Goal: Task Accomplishment & Management: Complete application form

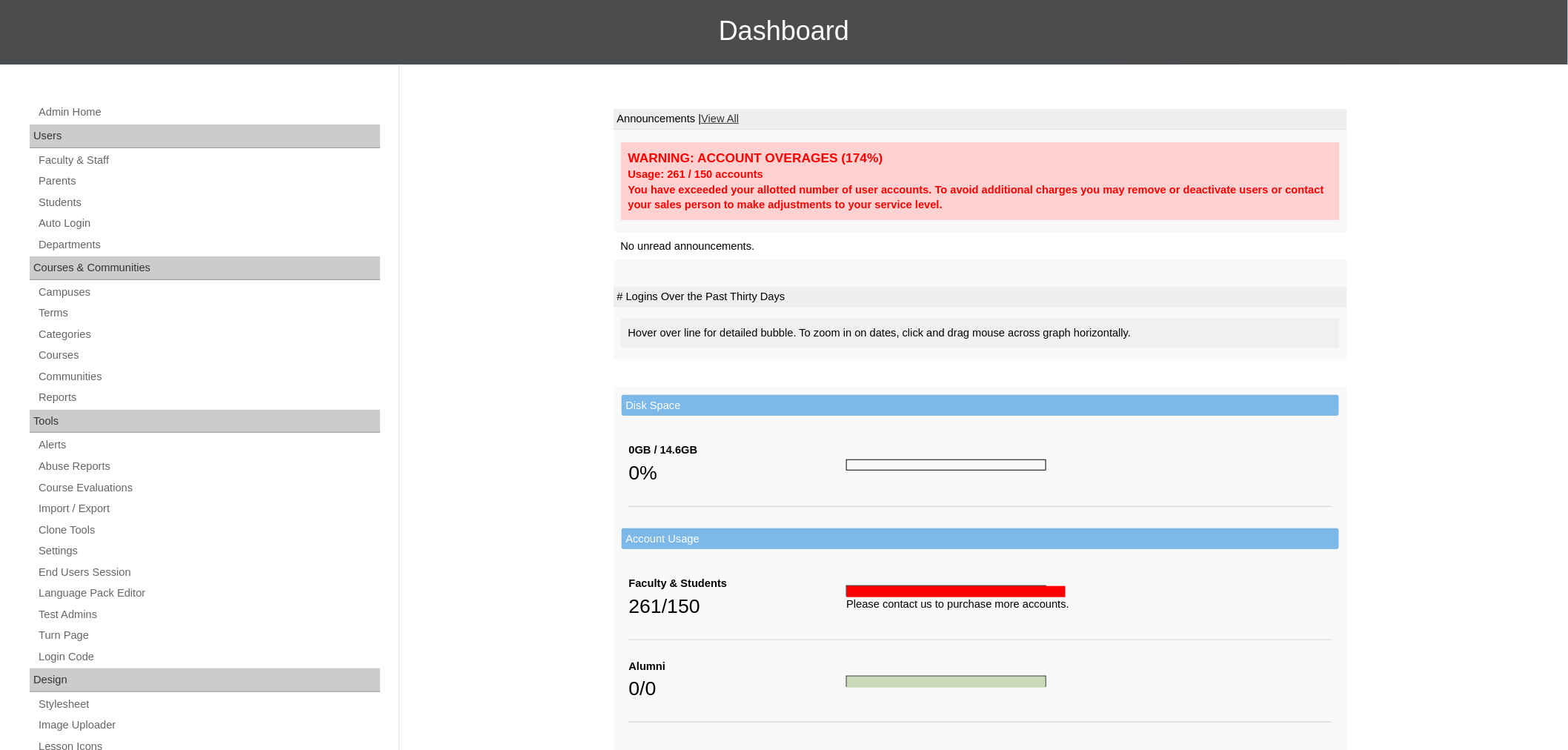
scroll to position [136, 0]
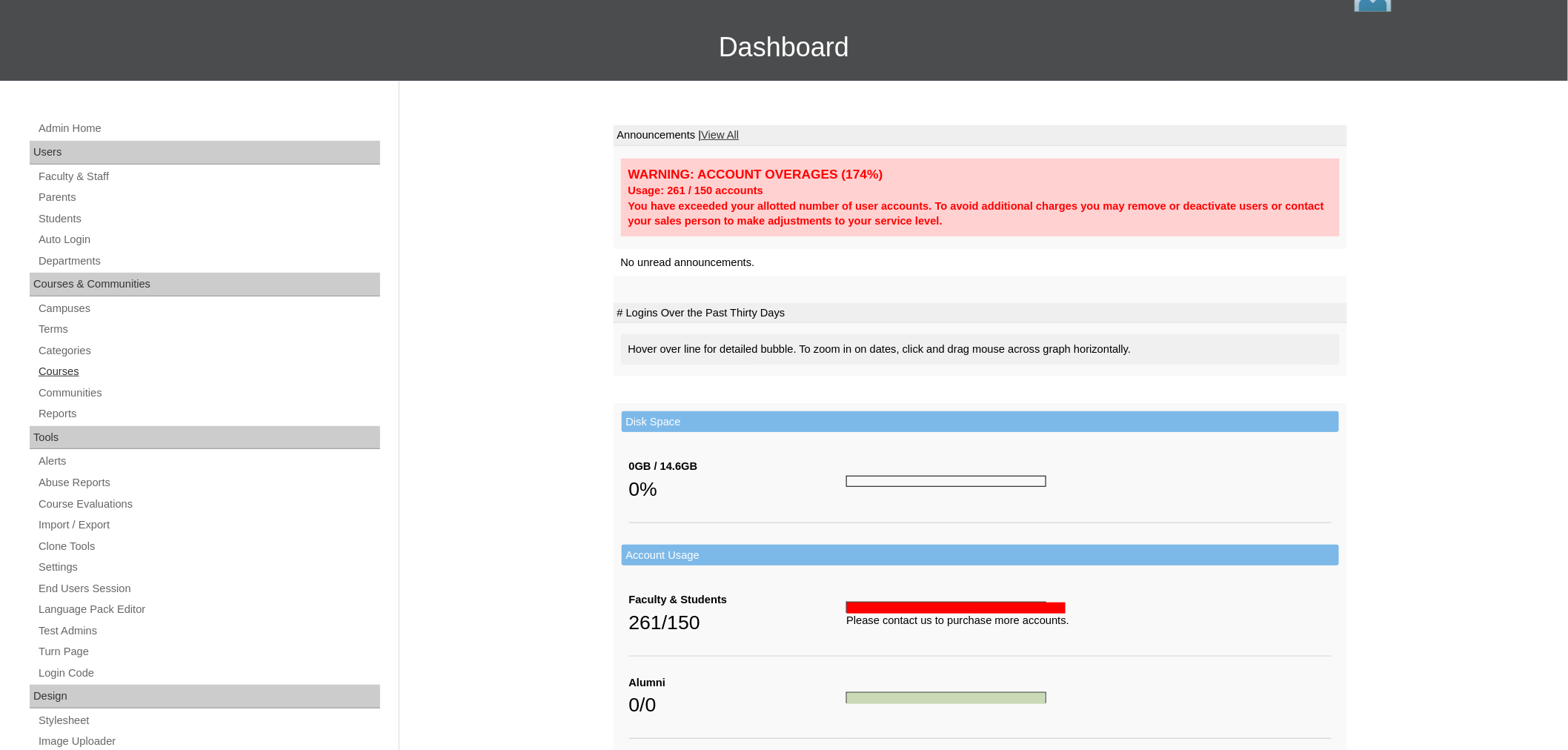
click at [72, 365] on link "Courses" at bounding box center [208, 372] width 343 height 19
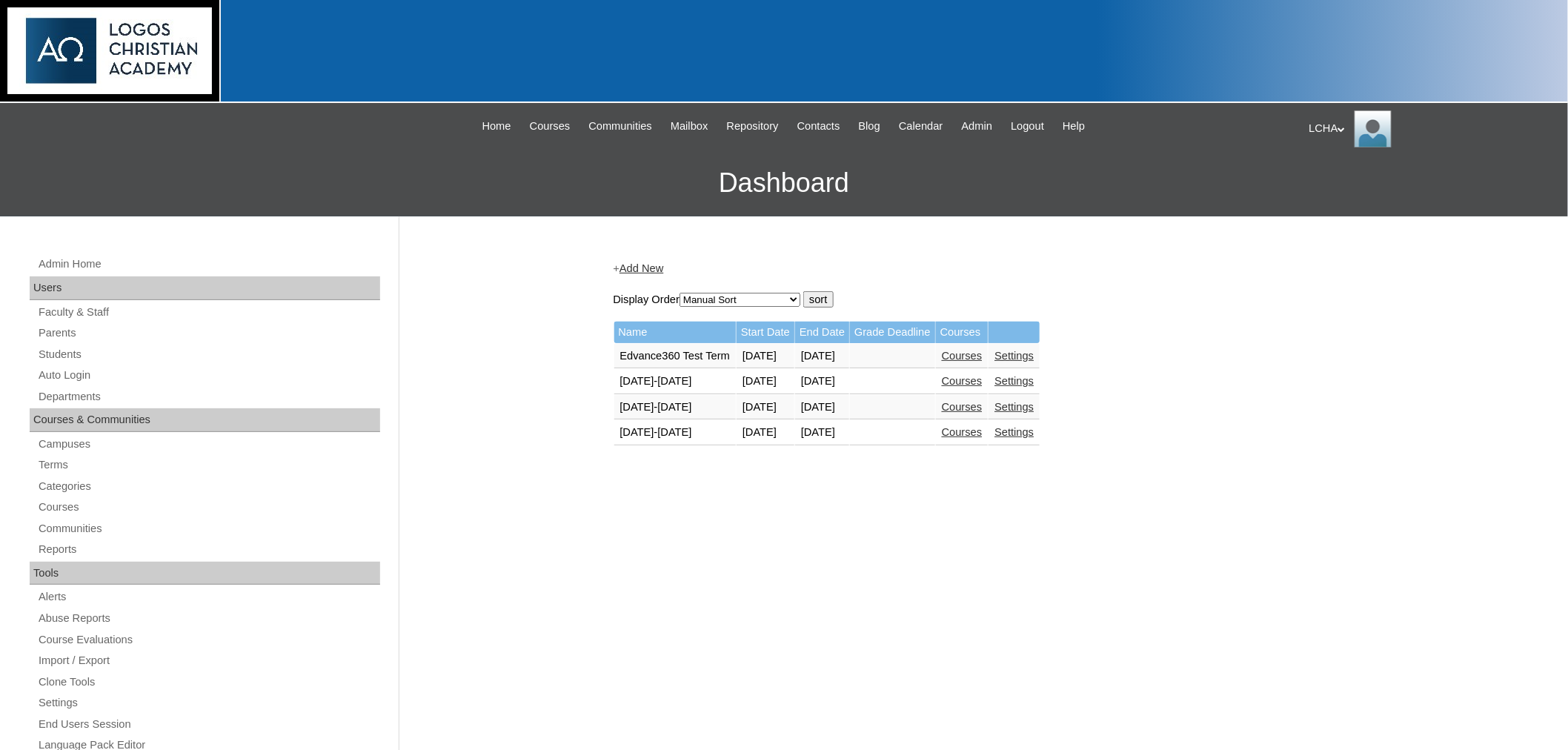
click at [982, 428] on link "Courses" at bounding box center [962, 431] width 41 height 12
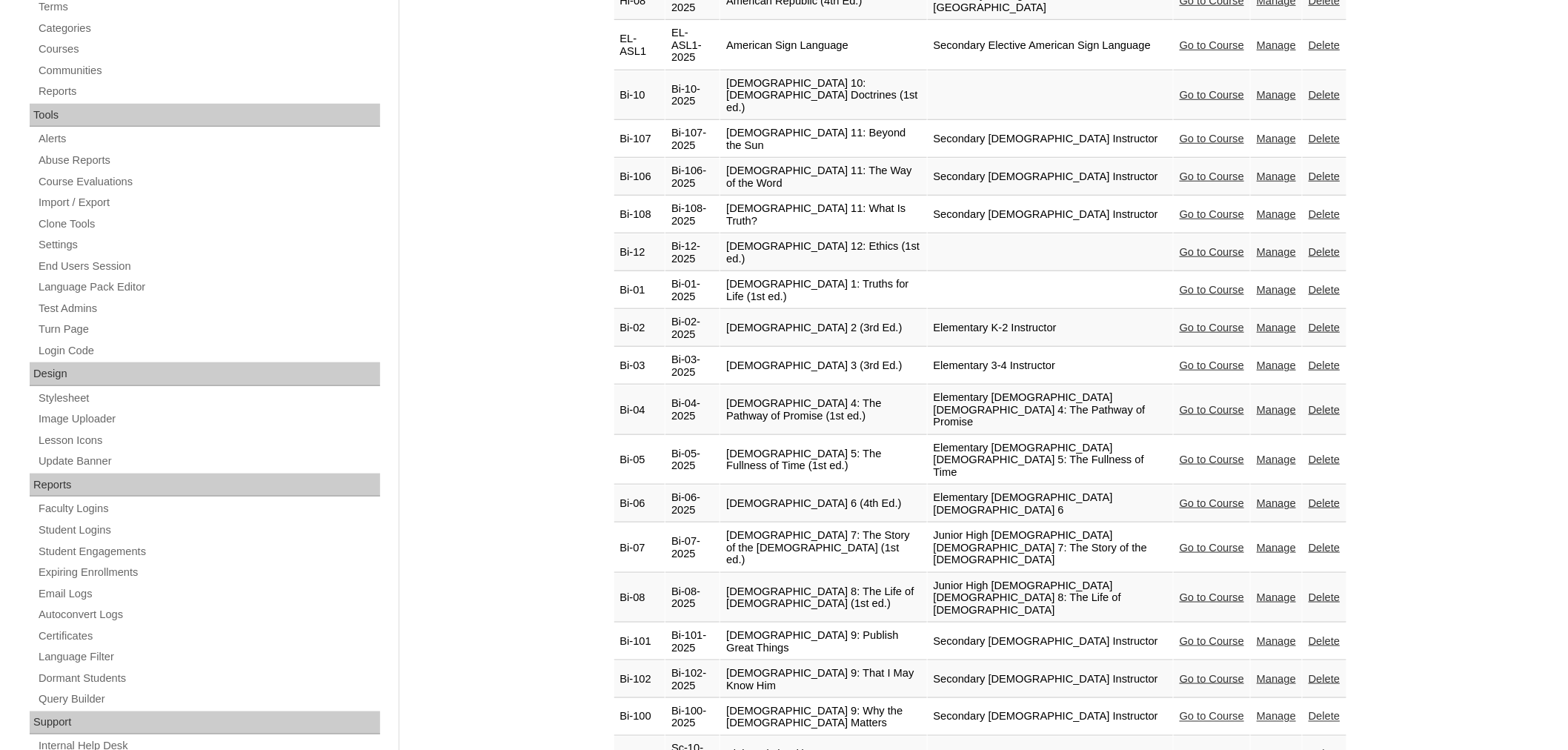
scroll to position [493, 0]
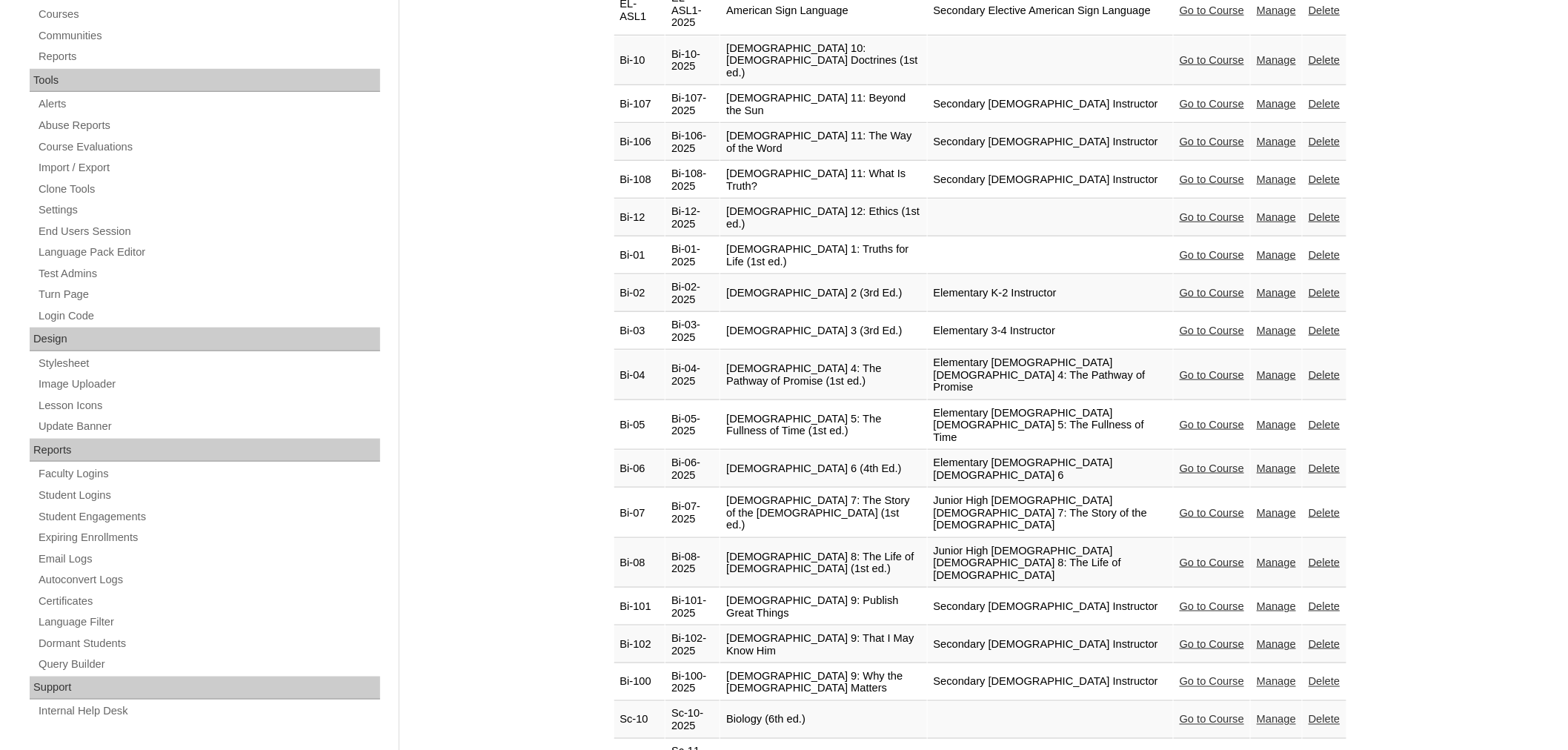
click at [1281, 557] on link "Manage" at bounding box center [1276, 562] width 39 height 12
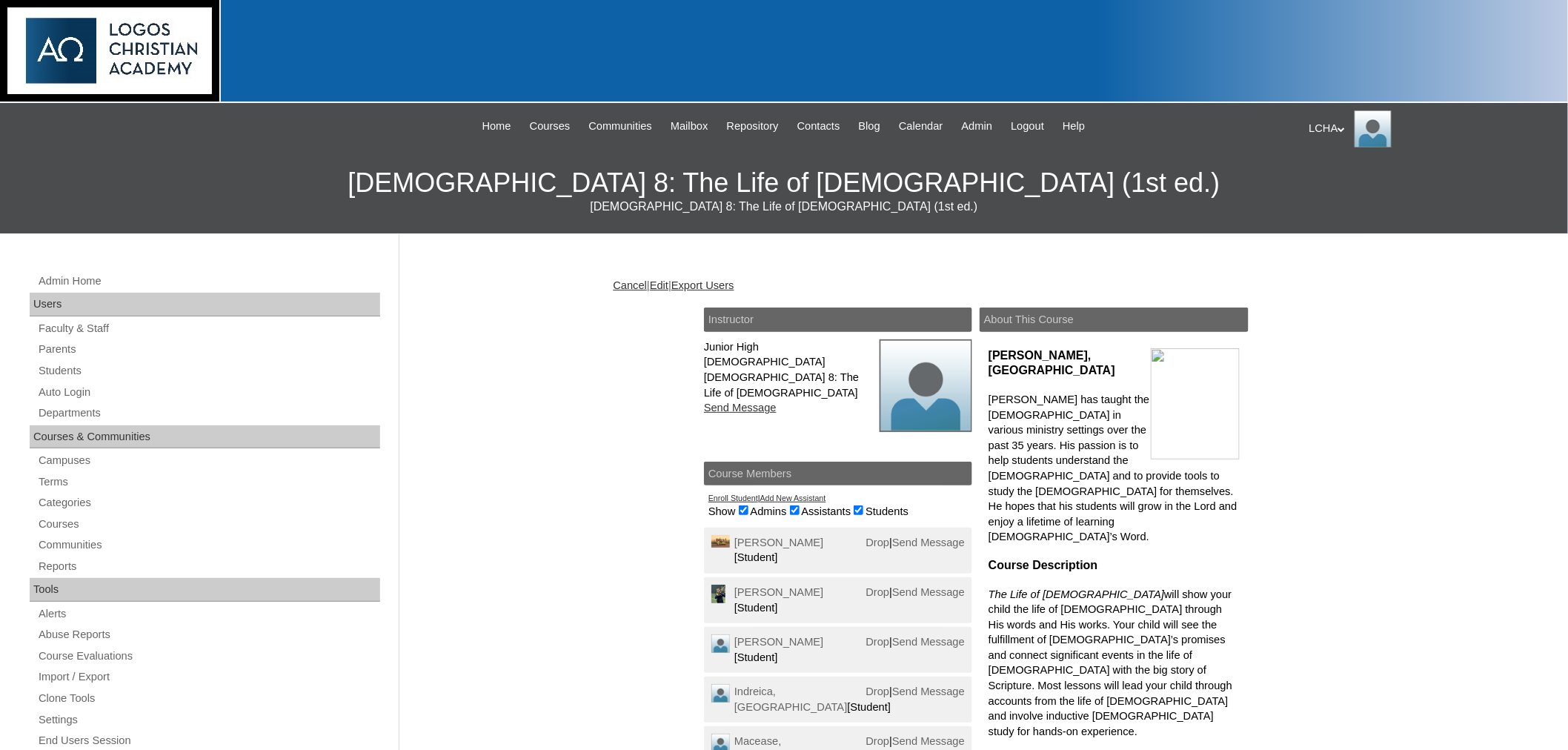
drag, startPoint x: 1567, startPoint y: 108, endPoint x: 1570, endPoint y: 166, distance: 58.1
click at [1567, 166] on html "LCHA My Profile My Settings Logout |N|Faculty|| Skip to Main Content Skip to Su…" at bounding box center [784, 635] width 1568 height 1270
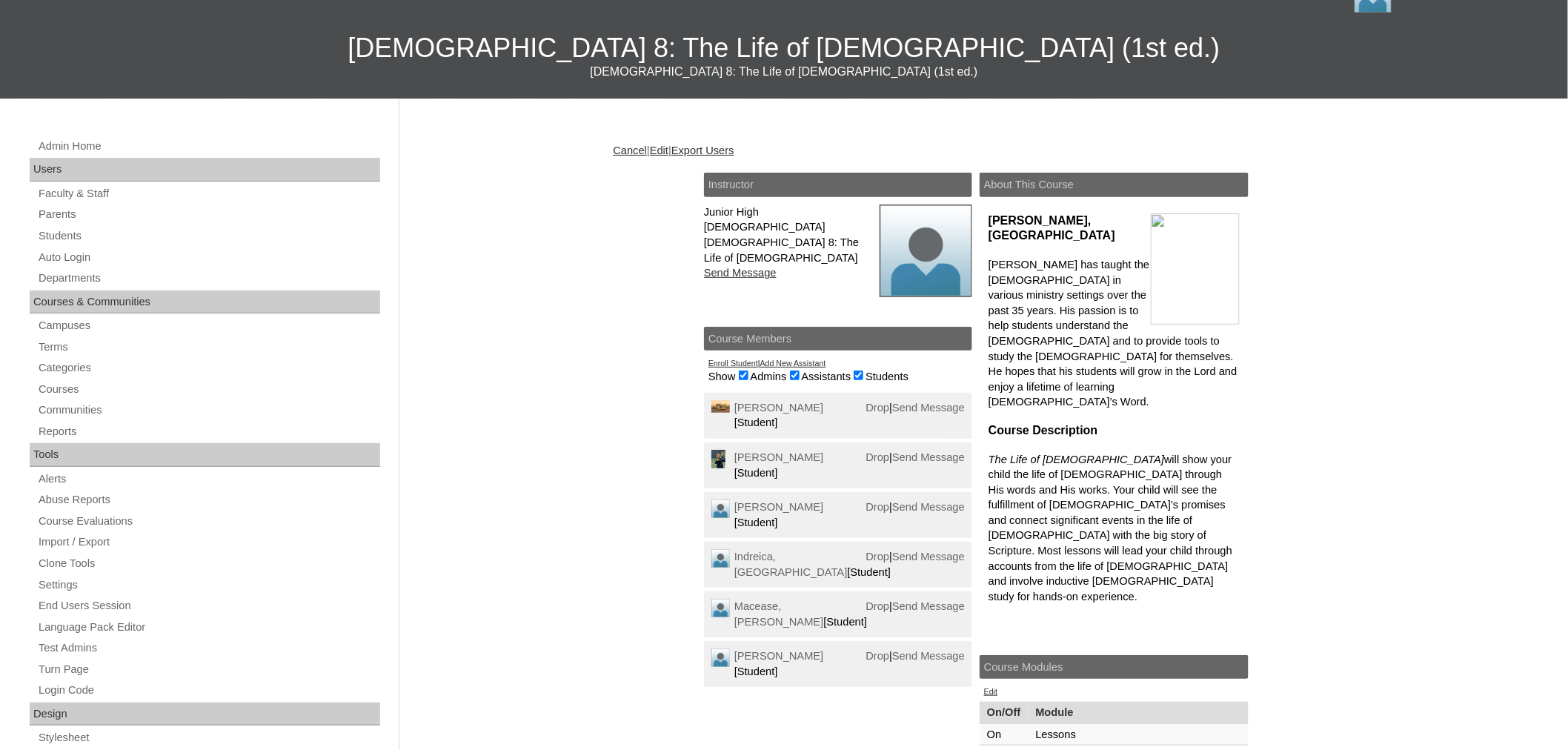
scroll to position [150, 0]
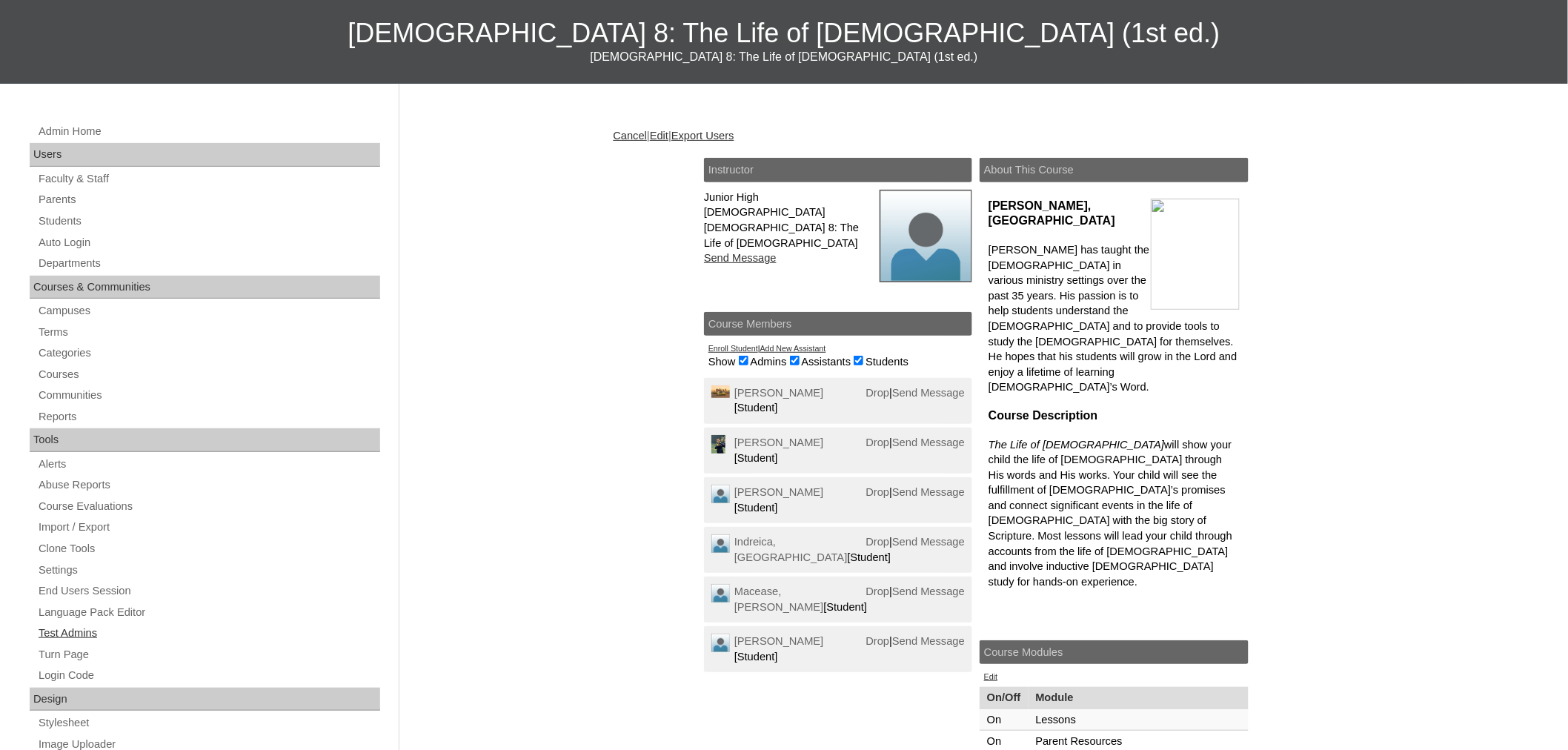
click at [72, 638] on link "Test Admins" at bounding box center [208, 633] width 343 height 19
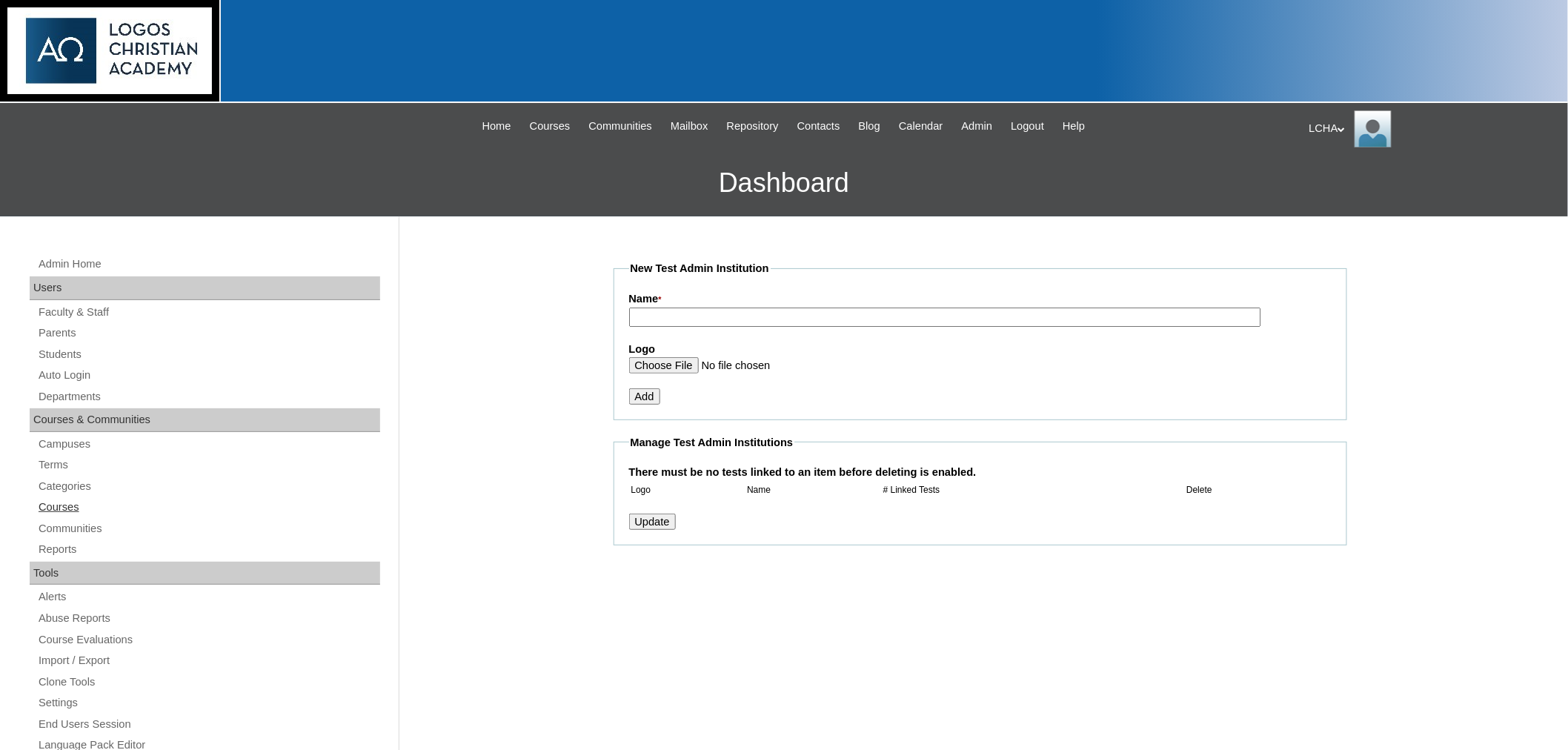
click at [58, 504] on link "Courses" at bounding box center [208, 507] width 343 height 19
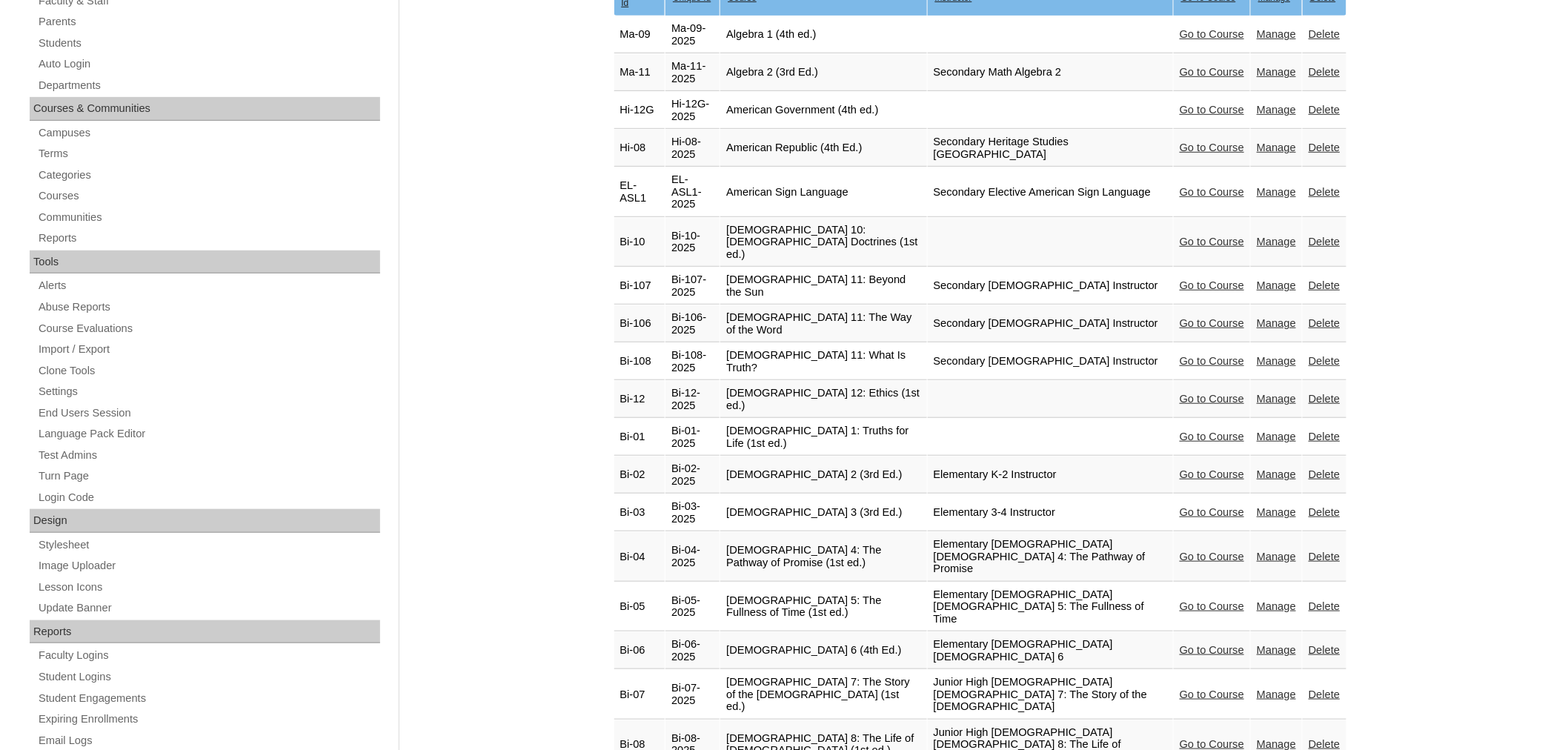
scroll to position [316, 0]
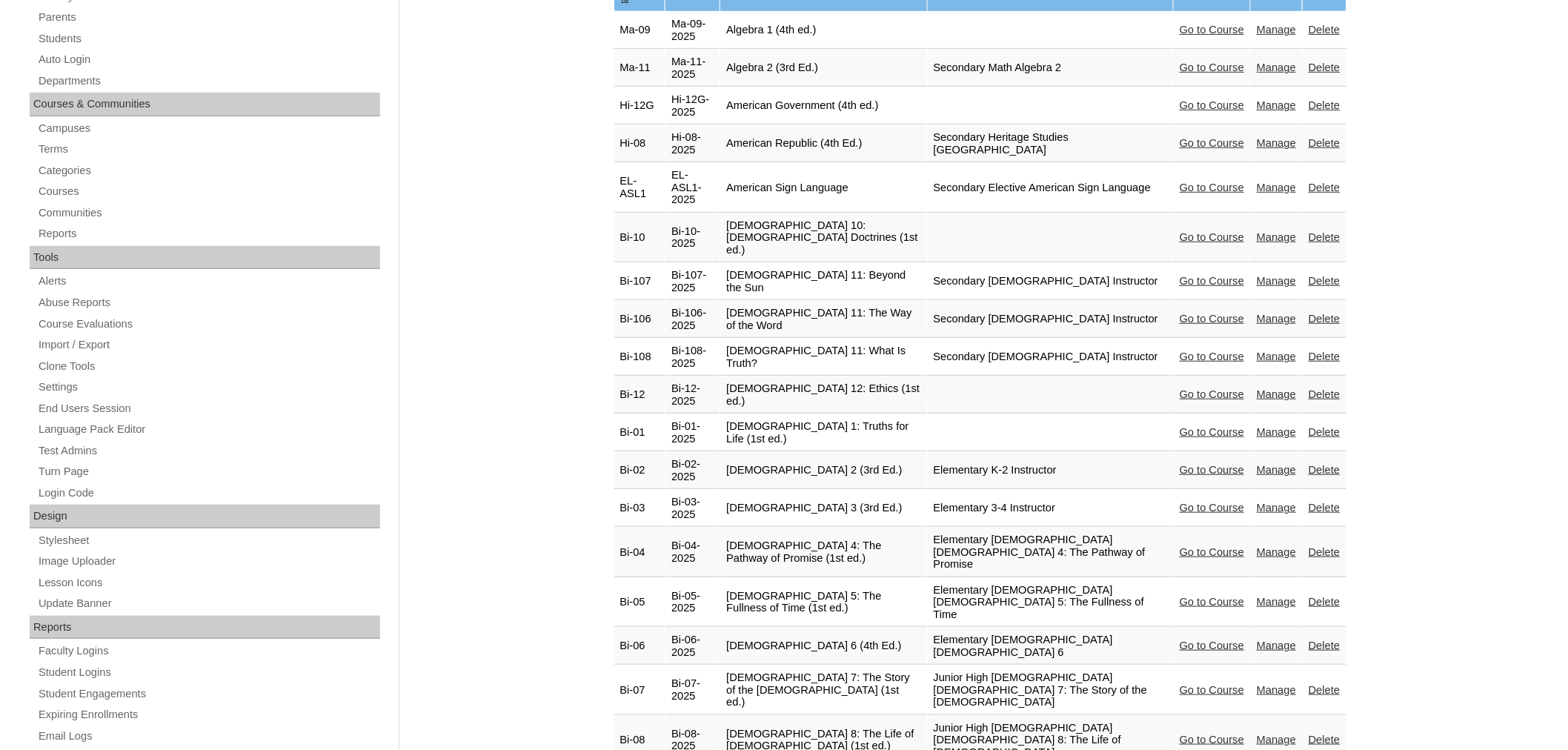
click at [1277, 733] on link "Manage" at bounding box center [1276, 739] width 39 height 12
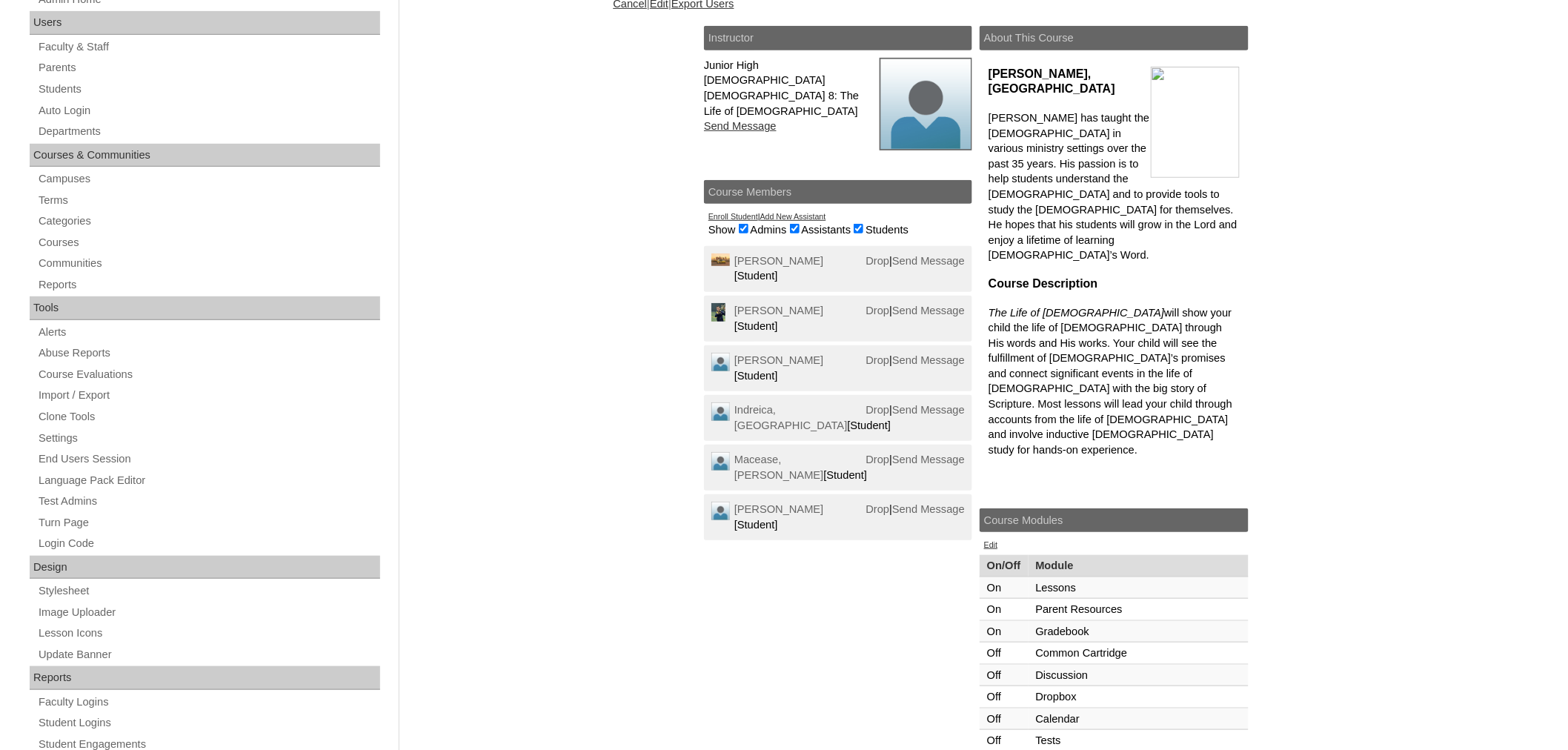
scroll to position [254, 0]
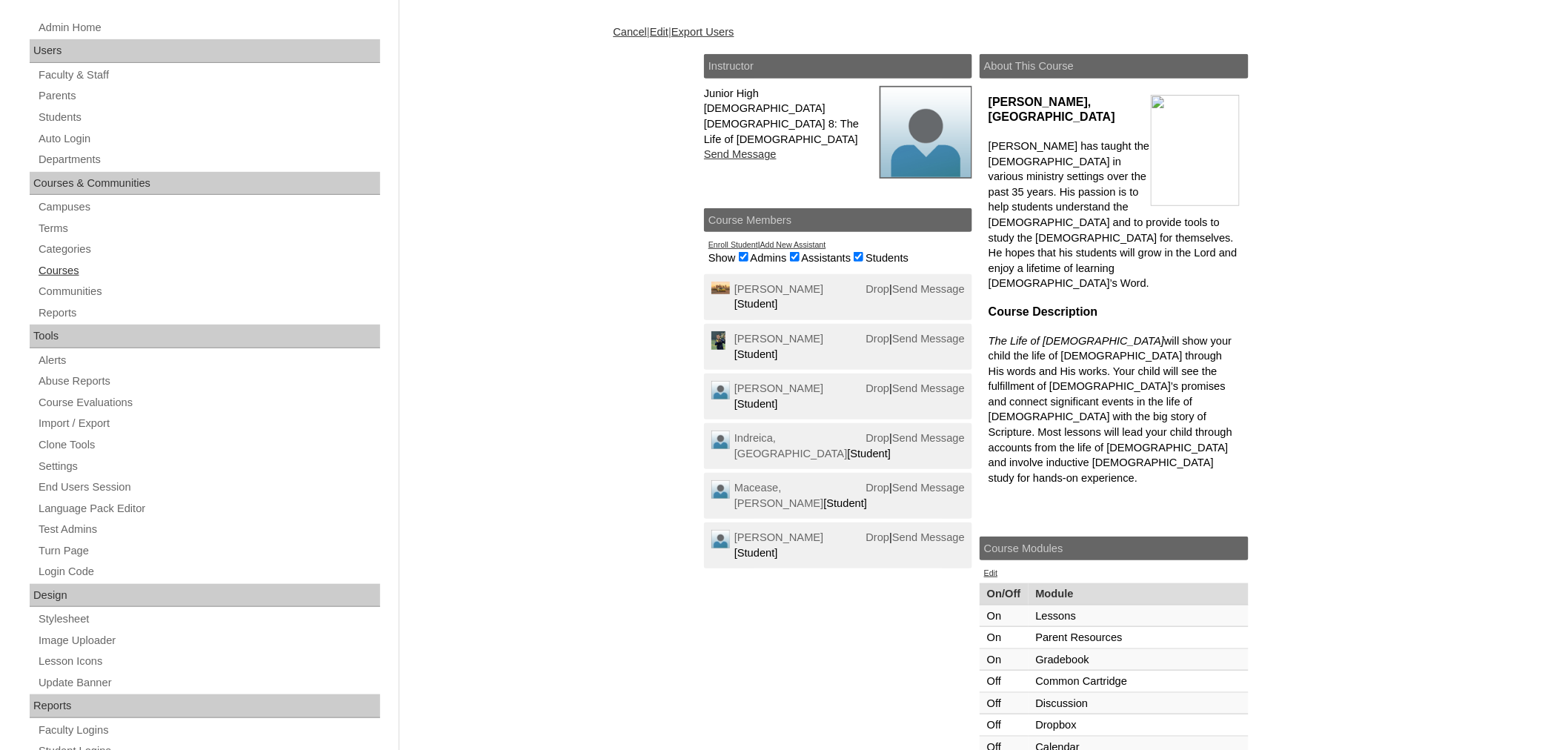
click at [61, 269] on link "Courses" at bounding box center [208, 270] width 343 height 19
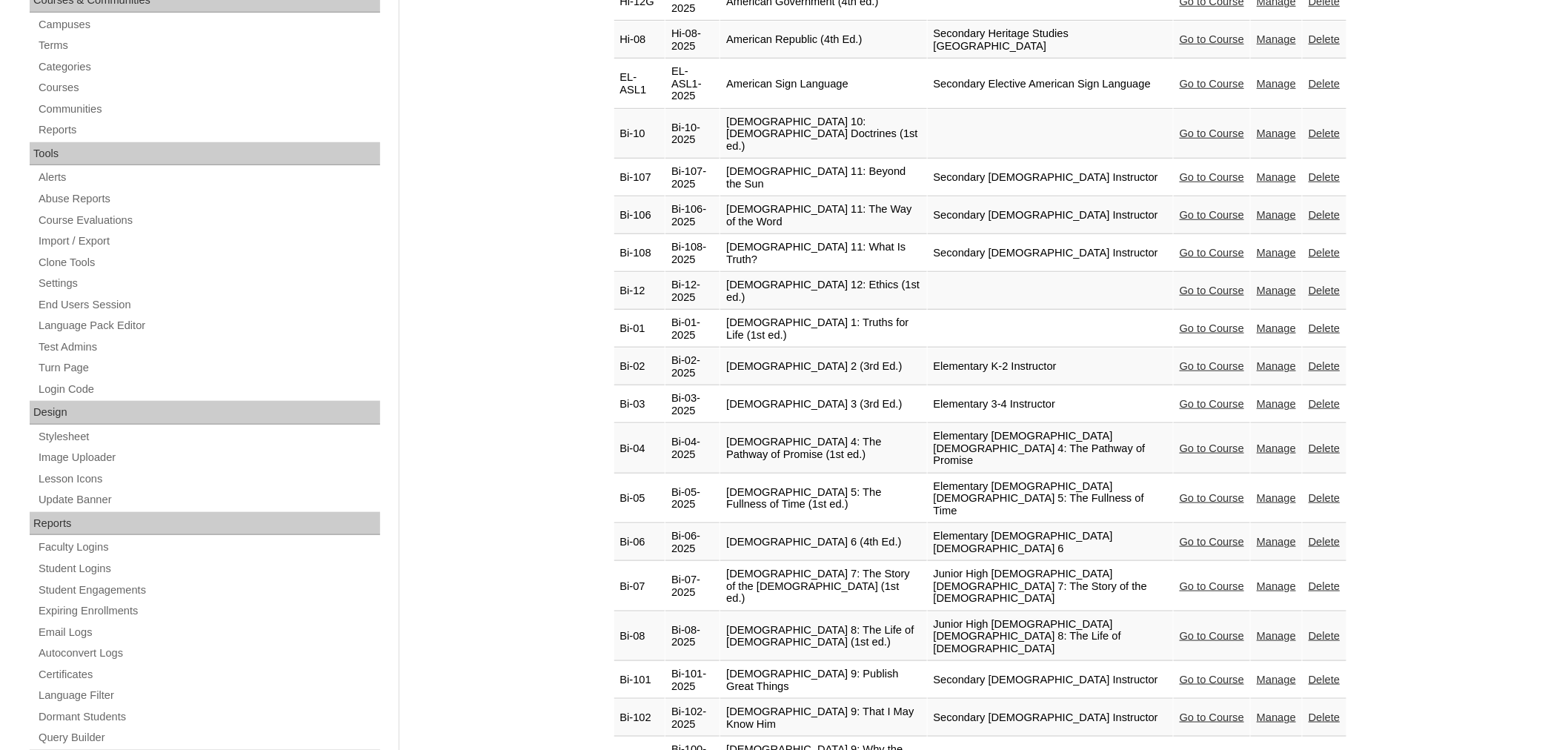
scroll to position [484, 0]
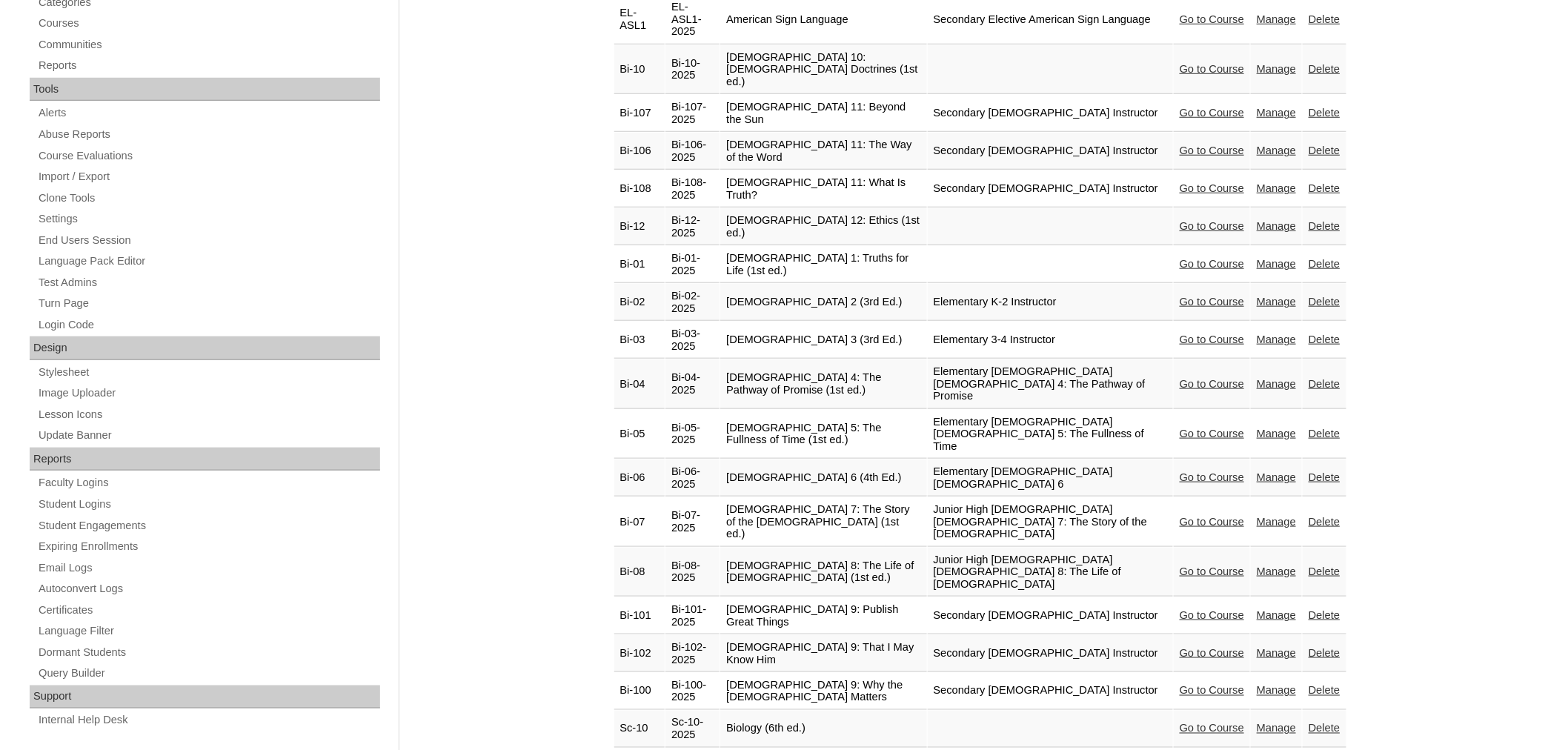
click at [1195, 565] on link "Go to Course" at bounding box center [1211, 571] width 64 height 12
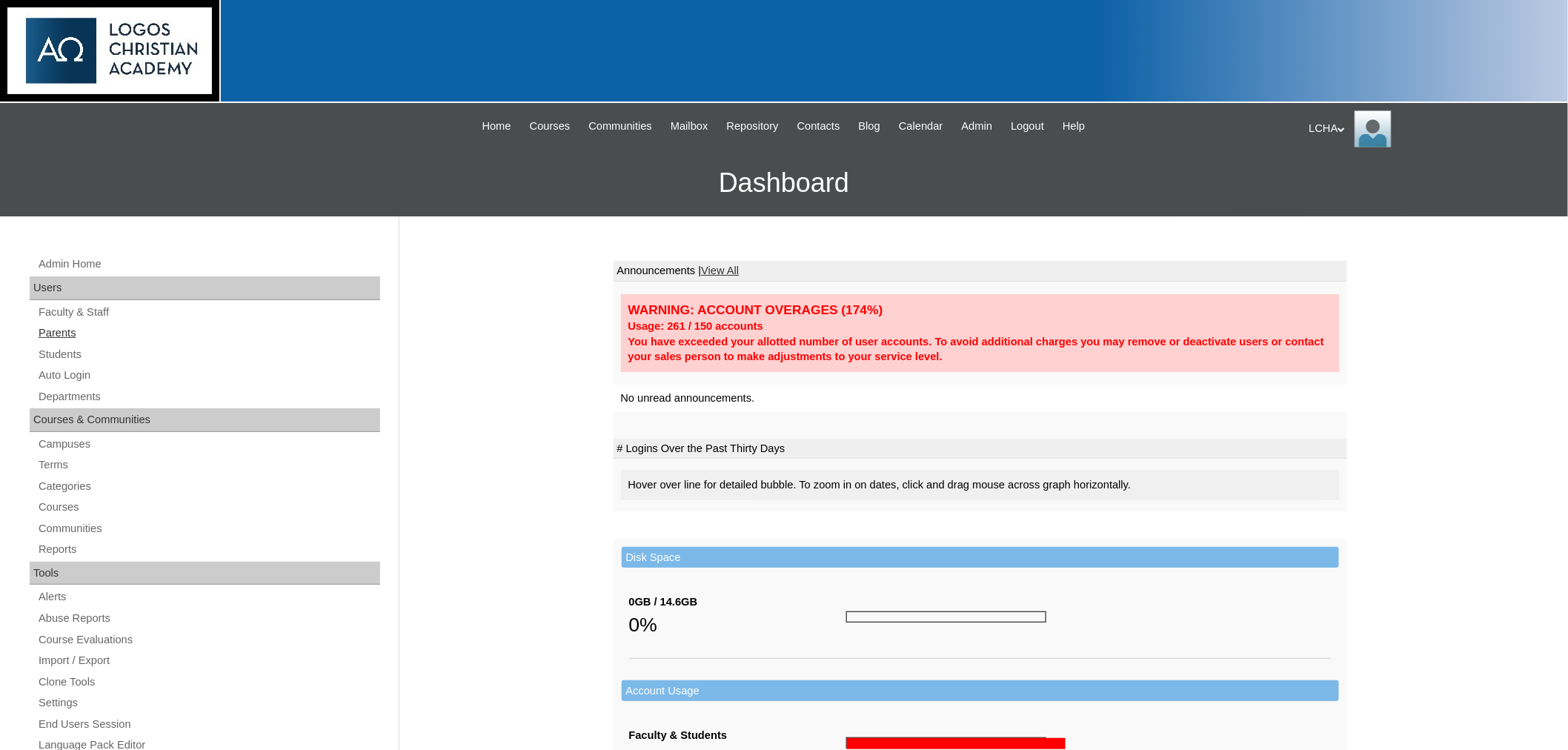
click at [68, 329] on link "Parents" at bounding box center [208, 333] width 343 height 19
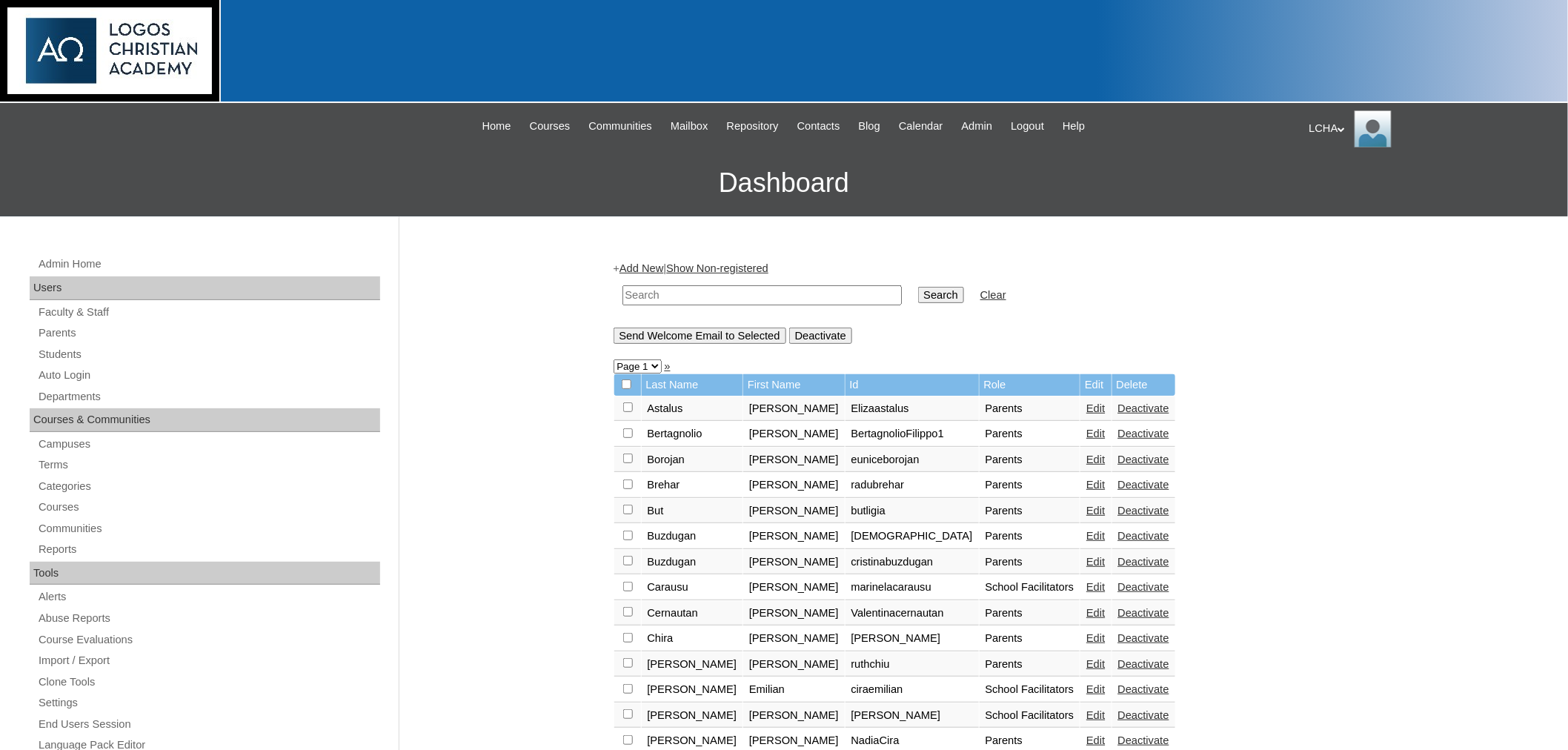
click at [645, 265] on link "Add New" at bounding box center [641, 268] width 44 height 12
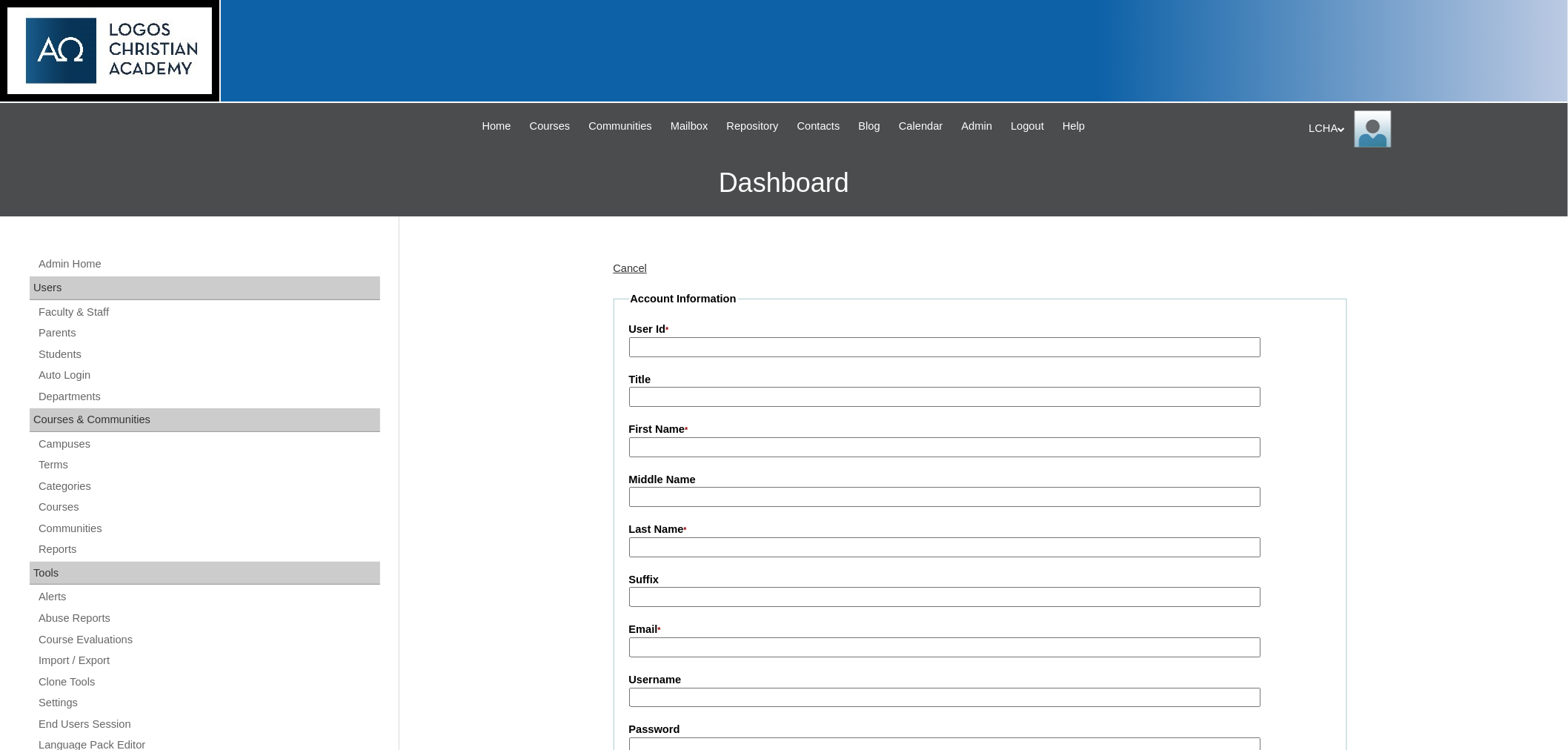
click at [722, 345] on input "User Id *" at bounding box center [945, 348] width 632 height 20
type input "imolabig"
click at [652, 447] on input "First Name *" at bounding box center [945, 447] width 632 height 20
type input "Imola"
type input "Big"
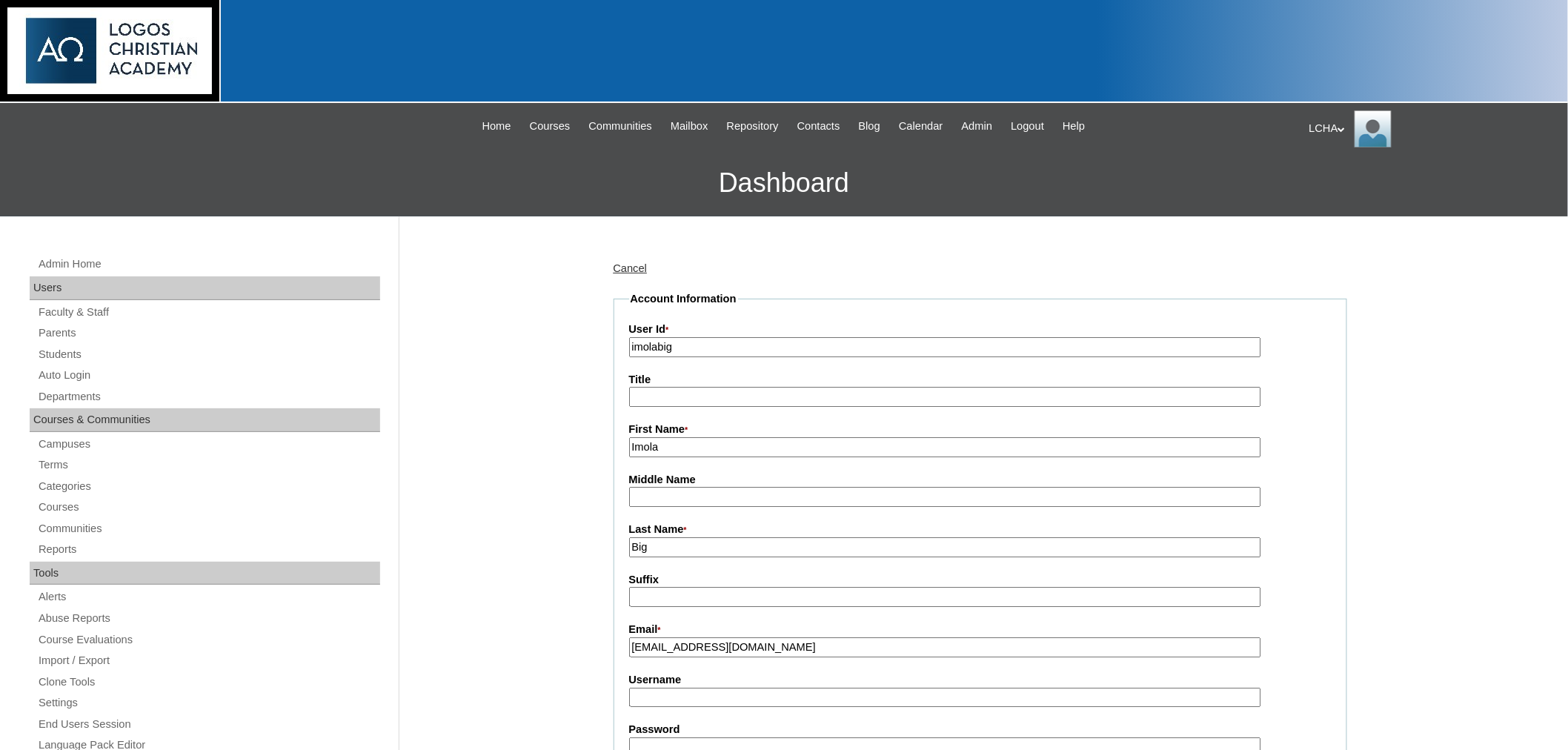
type input "imola_big@yahoo.com"
click at [682, 675] on label "Username" at bounding box center [981, 679] width 703 height 16
click at [682, 688] on input "Username" at bounding box center [945, 698] width 632 height 20
type input "imolabig1"
click at [653, 737] on input "Password" at bounding box center [945, 747] width 632 height 20
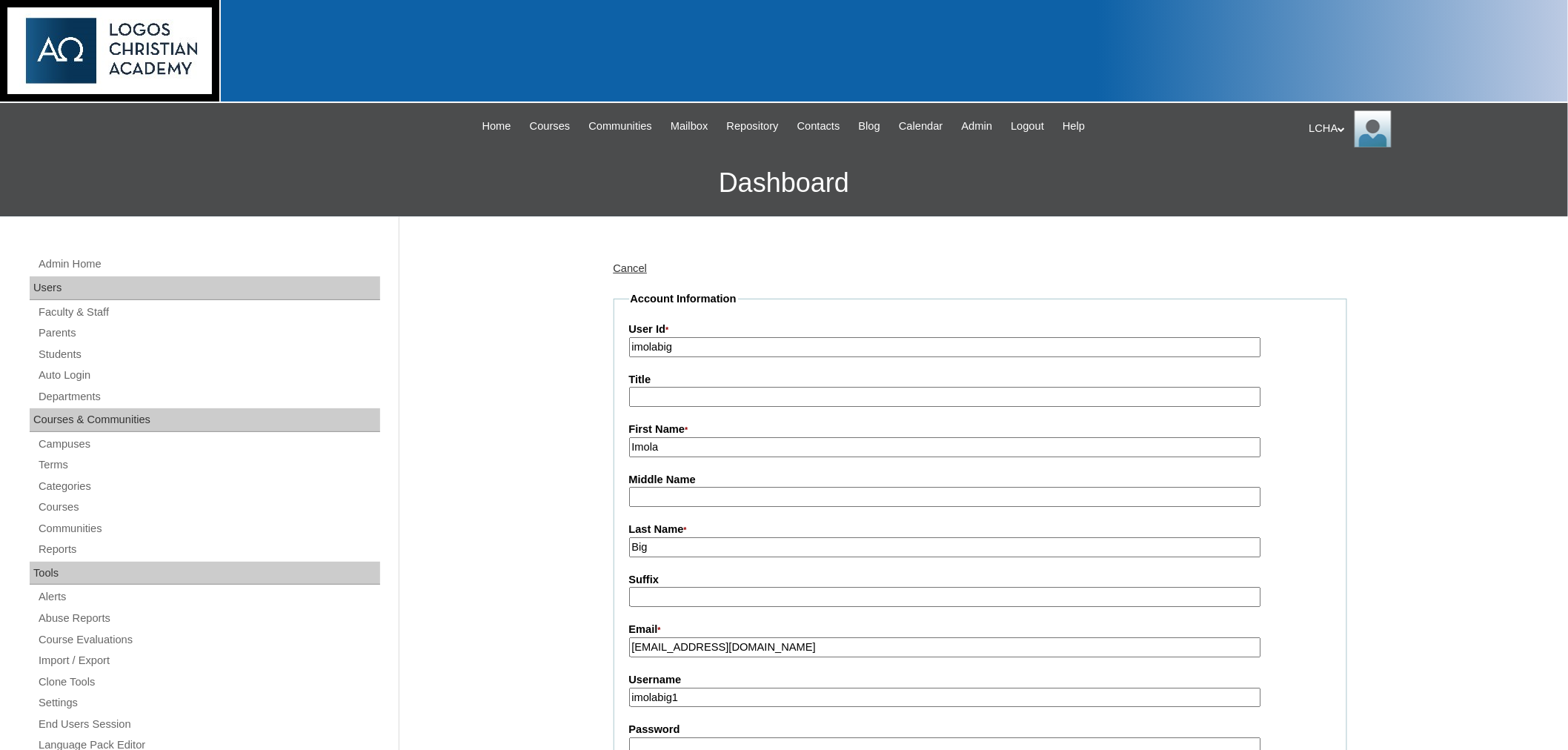
type input "Logos123"
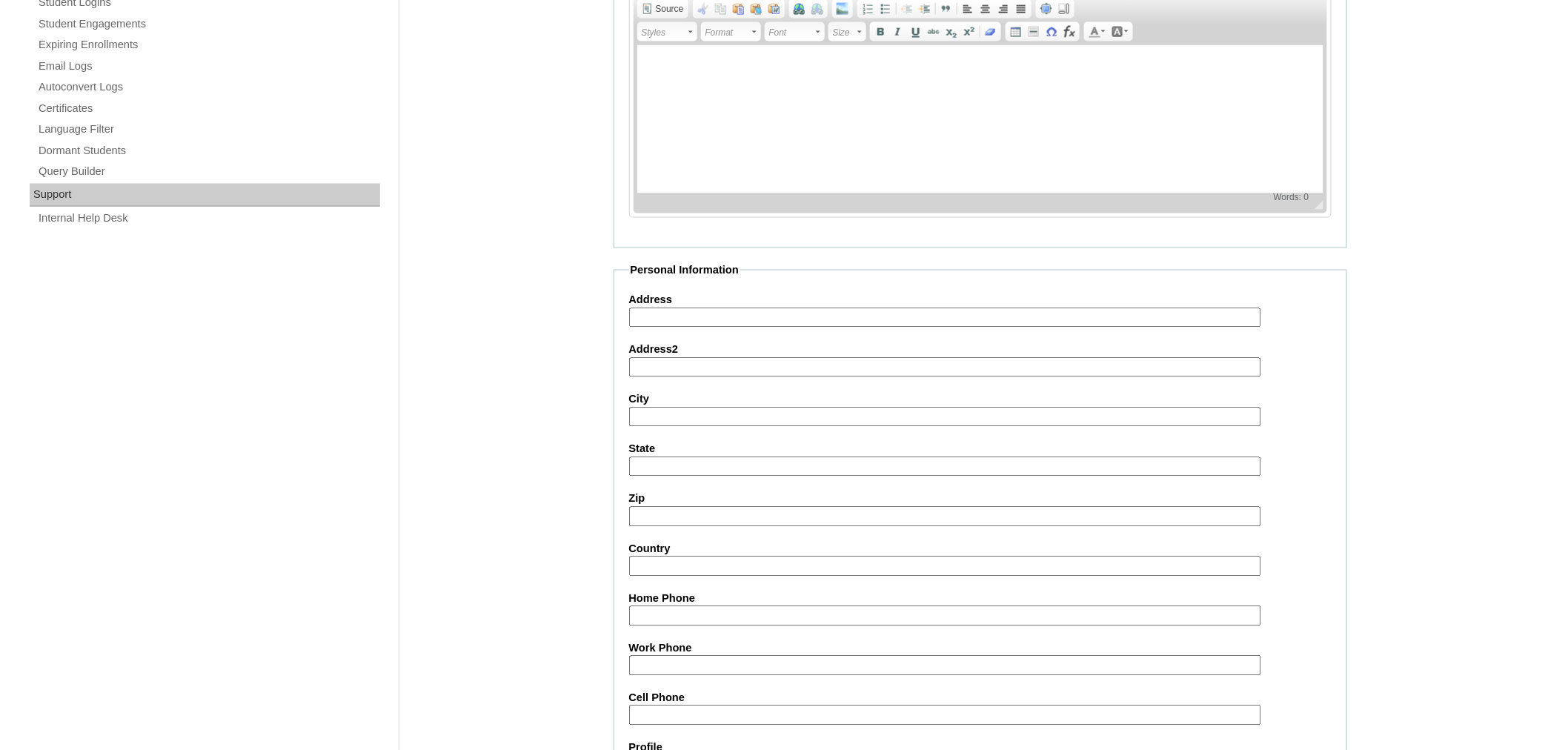
scroll to position [993, 0]
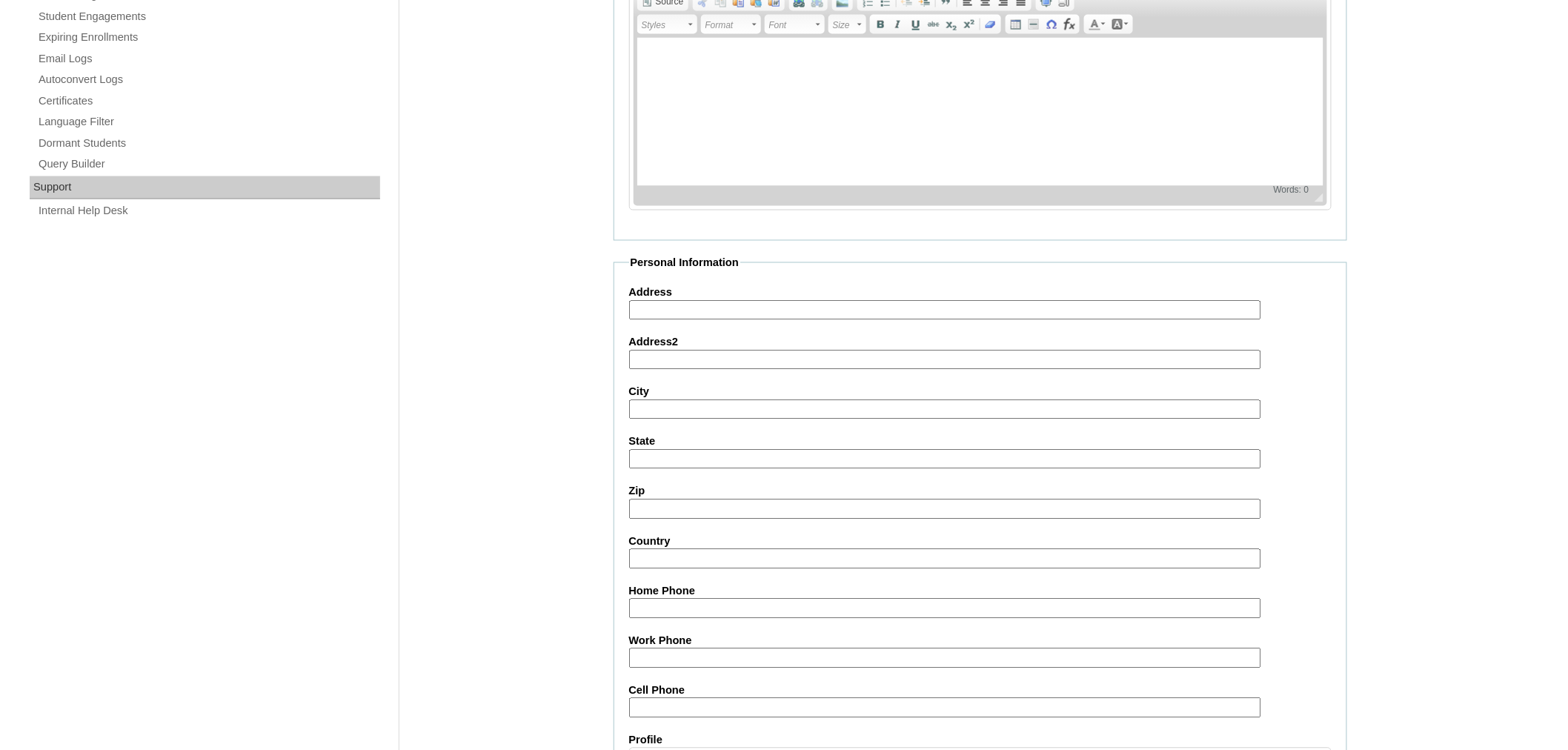
click at [700, 301] on input "Address" at bounding box center [945, 311] width 632 height 20
type input "7223 Church St"
click at [650, 401] on input "City" at bounding box center [945, 411] width 632 height 20
type input "Morton Grove"
click at [642, 450] on input "State" at bounding box center [945, 460] width 632 height 20
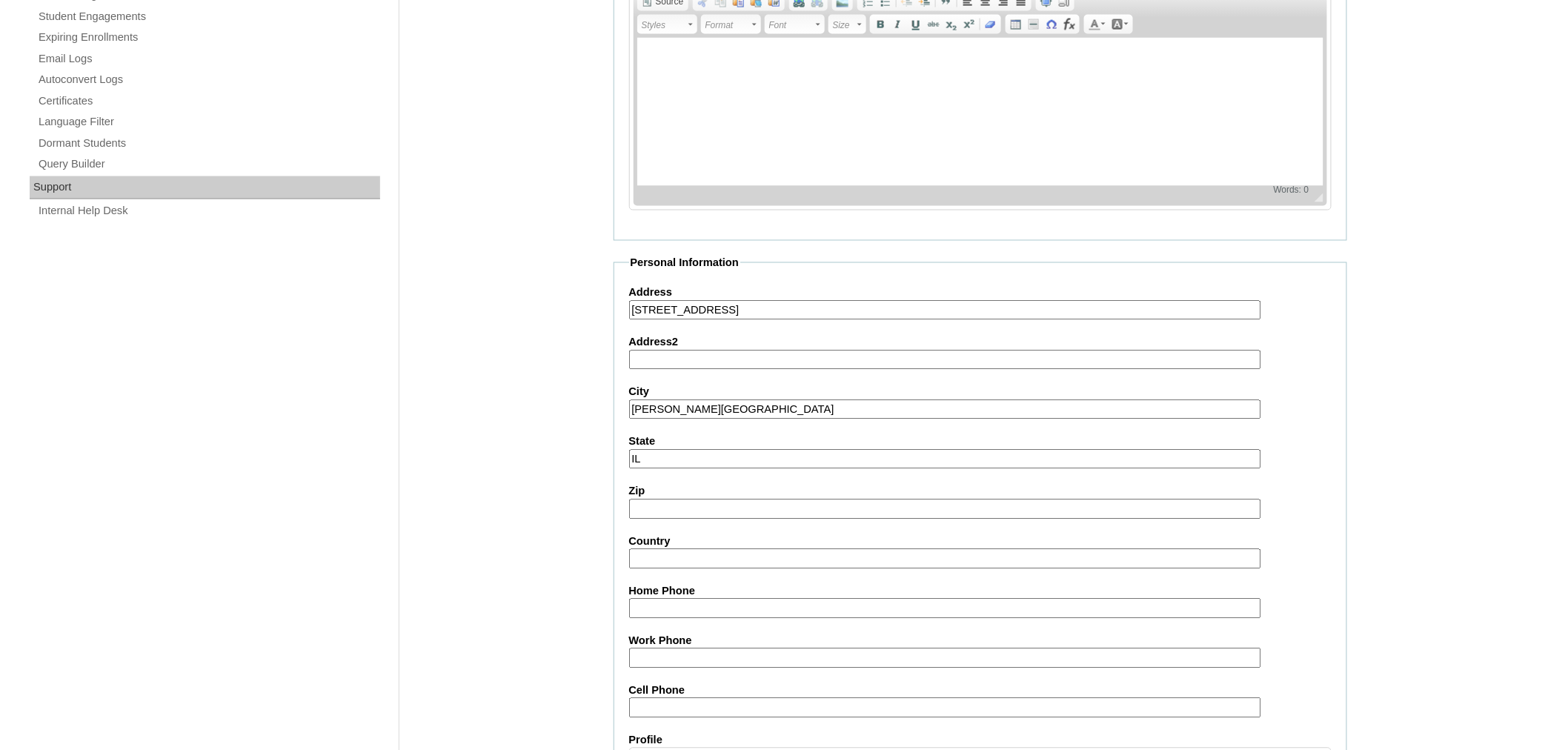
type input "IL"
click at [656, 499] on input "Zip" at bounding box center [945, 509] width 632 height 20
type input "60053"
click at [677, 549] on input "Country" at bounding box center [945, 559] width 632 height 20
type input "USA"
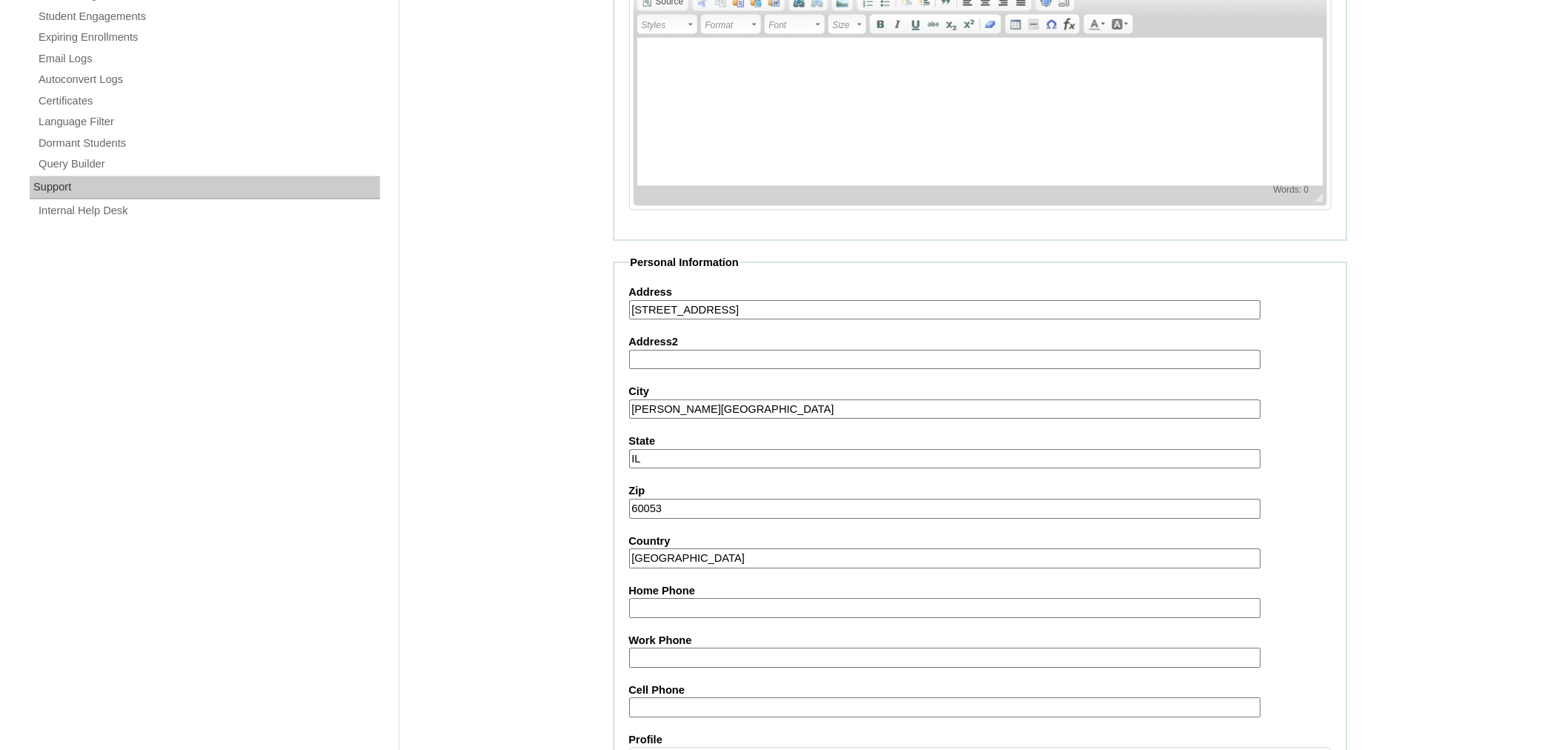
click at [687, 599] on input "Home Phone" at bounding box center [945, 609] width 632 height 20
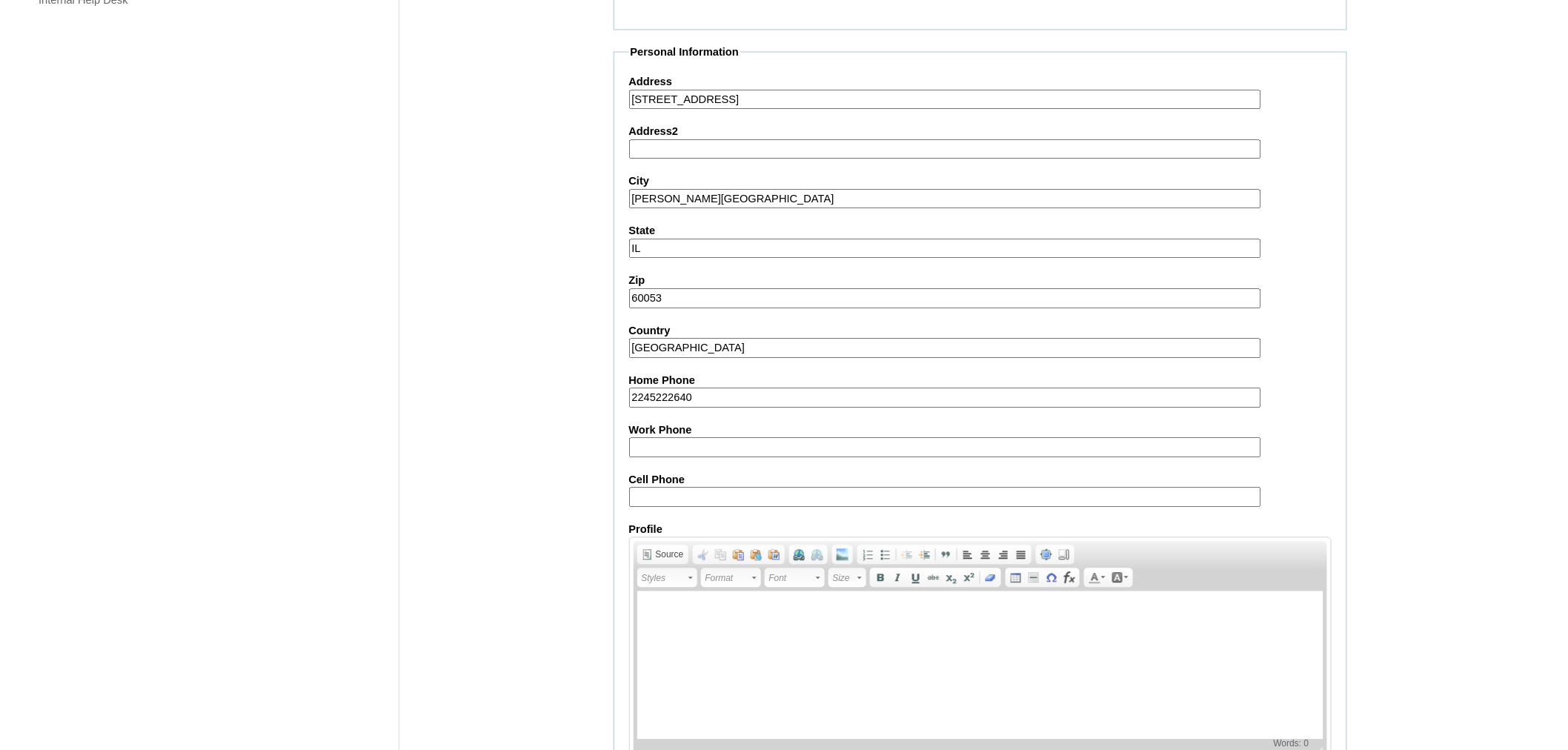
scroll to position [1264, 0]
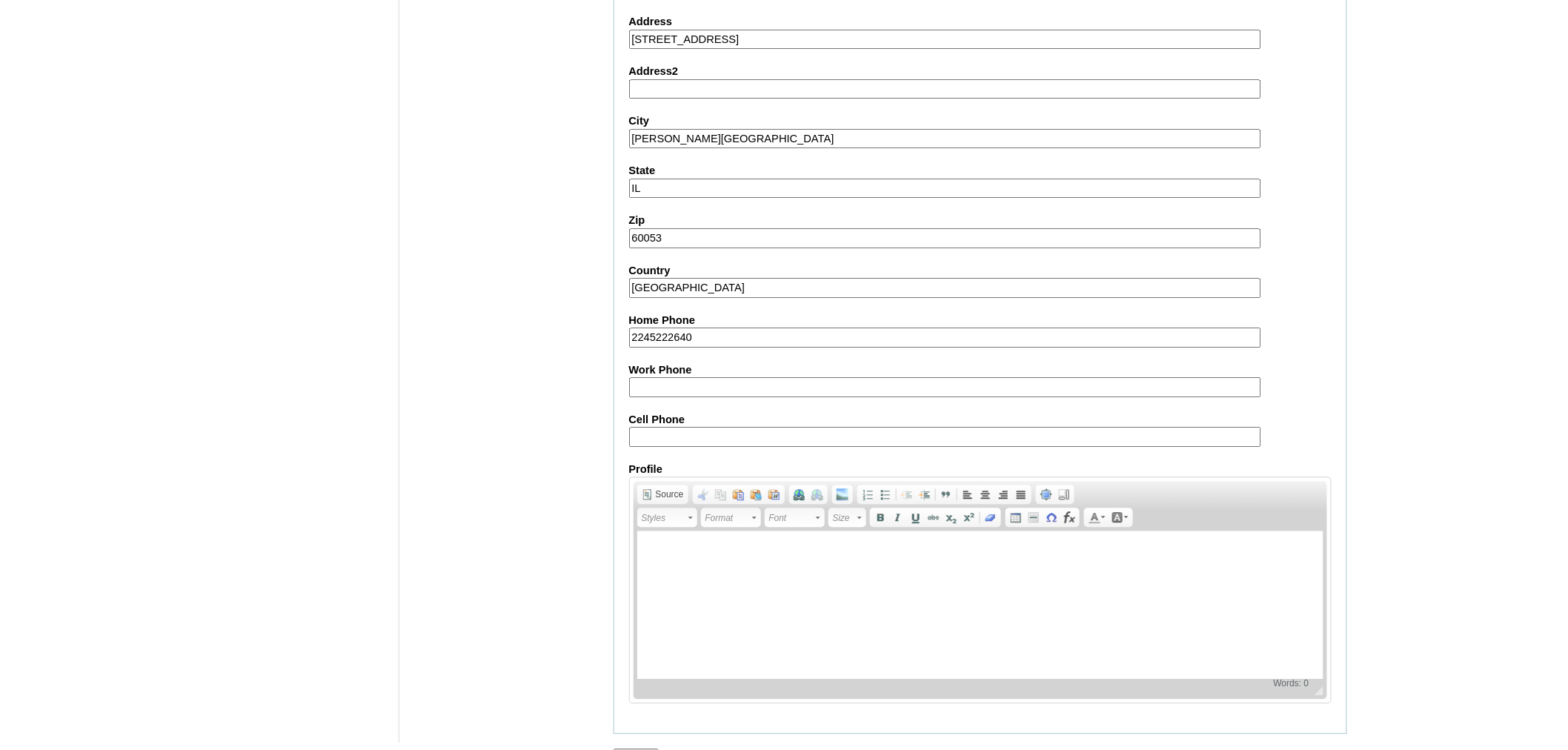
type input "2245222640"
click at [635, 748] on input "Submit" at bounding box center [636, 757] width 46 height 17
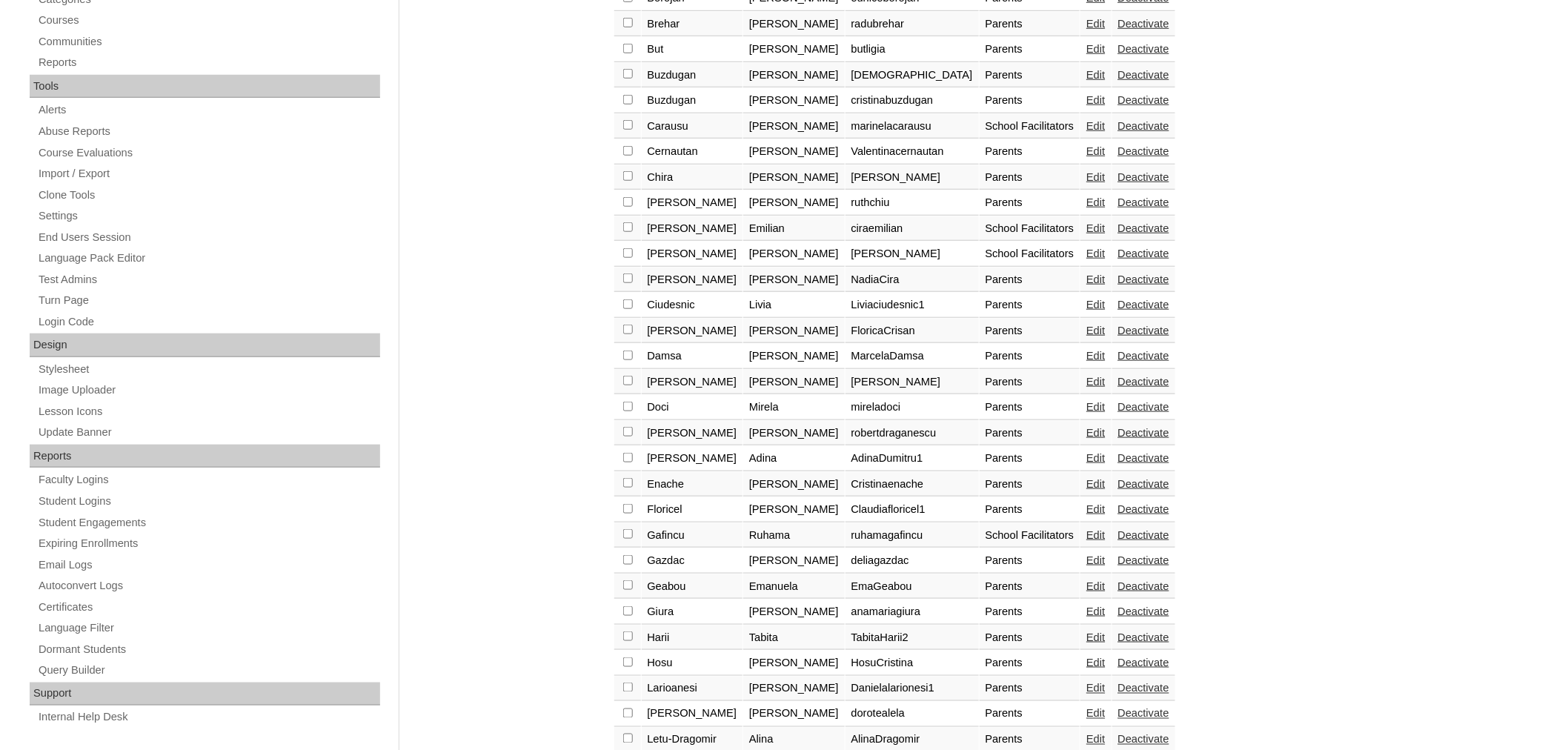
scroll to position [451, 0]
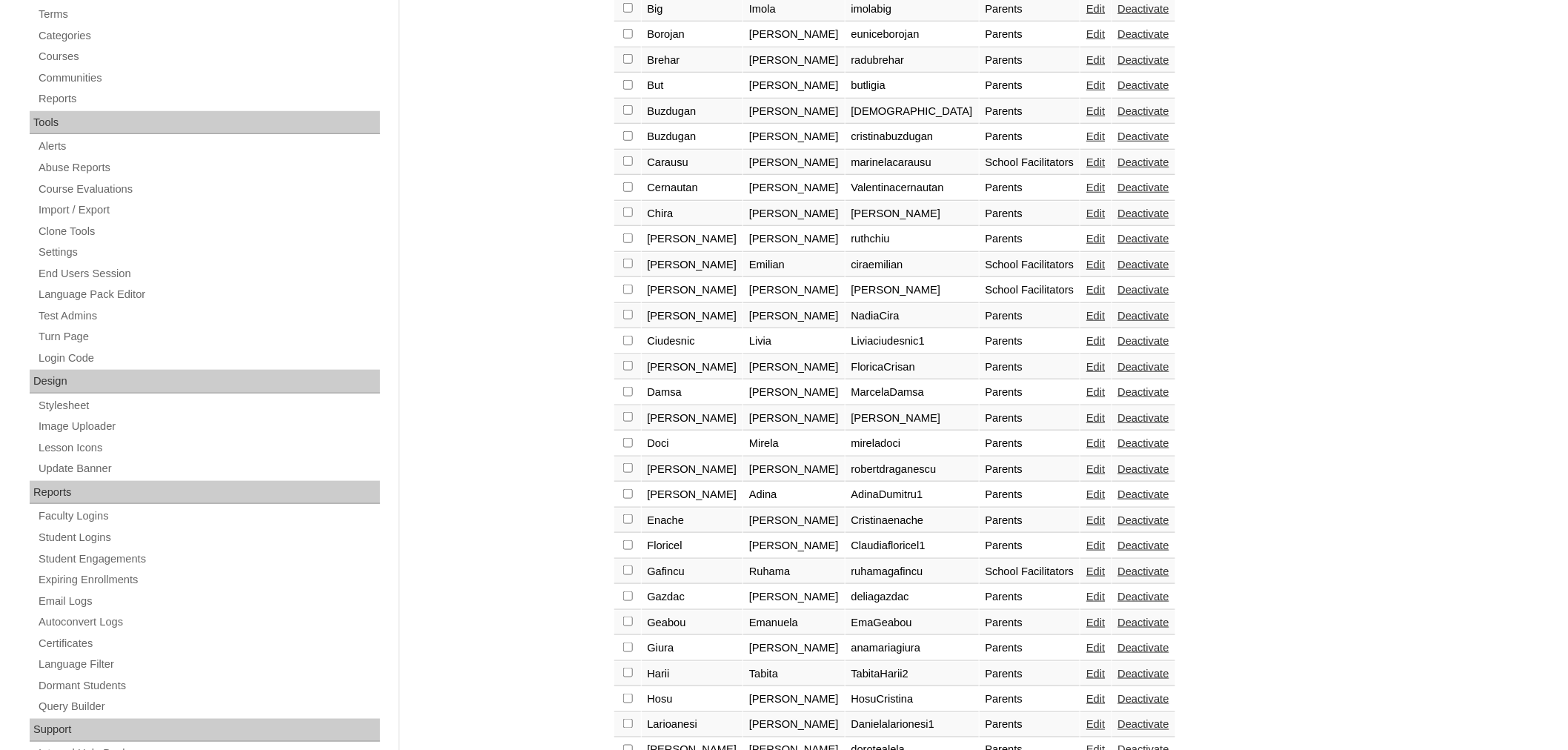
click at [626, 3] on input "checkbox" at bounding box center [628, 7] width 9 height 9
checkbox input "true"
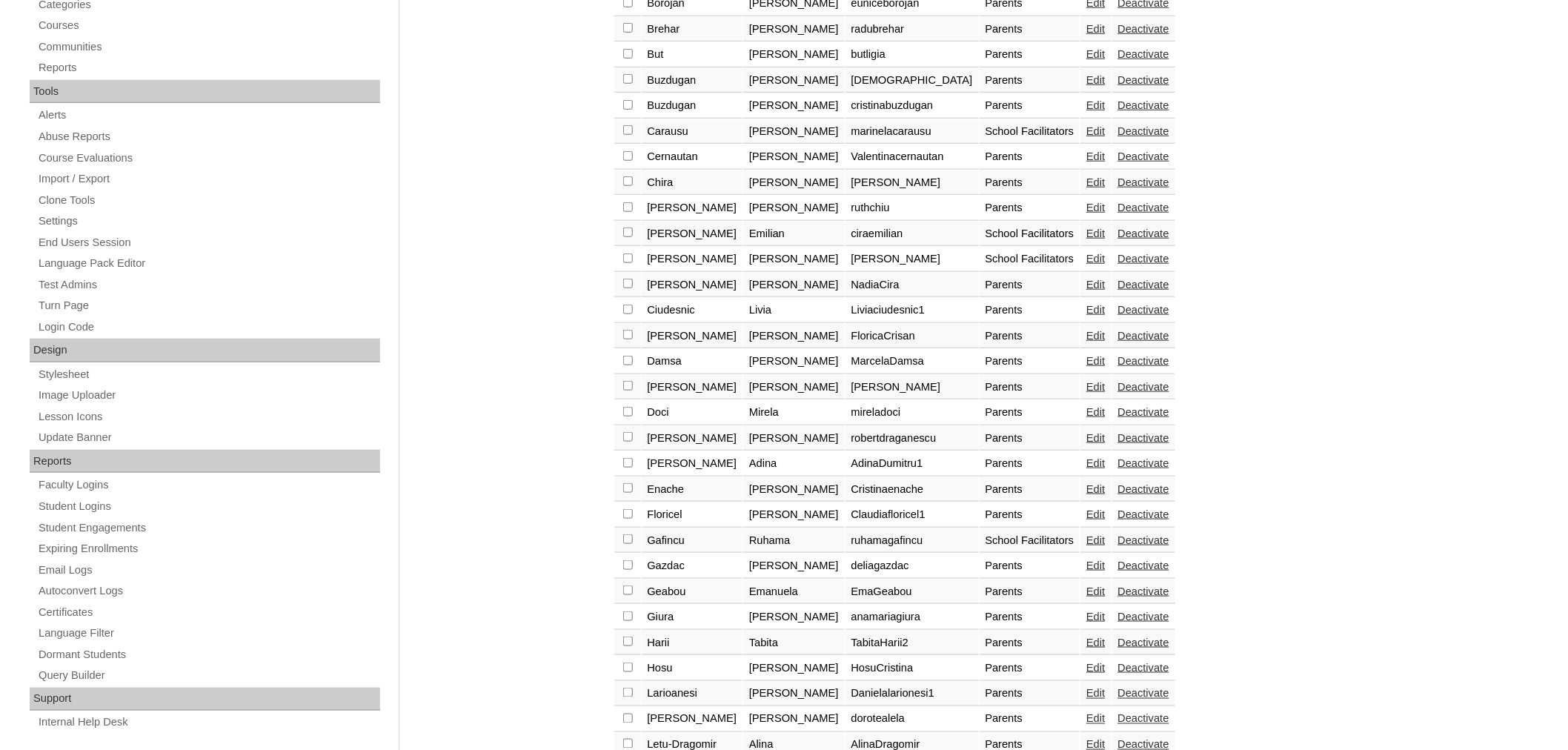
scroll to position [0, 0]
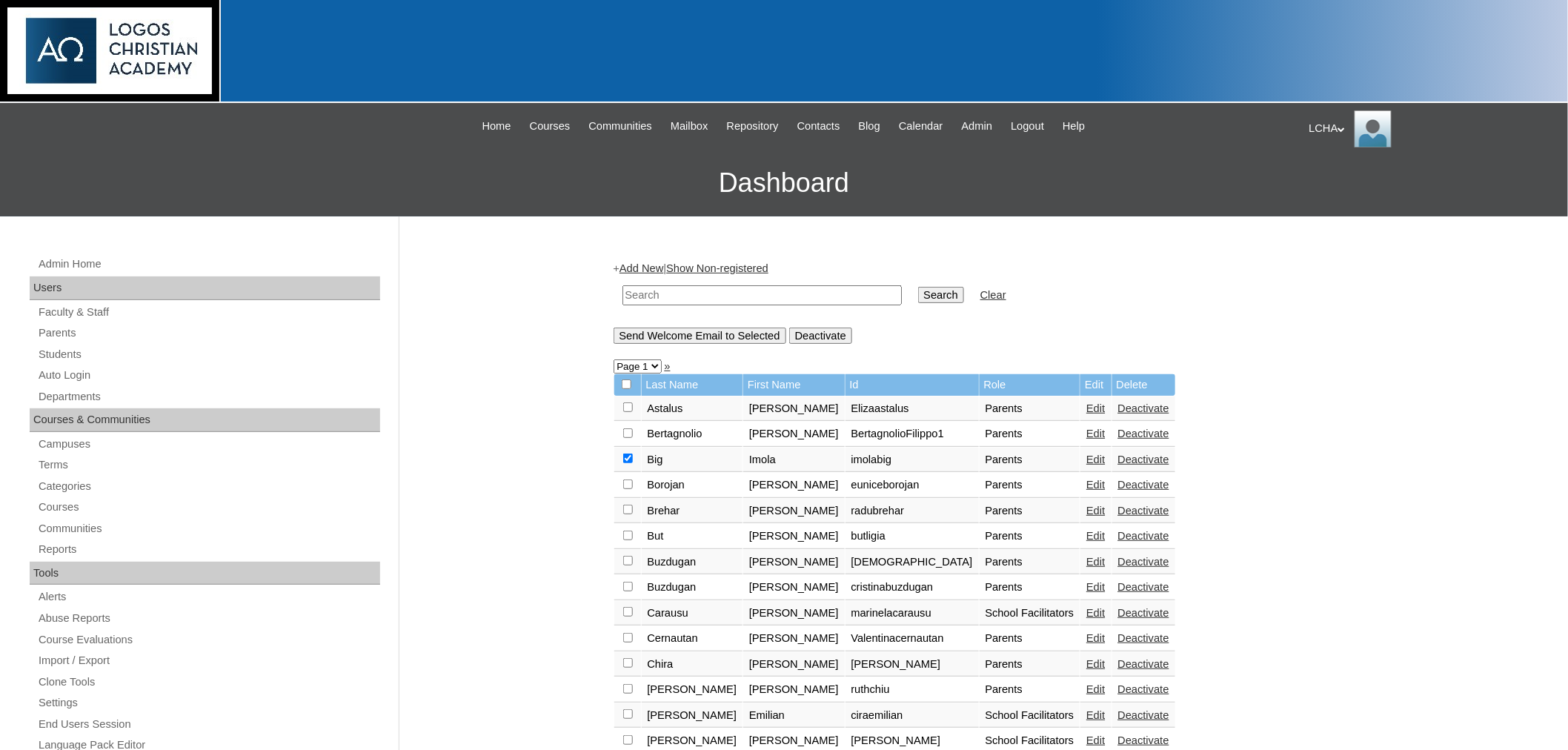
click at [679, 332] on input "Send Welcome Email to Selected" at bounding box center [700, 336] width 173 height 17
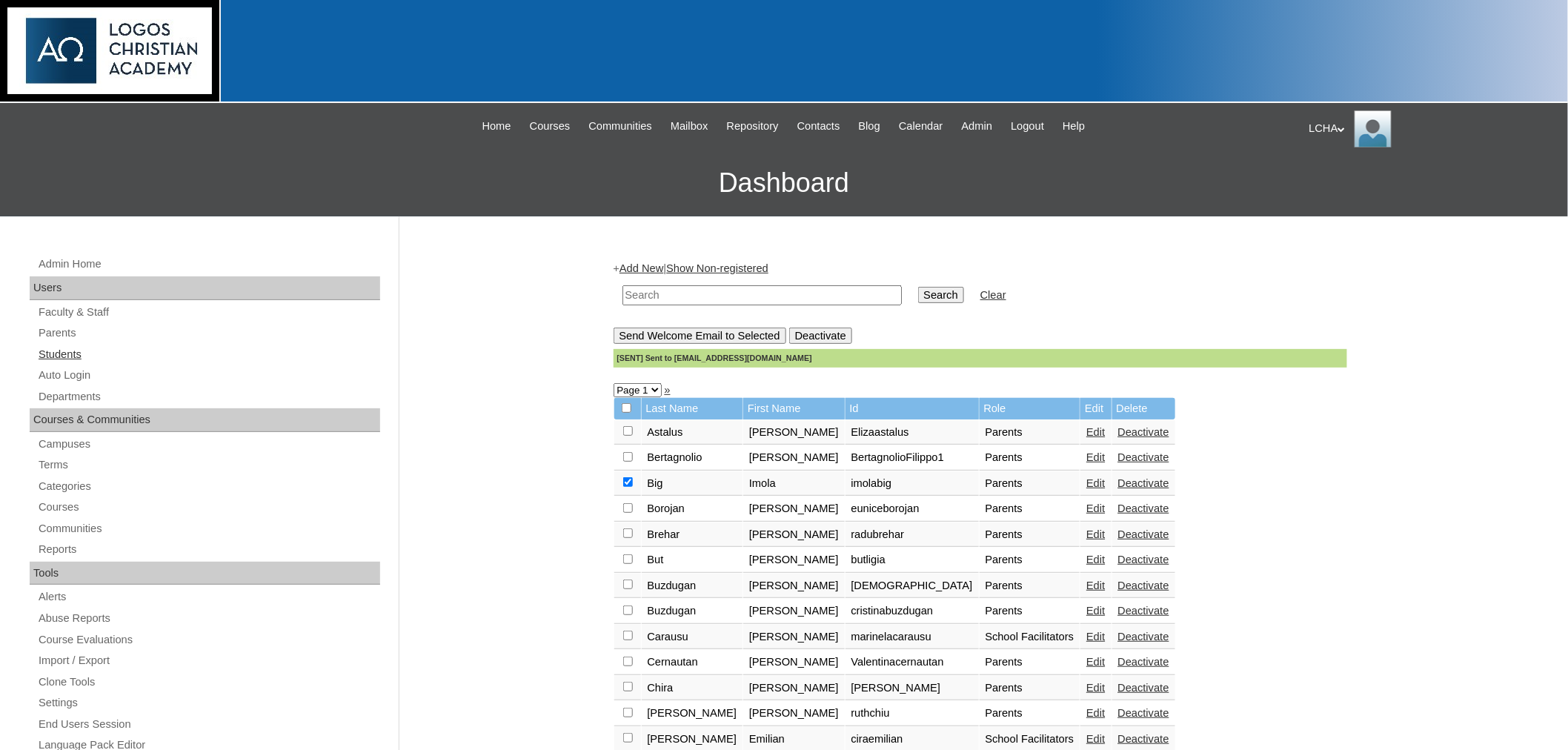
click at [64, 356] on link "Students" at bounding box center [208, 355] width 343 height 19
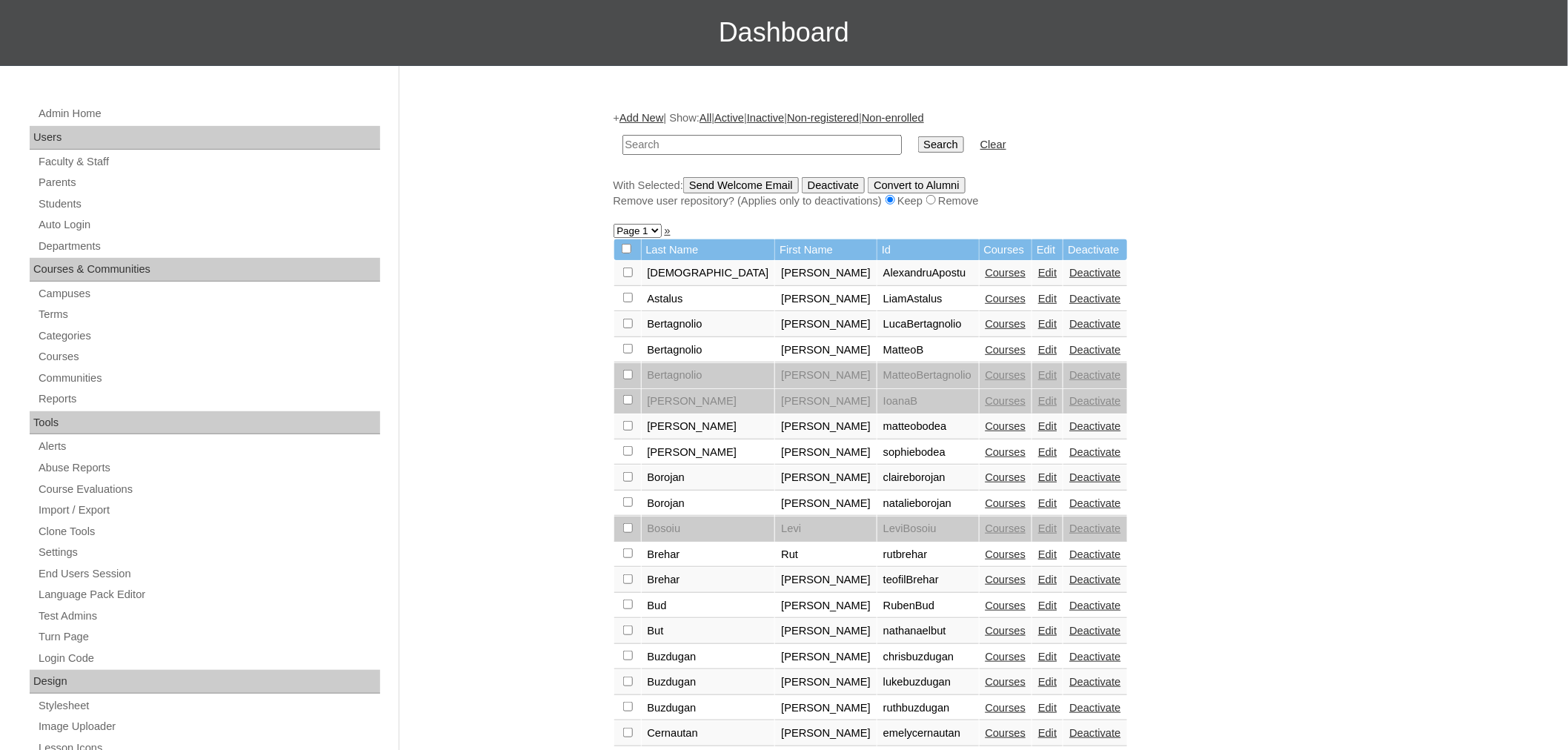
scroll to position [143, 0]
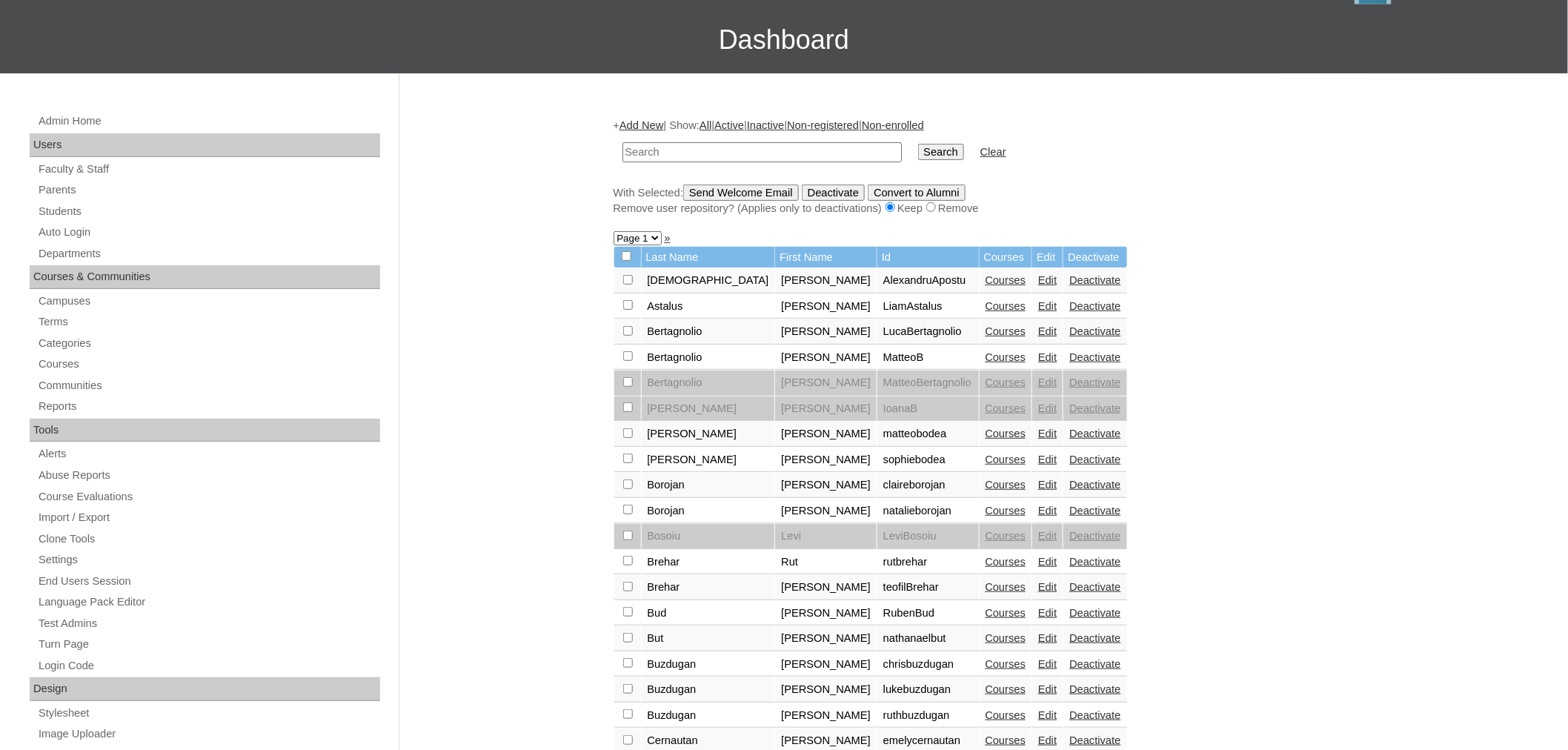
click at [651, 122] on link "Add New" at bounding box center [641, 125] width 44 height 12
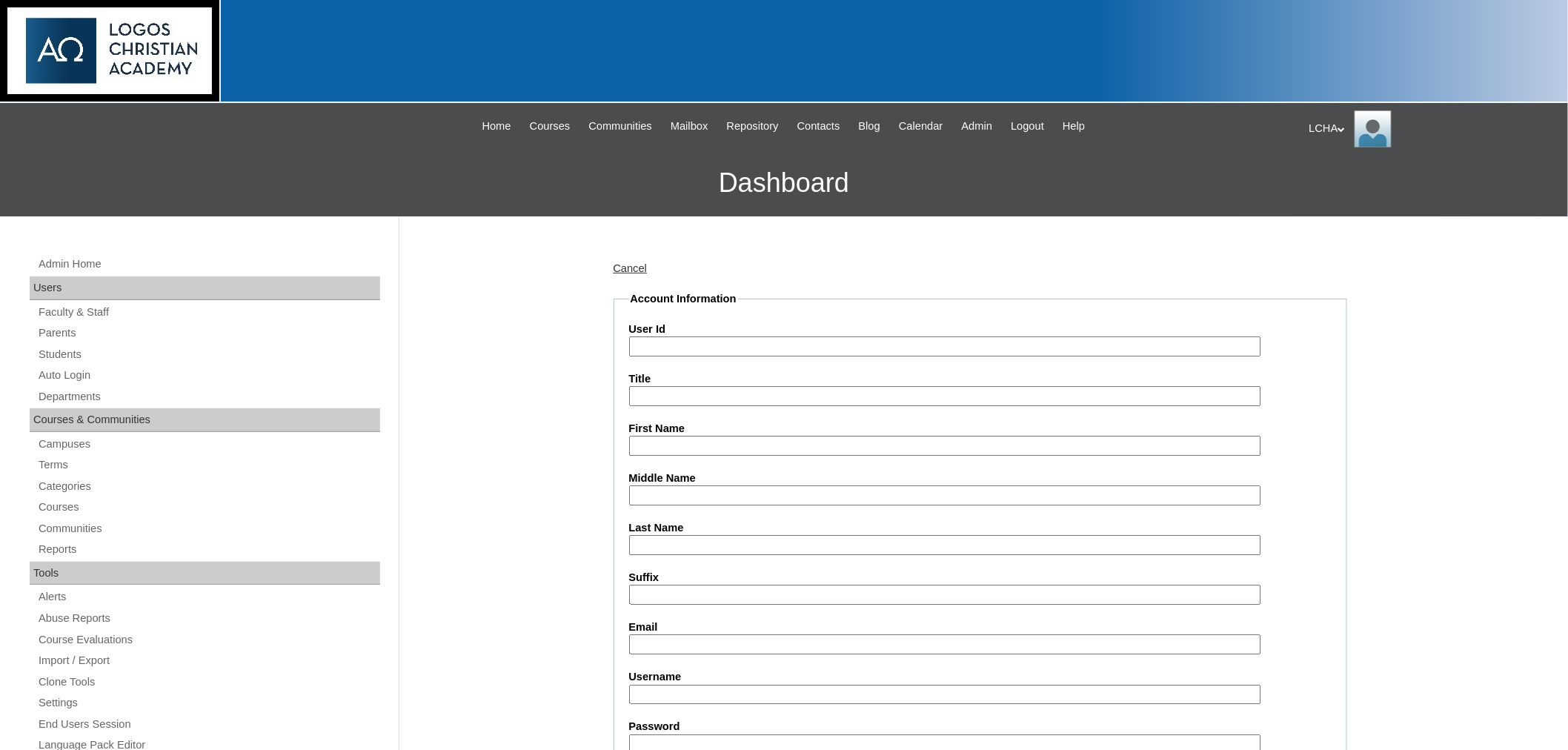
click at [728, 345] on input "User Id" at bounding box center [945, 347] width 632 height 20
type input "Naomibig1"
type input "Naomi"
type input "Big"
type input "naomibig12@gmail.com"
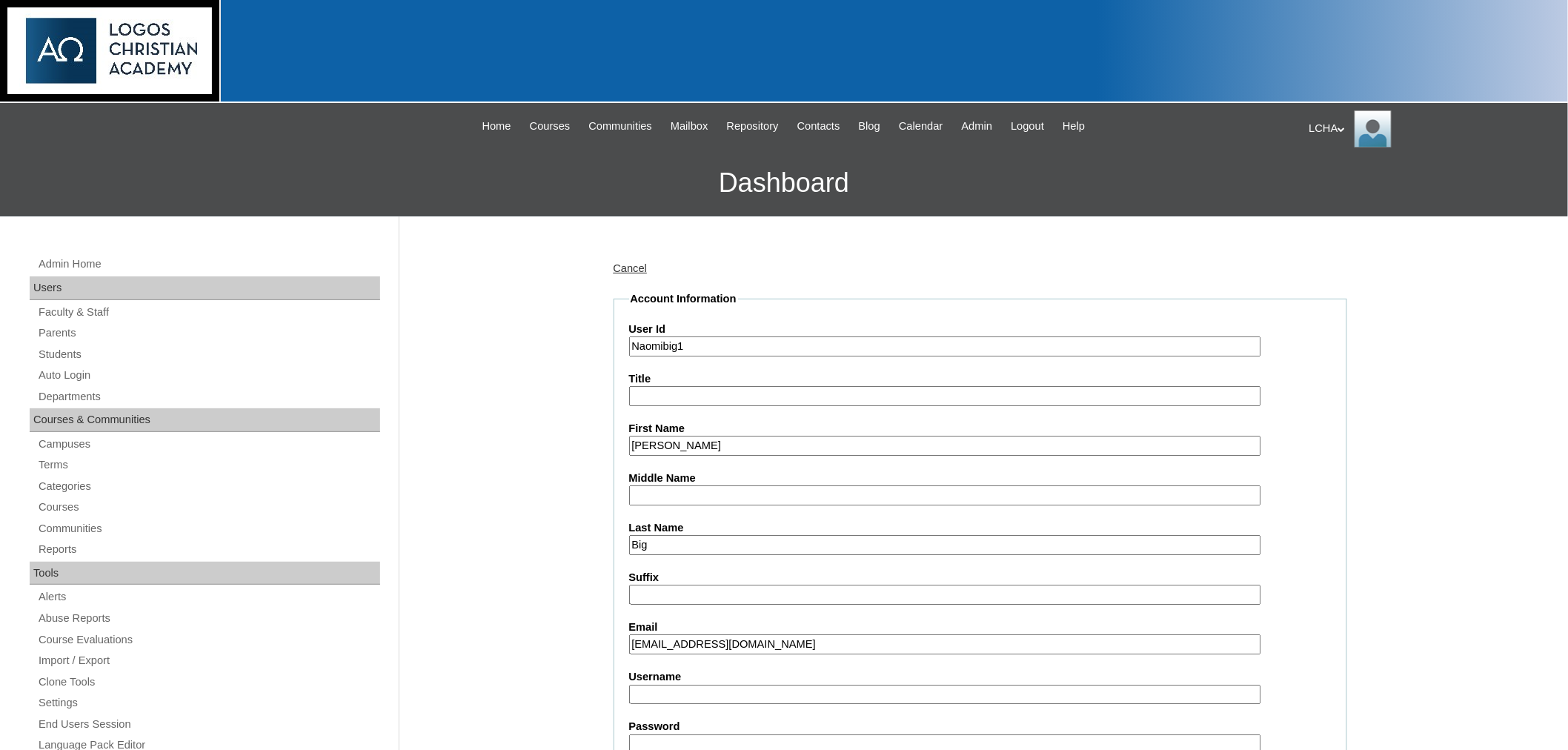
click at [670, 685] on input "Username" at bounding box center [945, 695] width 632 height 20
type input "naomibig12"
click at [653, 734] on input "Password" at bounding box center [945, 744] width 632 height 20
click at [747, 718] on label "Password" at bounding box center [981, 726] width 703 height 16
click at [747, 734] on input "Password" at bounding box center [945, 744] width 632 height 20
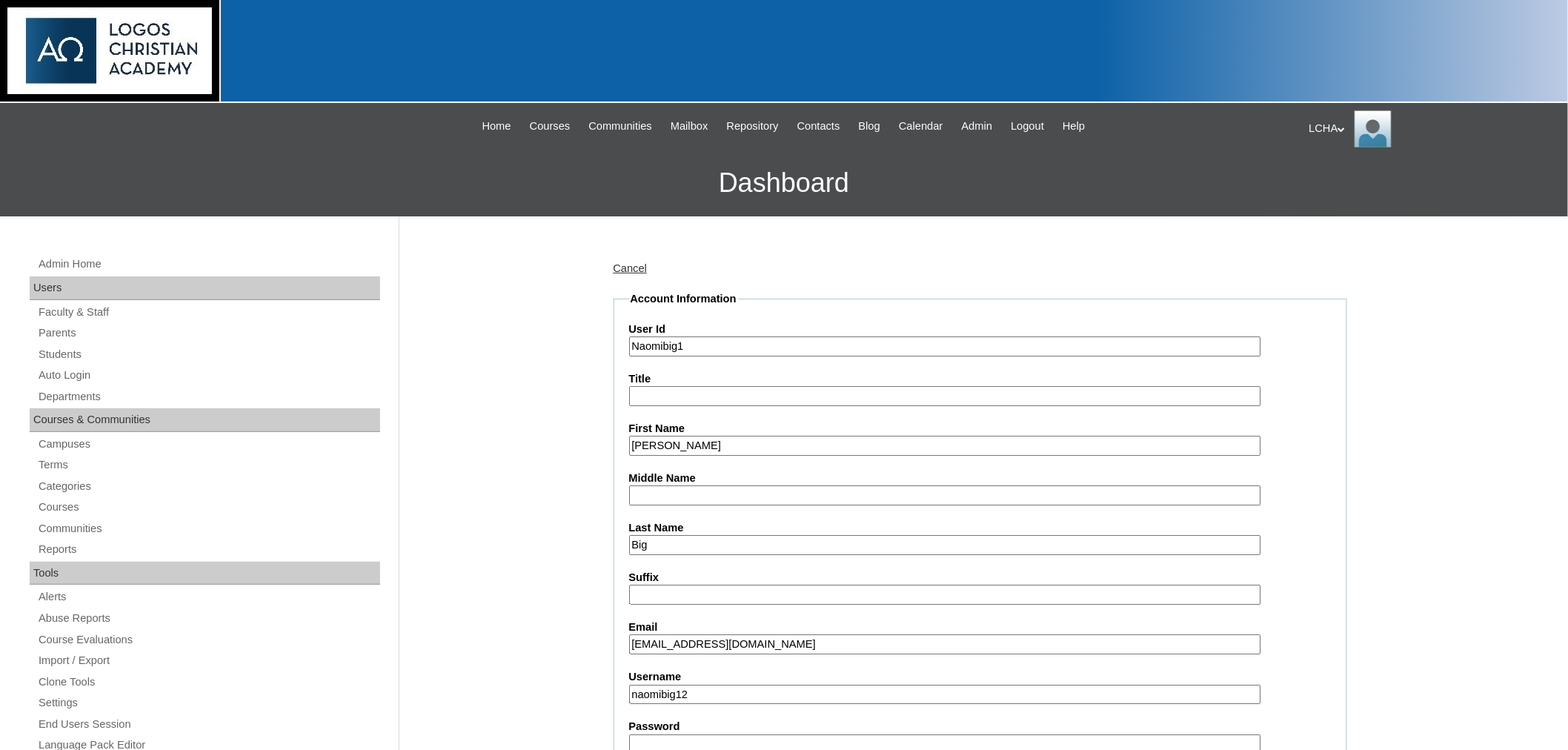
click at [711, 734] on input "Password" at bounding box center [945, 744] width 632 height 20
type input "Logos123"
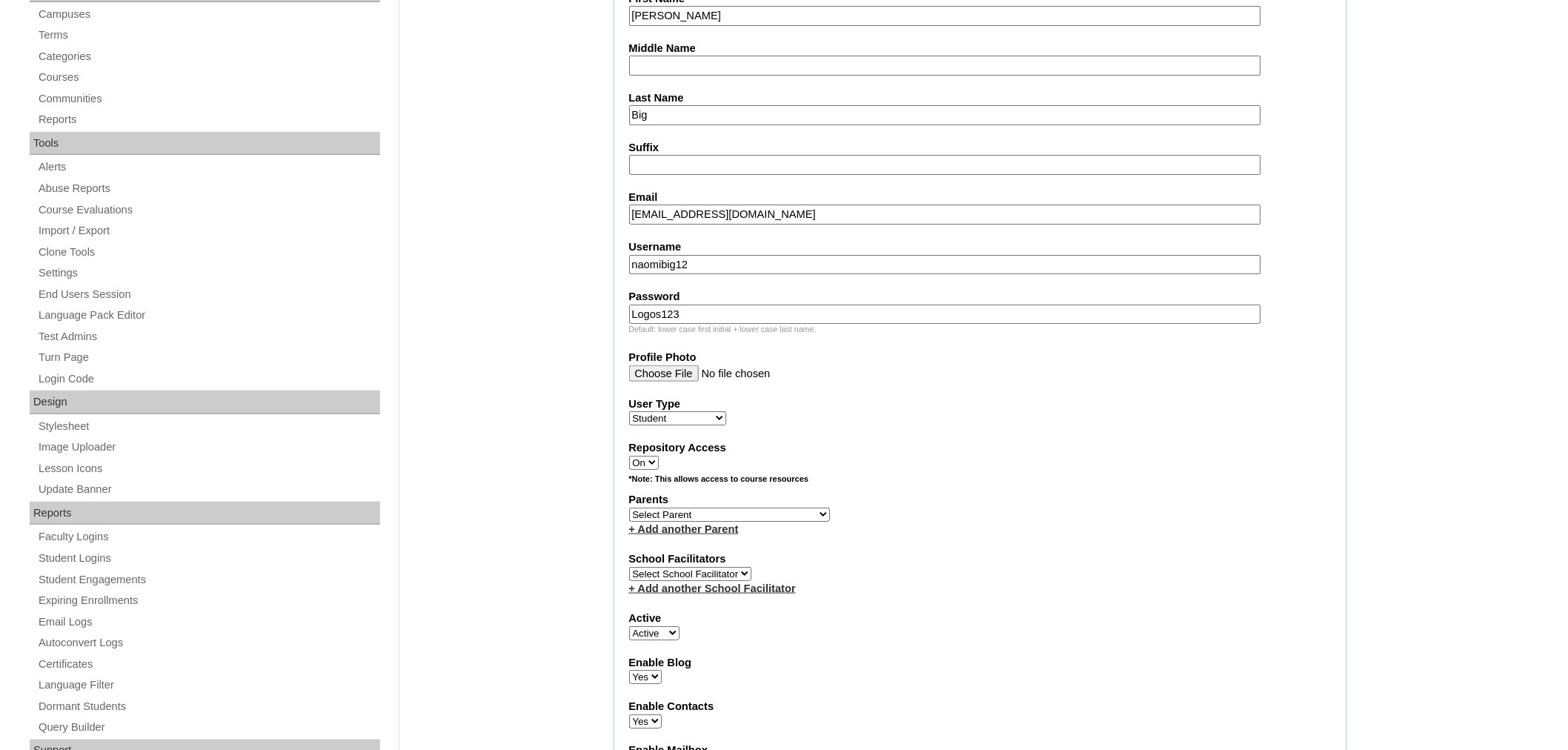
scroll to position [448, 0]
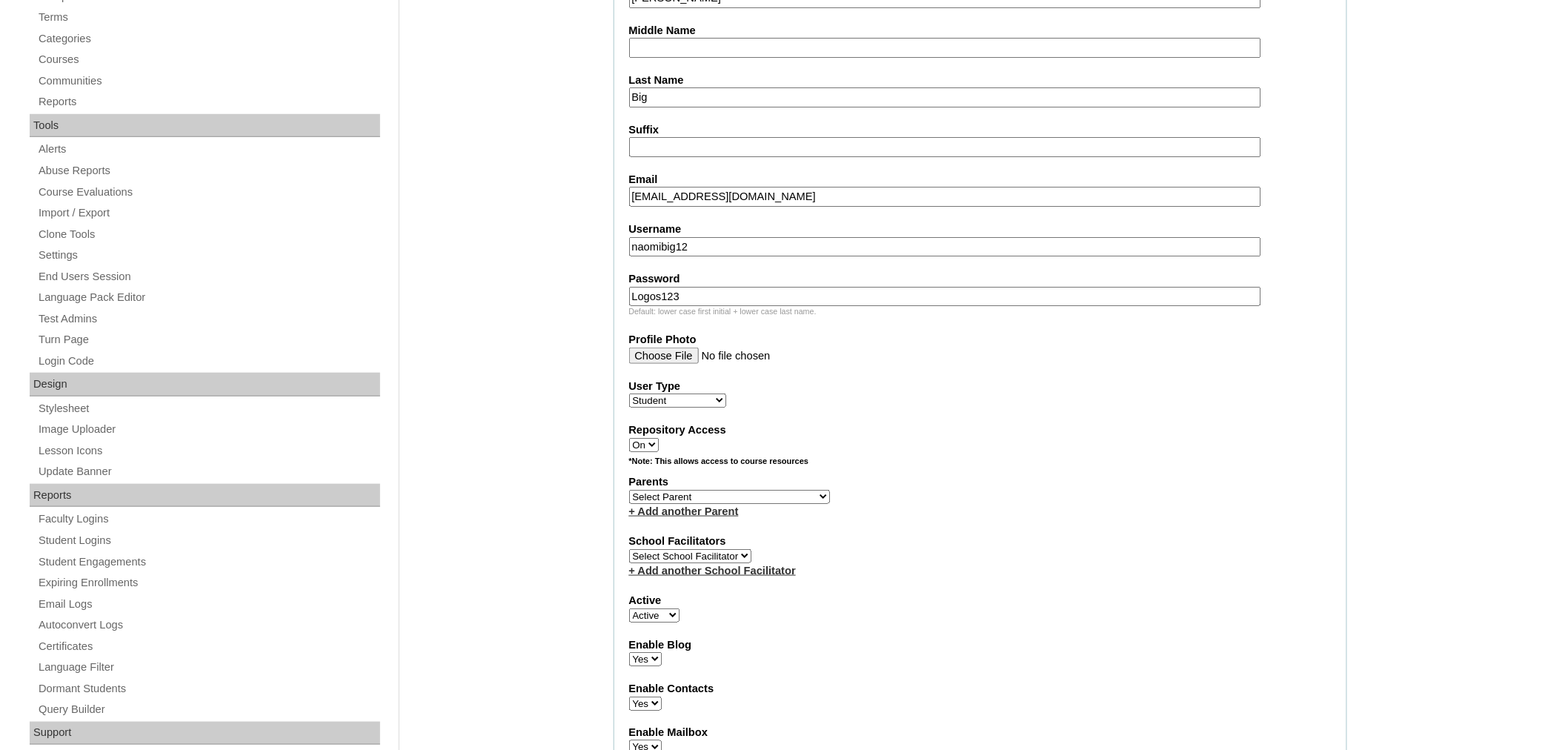
click at [719, 490] on select "Select Parent Astalus, Eliza Bertagnolio, Filippo Big, Imola Borojan, Eunice Br…" at bounding box center [730, 496] width 201 height 14
select select "98942"
click at [629, 490] on select "Select Parent Astalus, Eliza Bertagnolio, Filippo Big, Imola Borojan, Eunice Br…" at bounding box center [730, 496] width 201 height 14
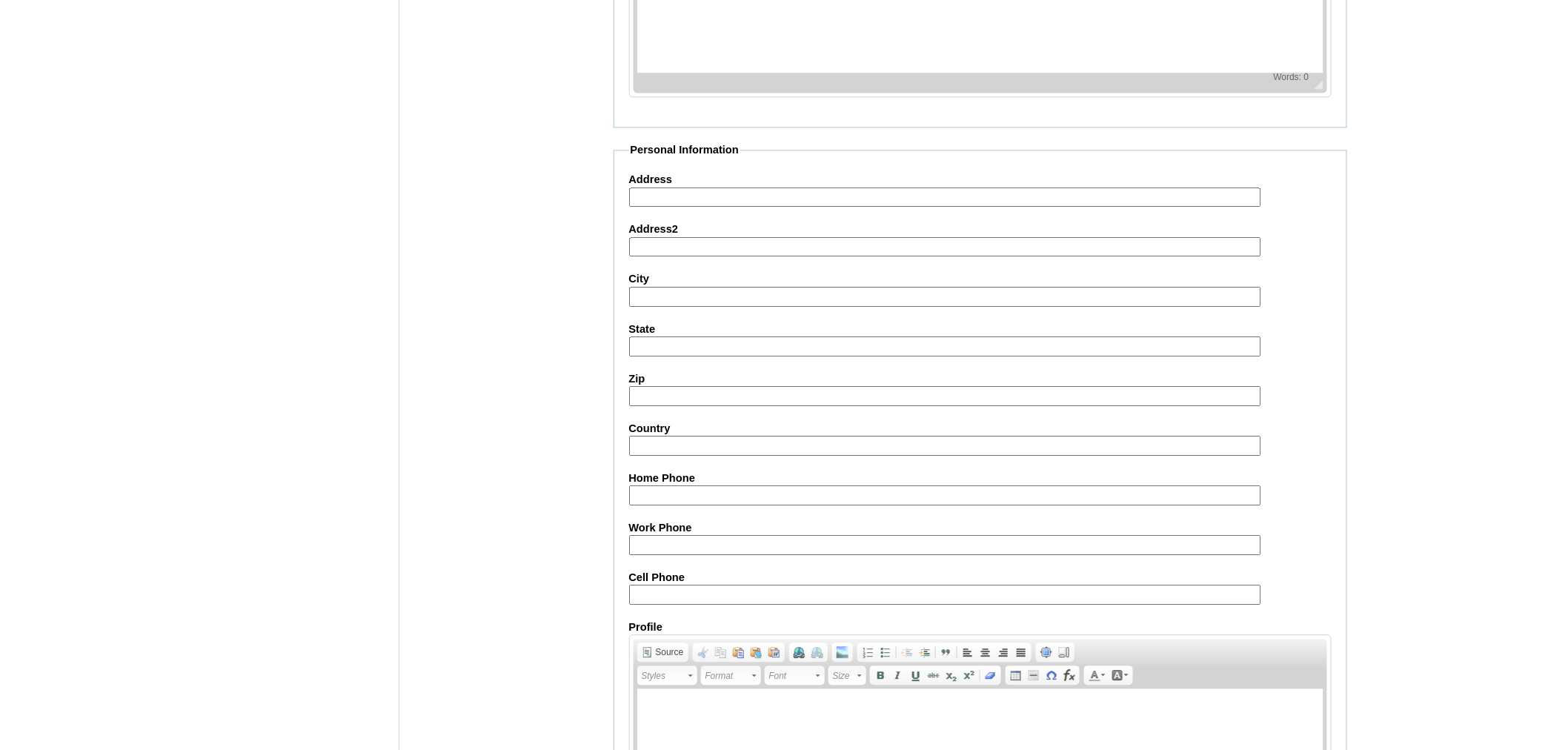
scroll to position [1516, 0]
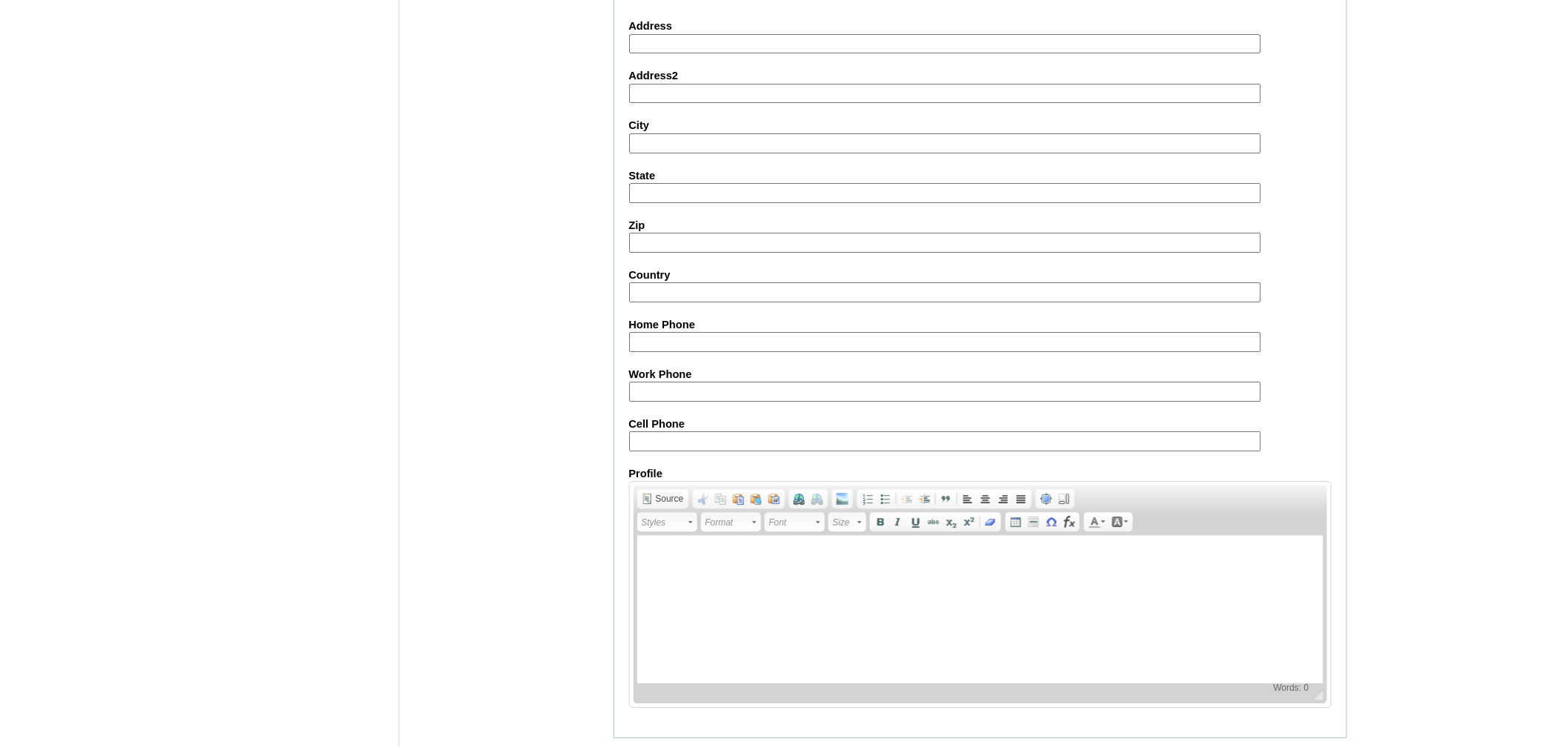
click at [648, 749] on input "Submit" at bounding box center [636, 761] width 46 height 17
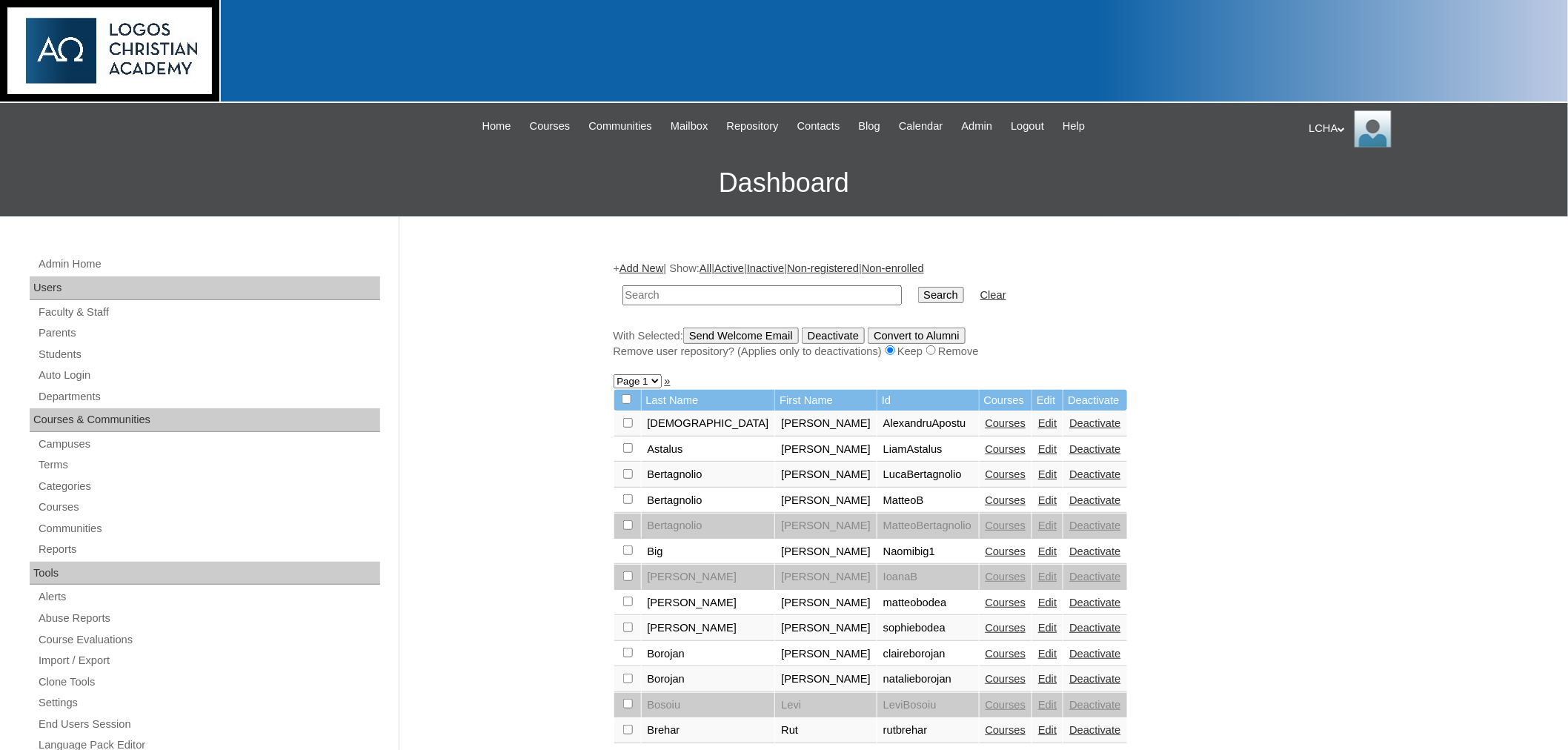
click at [626, 546] on input "checkbox" at bounding box center [628, 550] width 9 height 9
checkbox input "true"
click at [766, 331] on input "Send Welcome Email" at bounding box center [741, 336] width 115 height 17
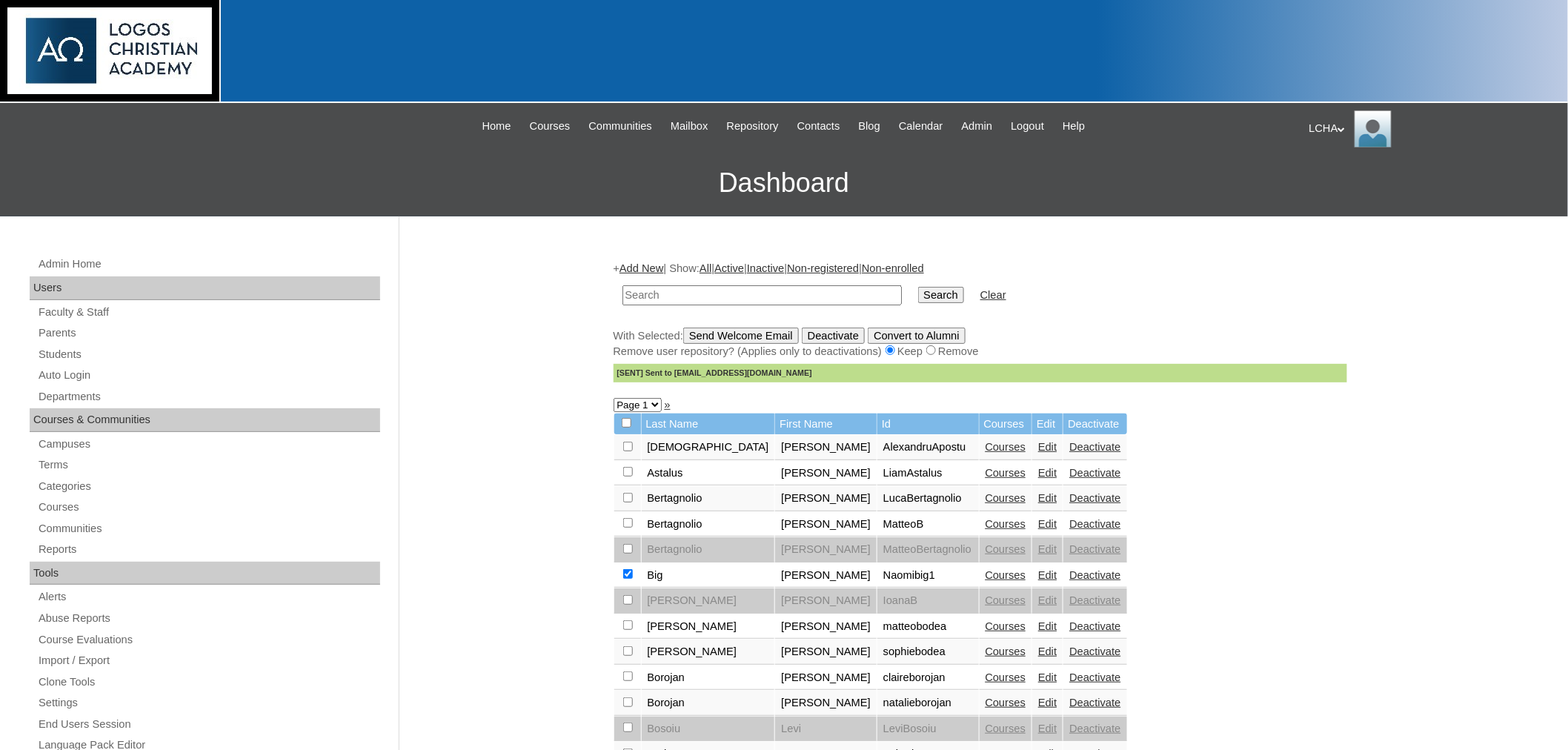
click at [985, 569] on link "Courses" at bounding box center [1006, 574] width 41 height 12
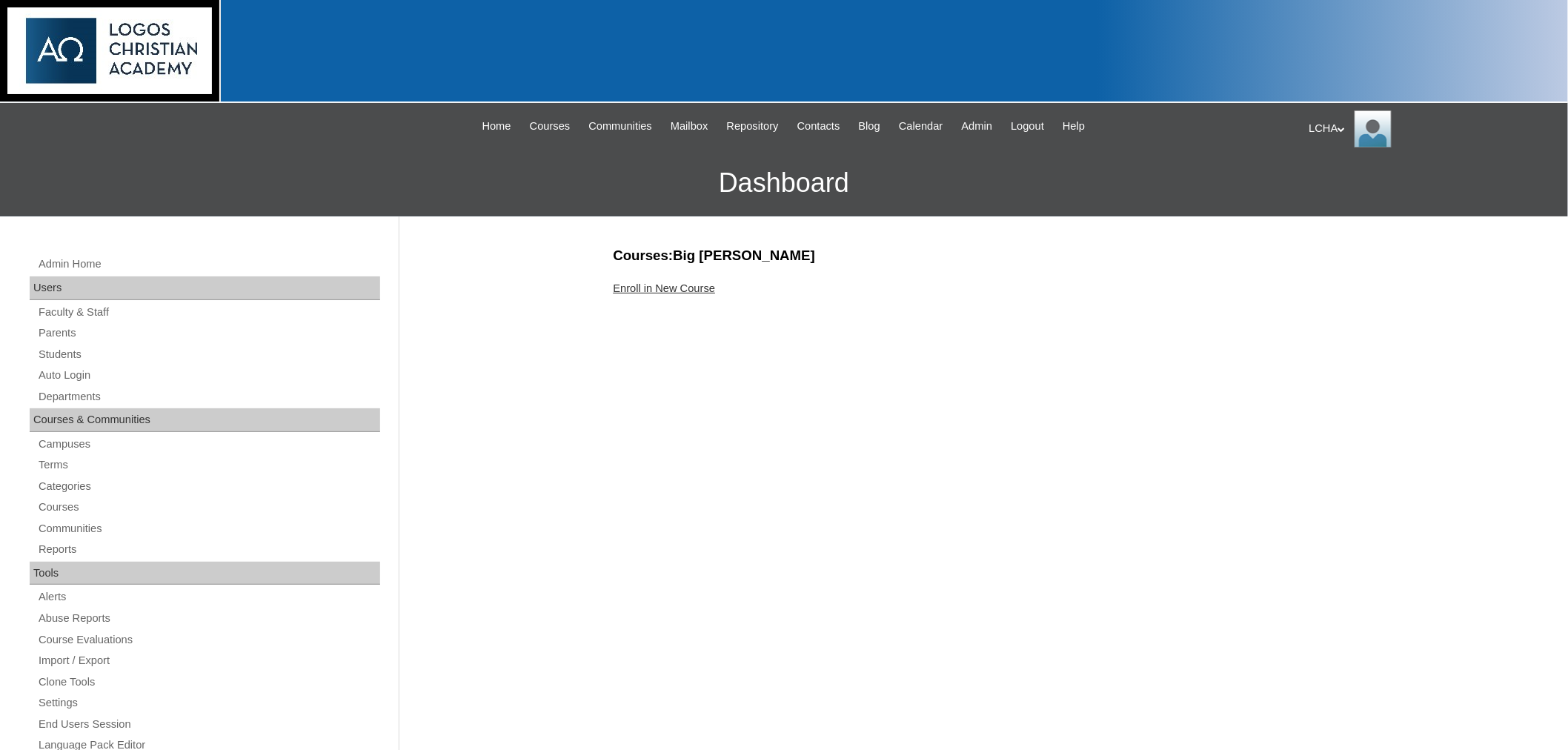
click at [665, 283] on link "Enroll in New Course" at bounding box center [665, 288] width 102 height 12
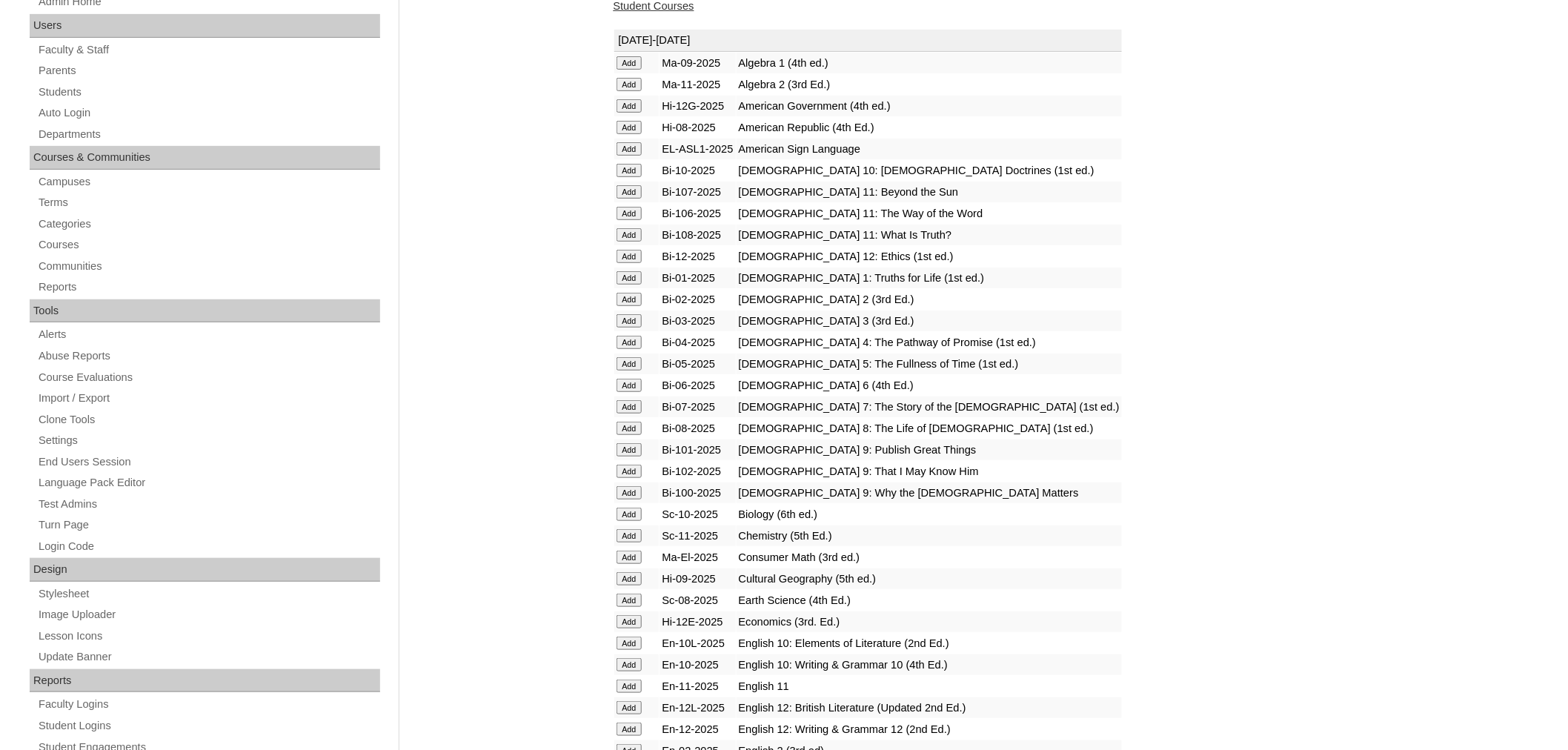
scroll to position [272, 0]
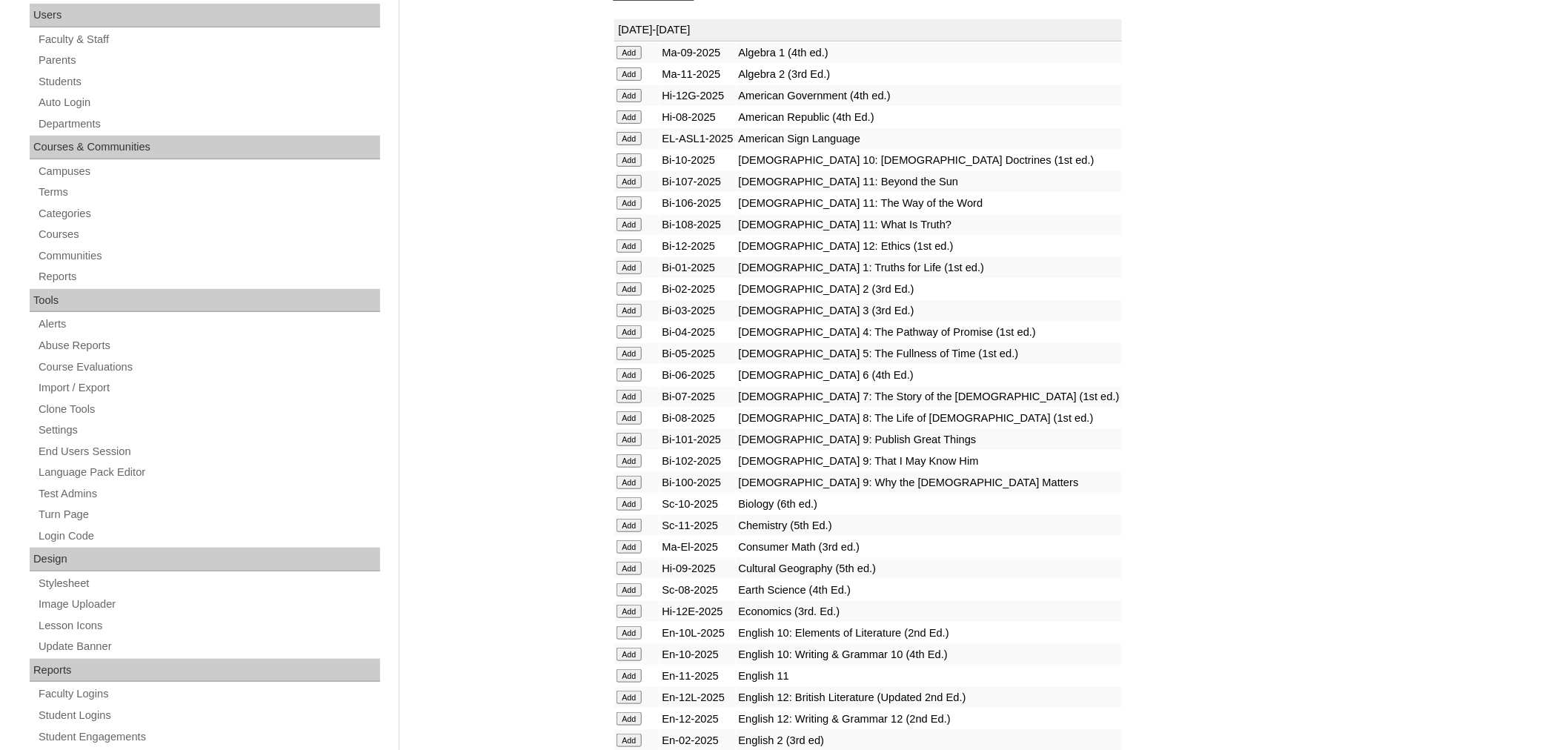
click at [628, 153] on input "Add" at bounding box center [629, 160] width 26 height 13
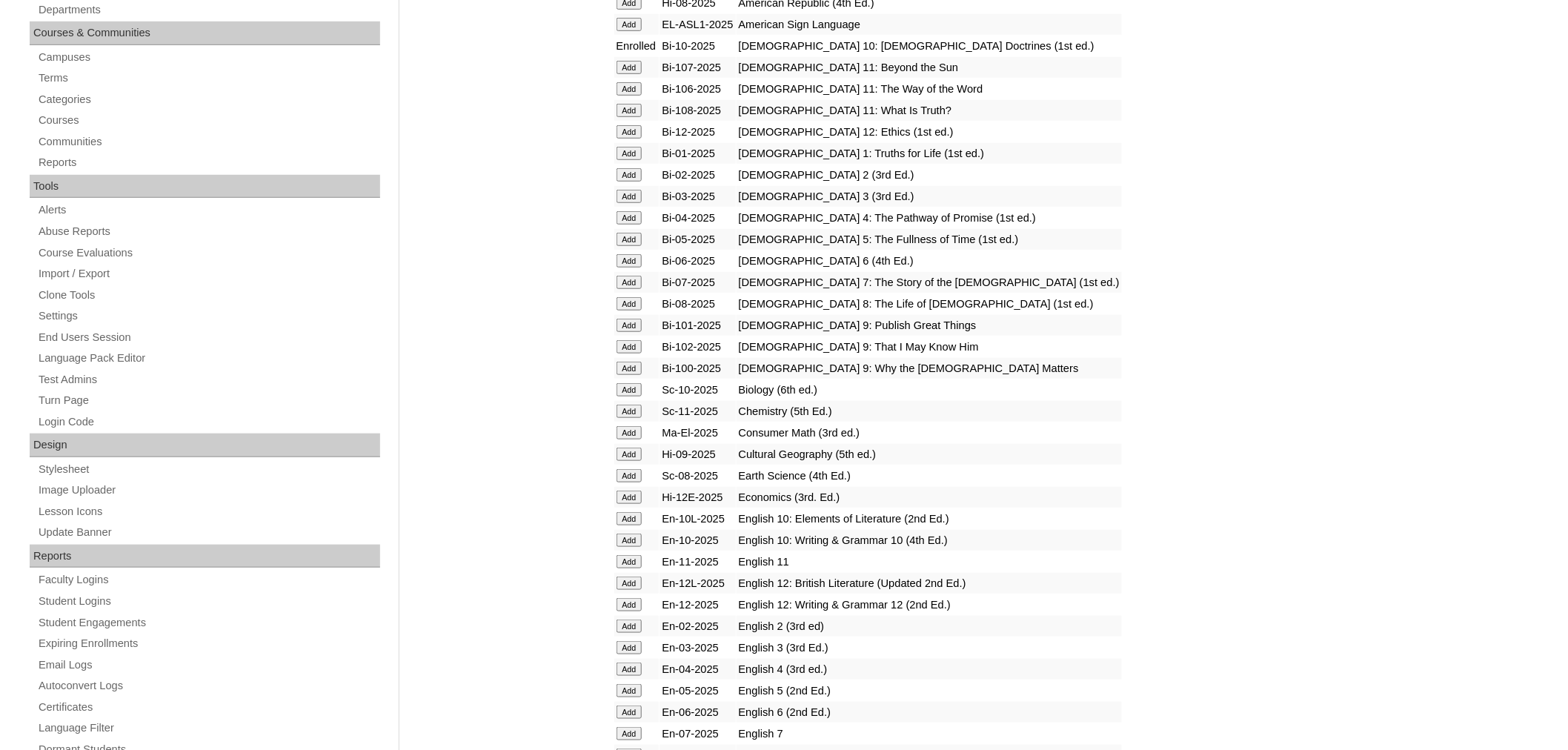
scroll to position [391, 0]
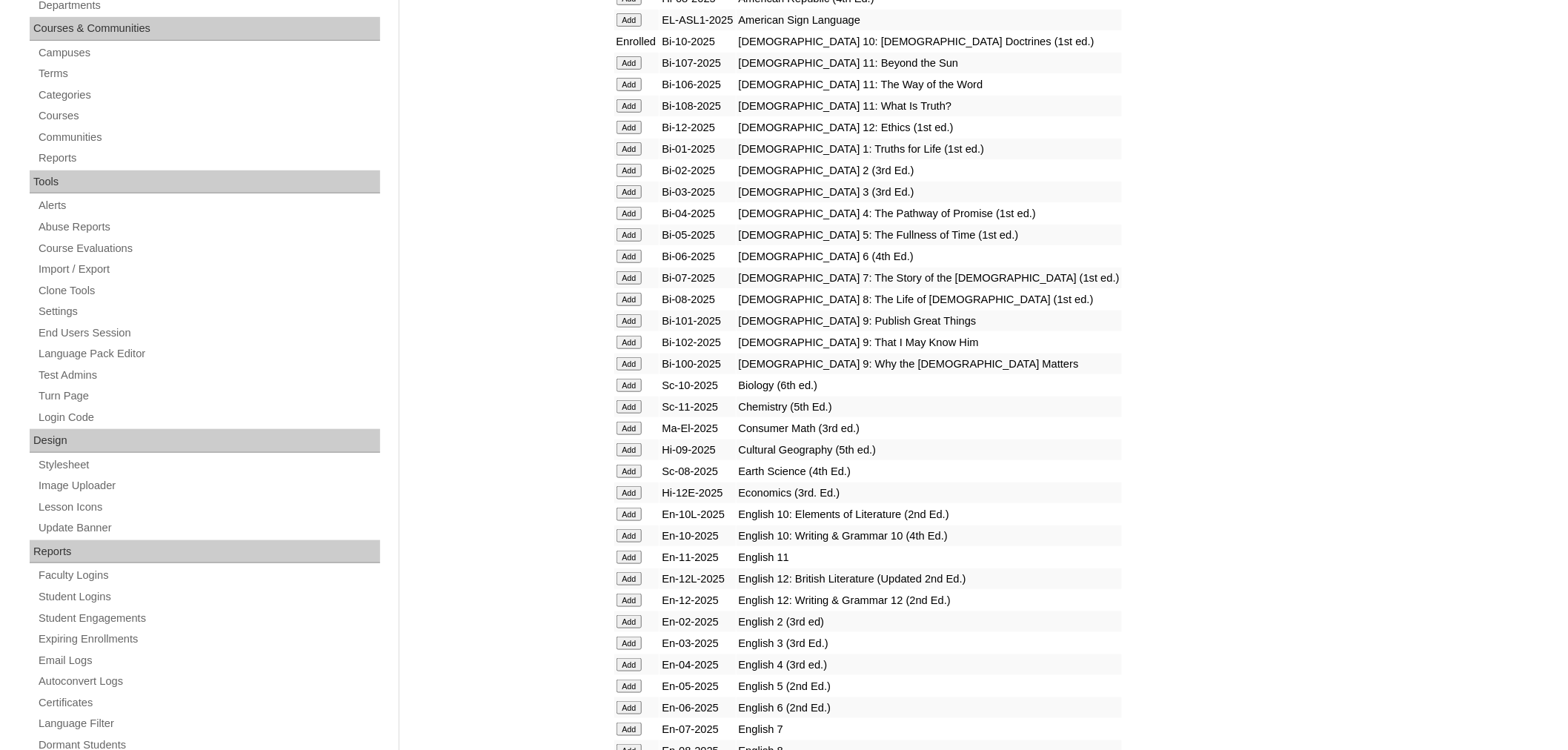
click at [627, 507] on input "Add" at bounding box center [629, 514] width 26 height 13
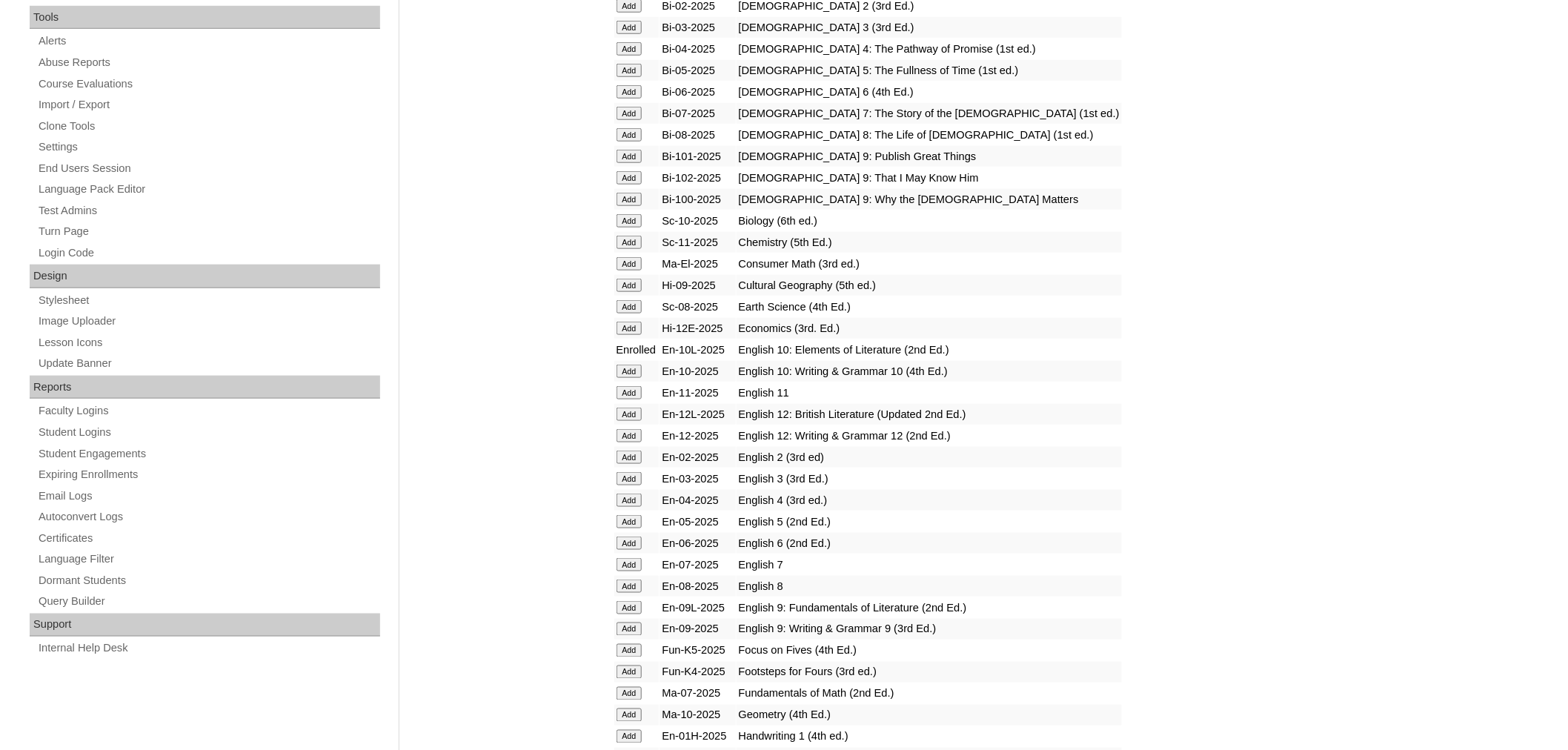
scroll to position [580, 0]
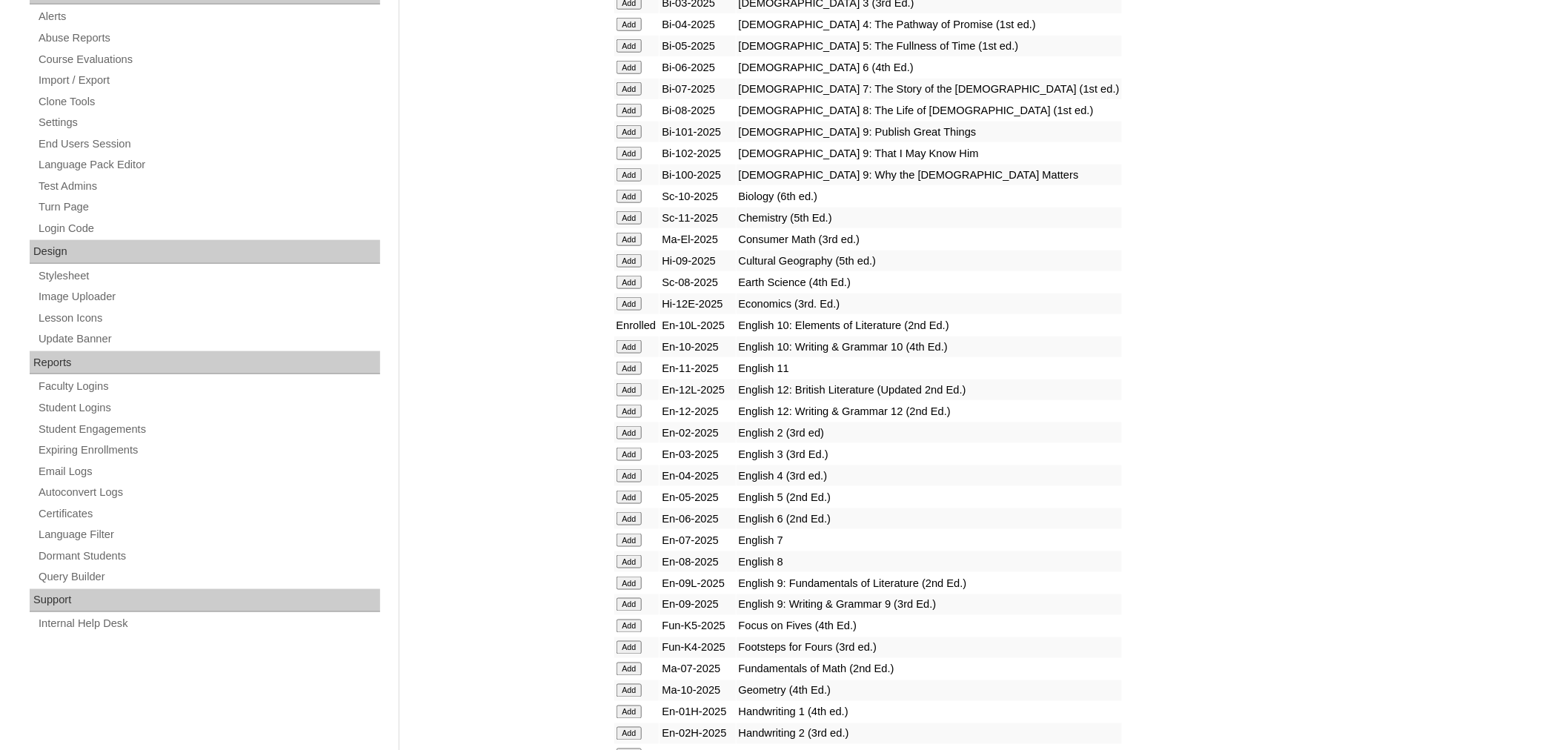
click at [631, 340] on input "Add" at bounding box center [629, 347] width 26 height 13
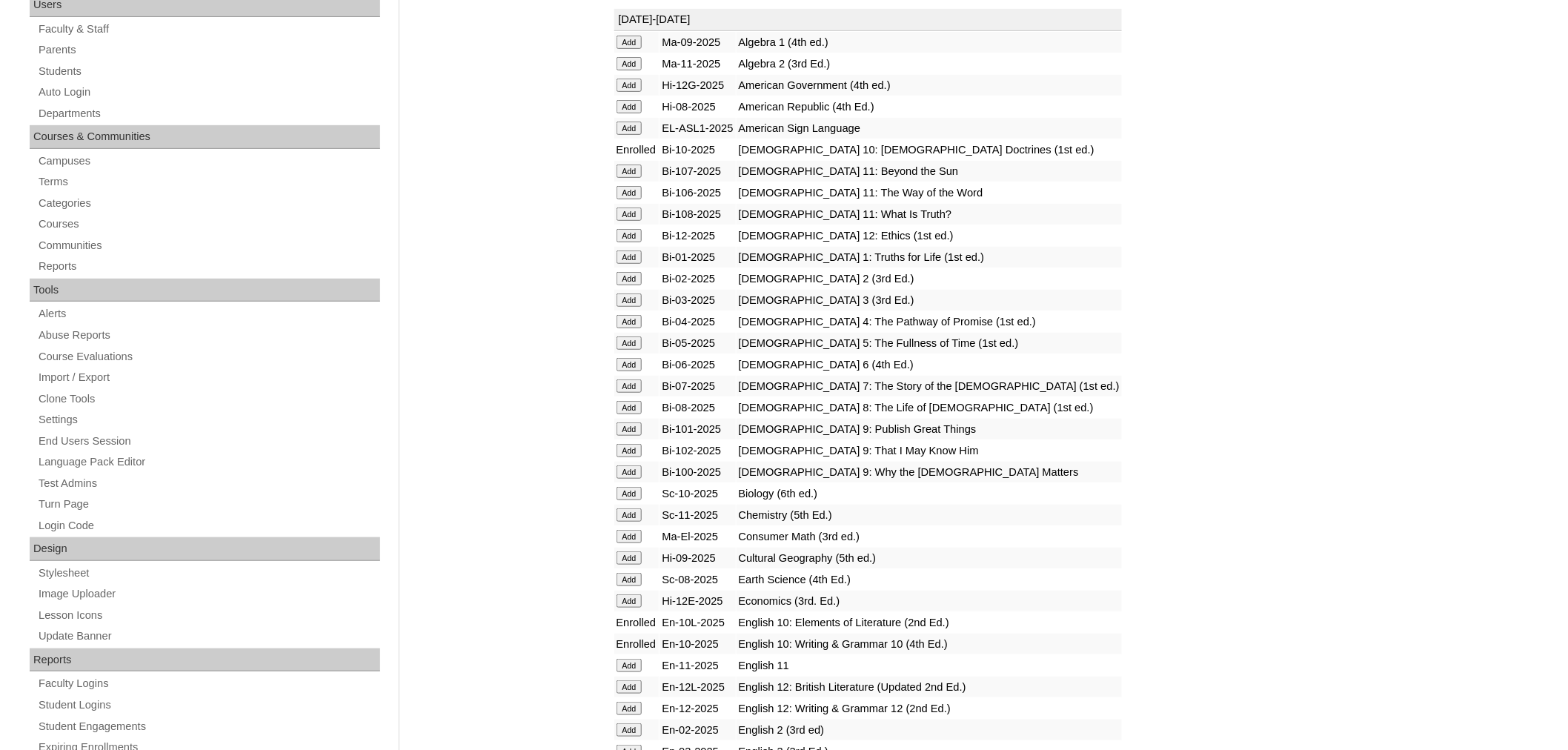
scroll to position [293, 0]
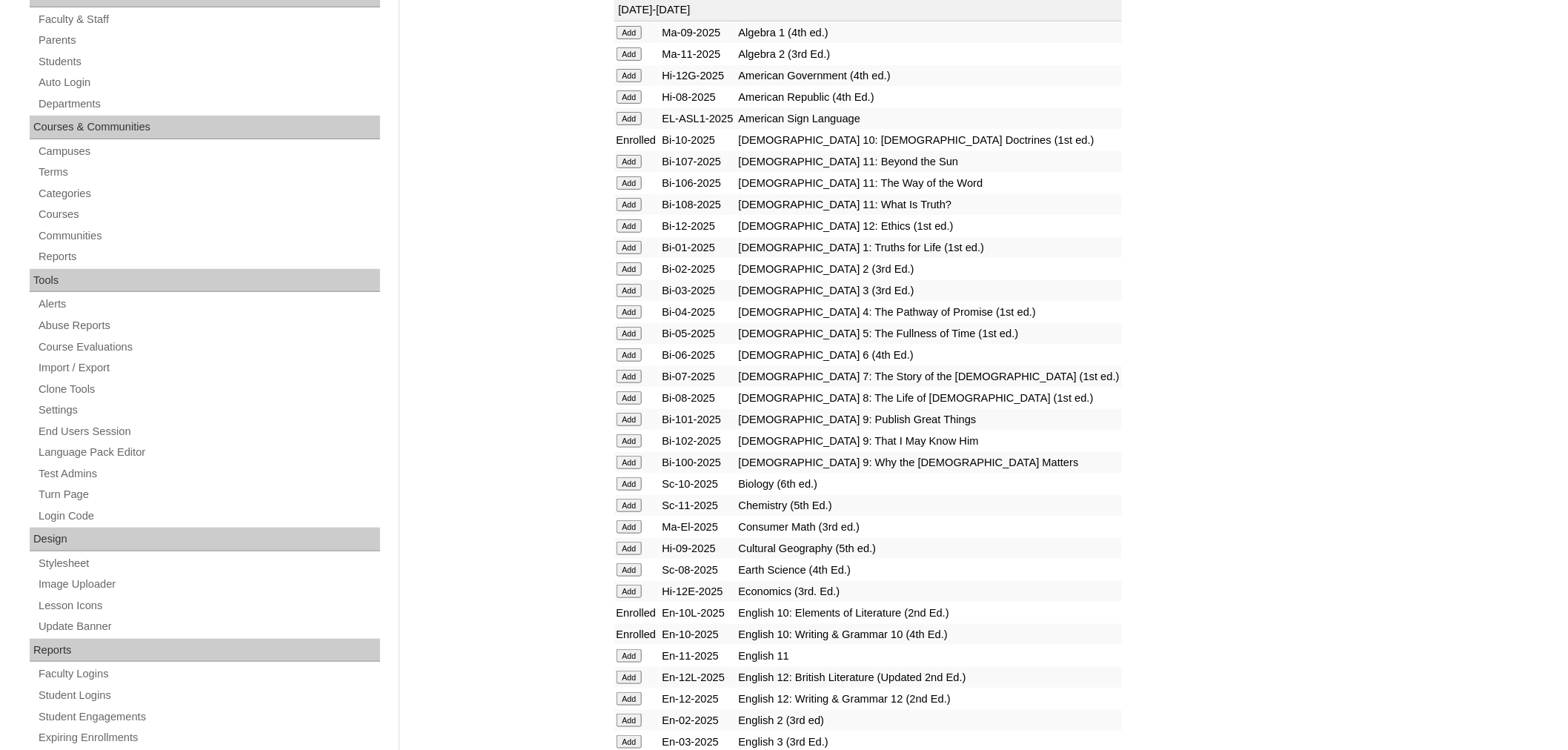
click at [633, 477] on input "Add" at bounding box center [629, 483] width 26 height 13
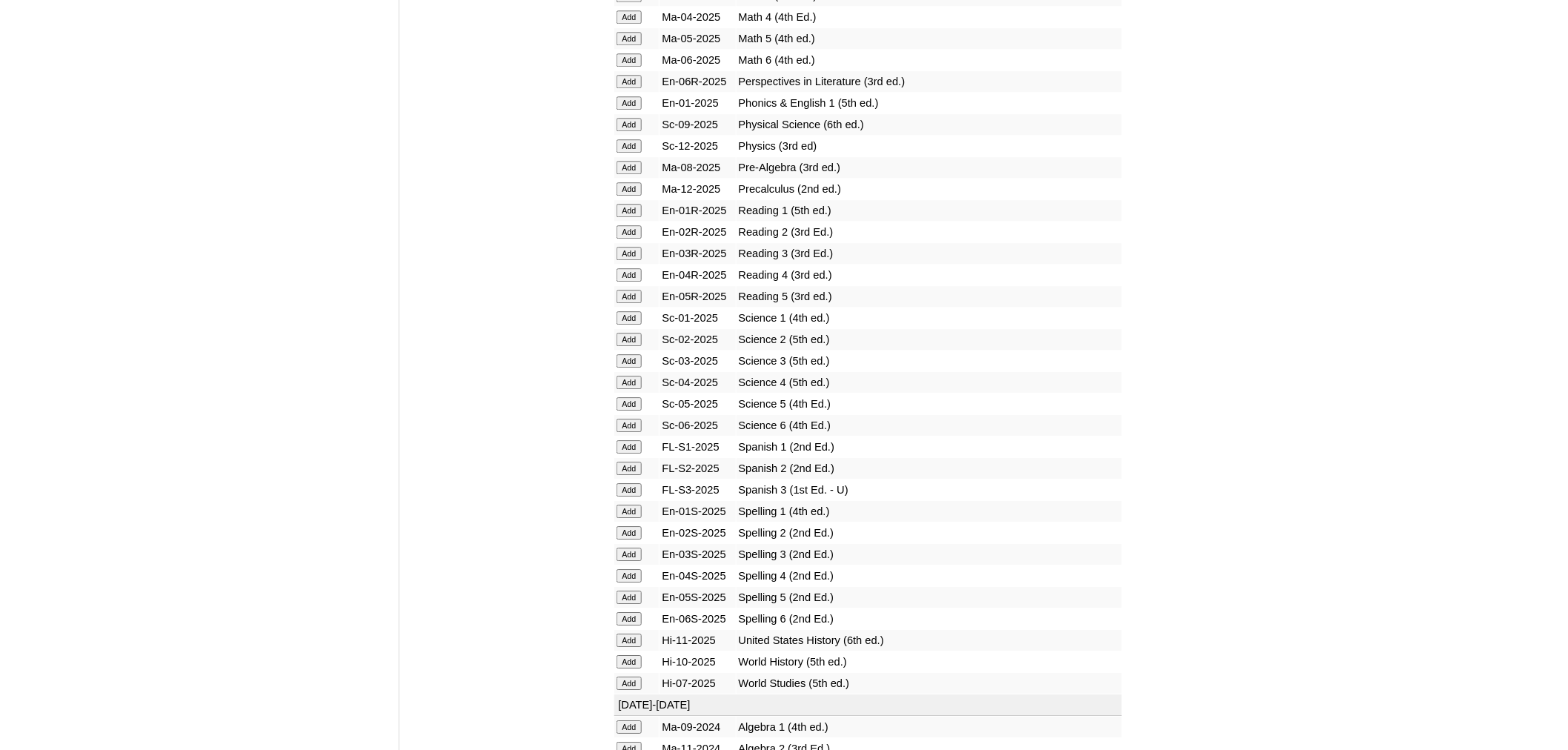
scroll to position [1687, 0]
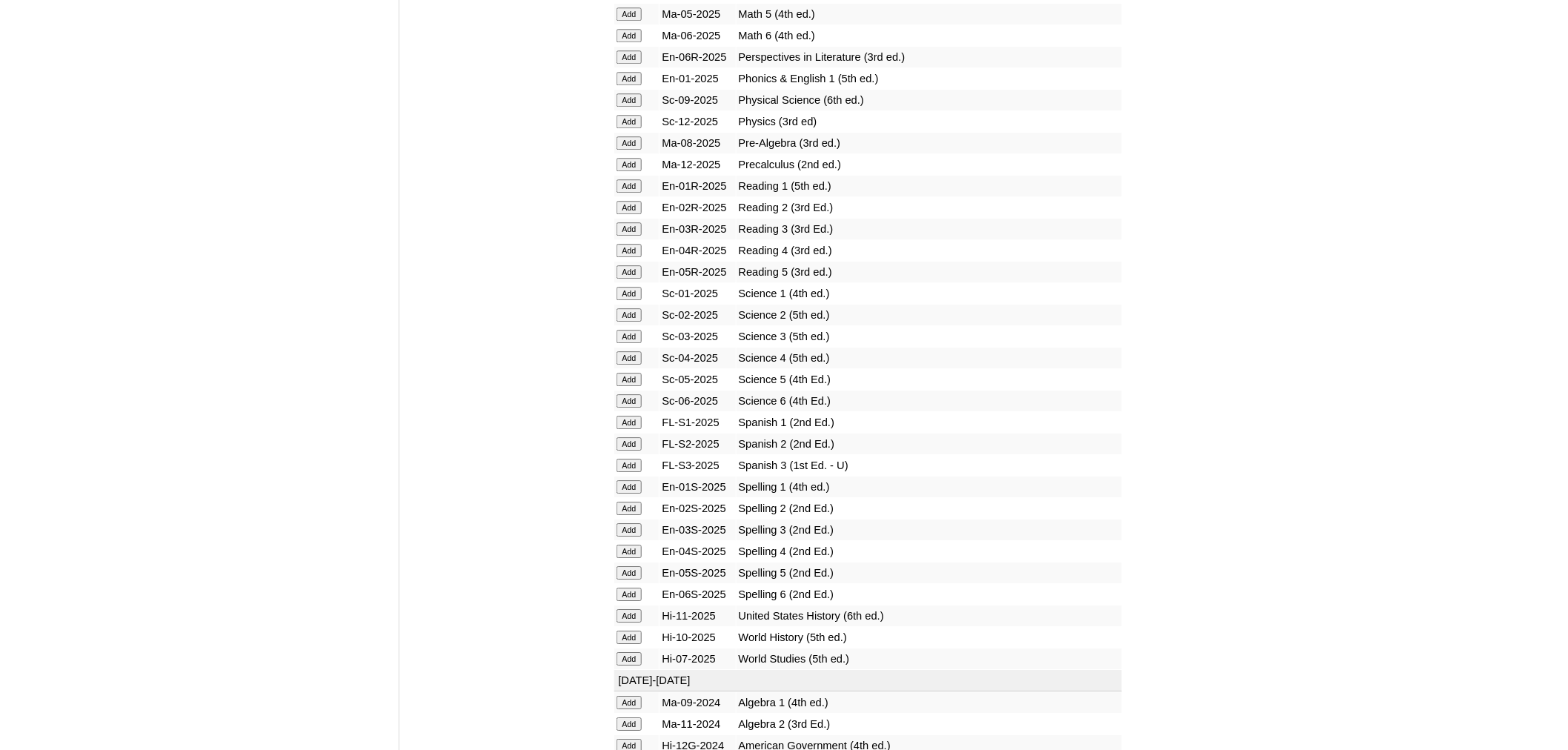
click at [631, 631] on input "Add" at bounding box center [629, 638] width 26 height 13
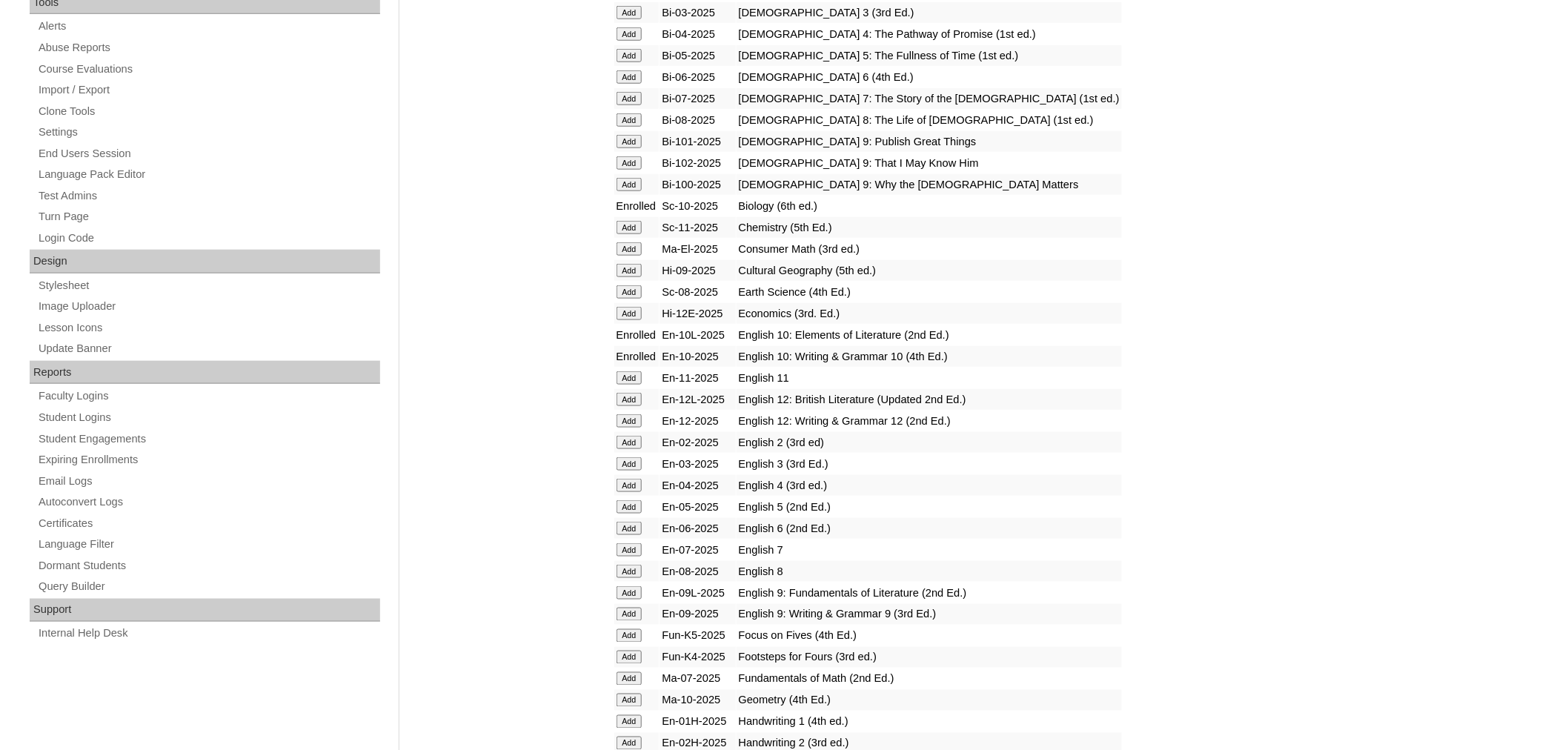
scroll to position [590, 0]
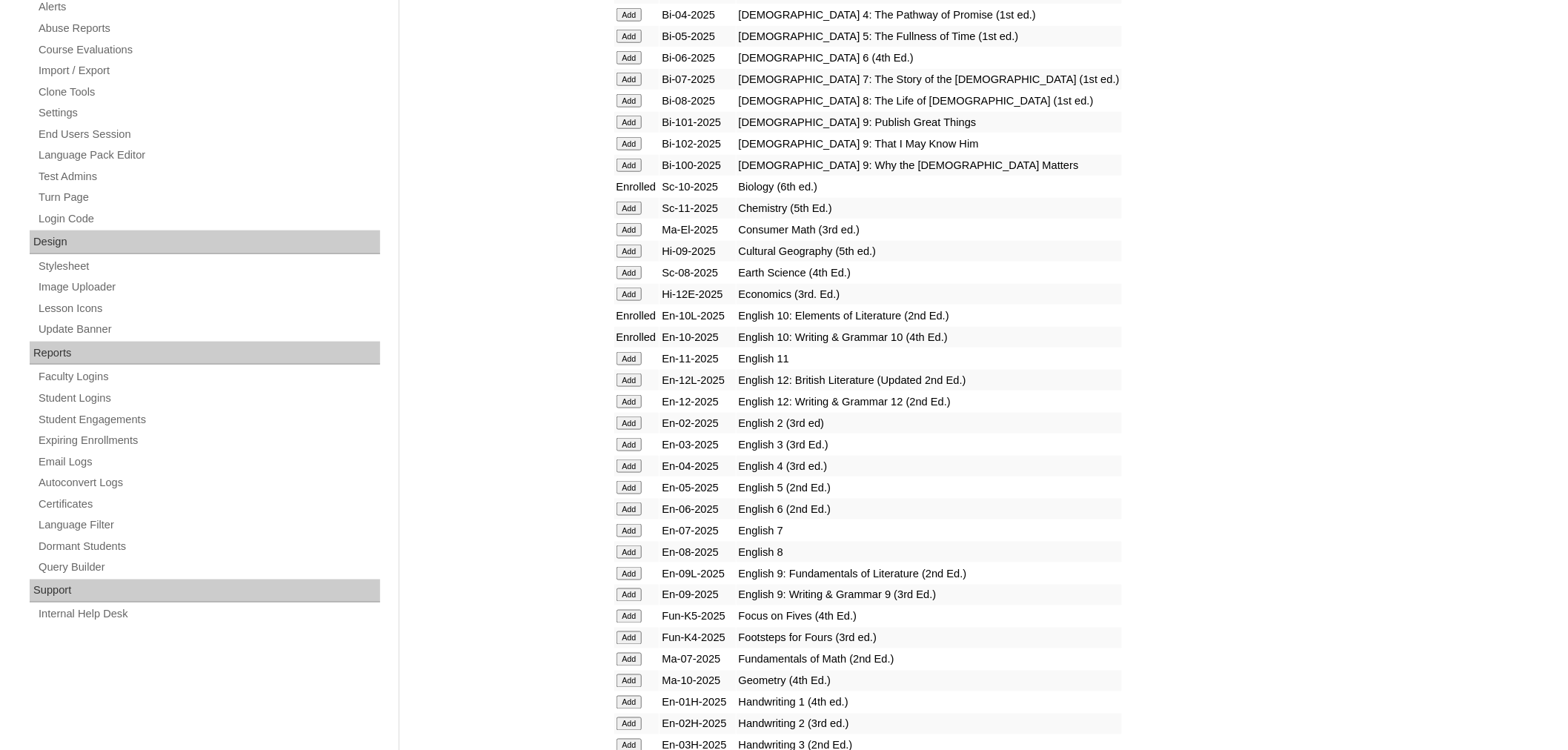
click at [632, 675] on input "Add" at bounding box center [629, 681] width 26 height 13
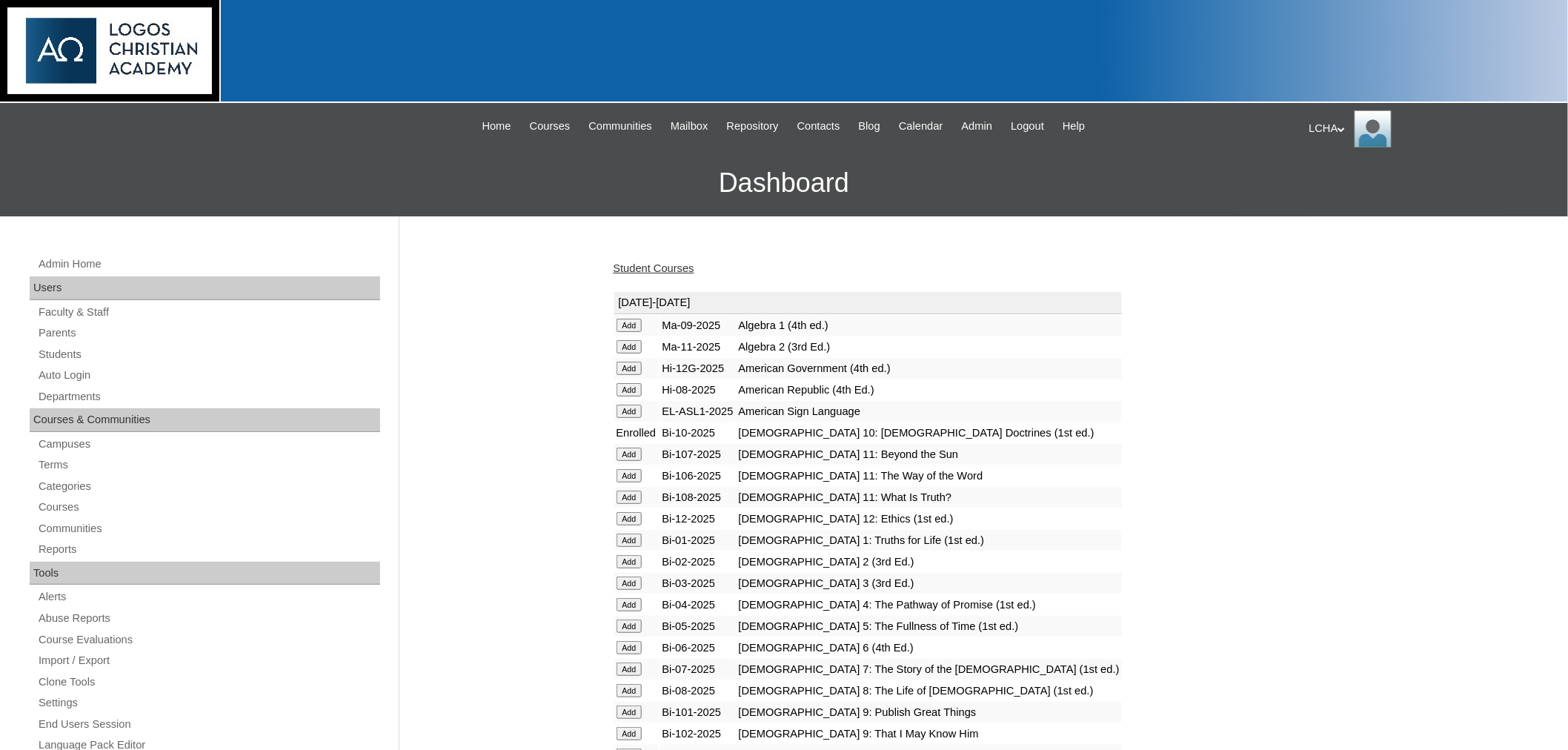
click at [664, 268] on link "Student Courses" at bounding box center [653, 268] width 81 height 12
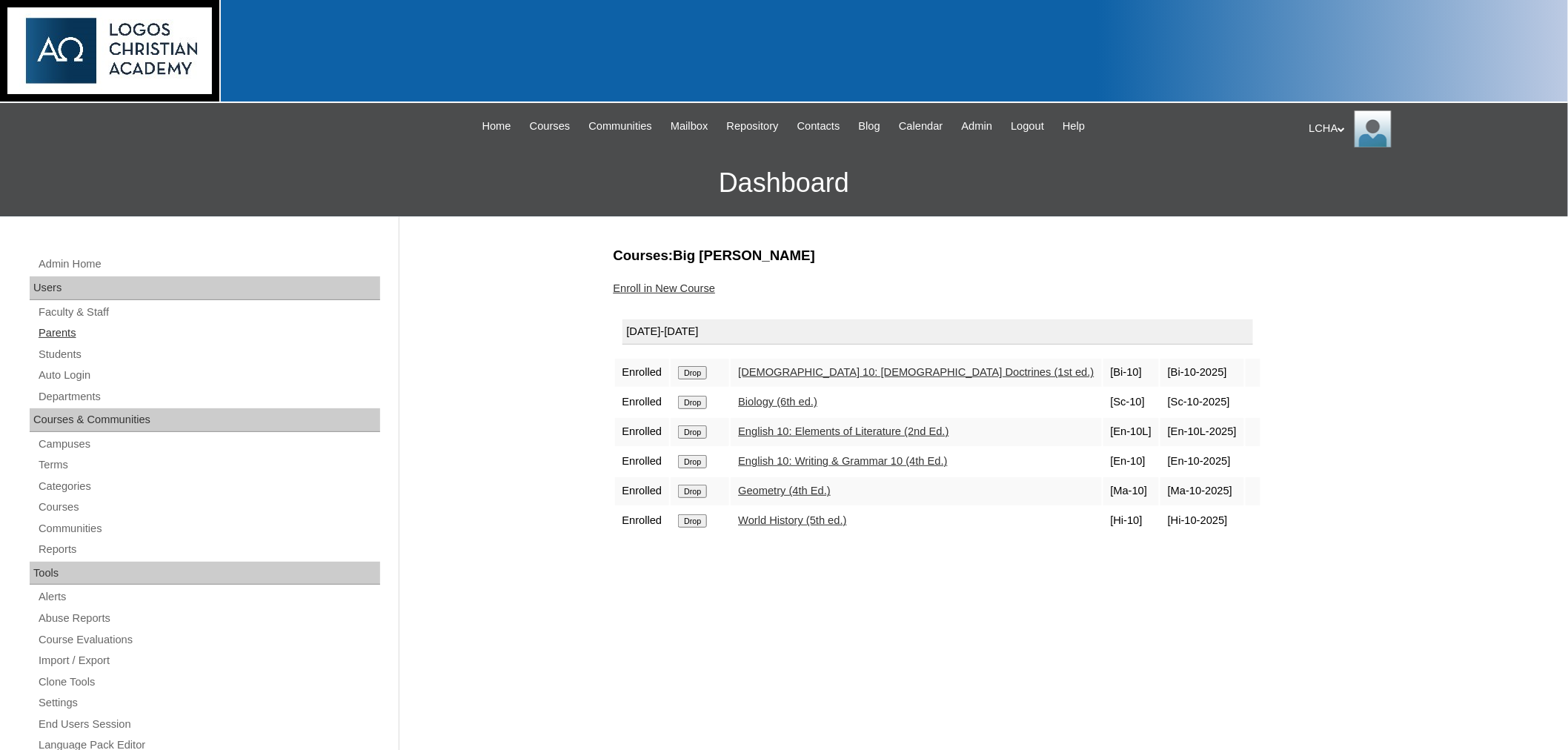
click at [64, 329] on link "Parents" at bounding box center [208, 333] width 343 height 19
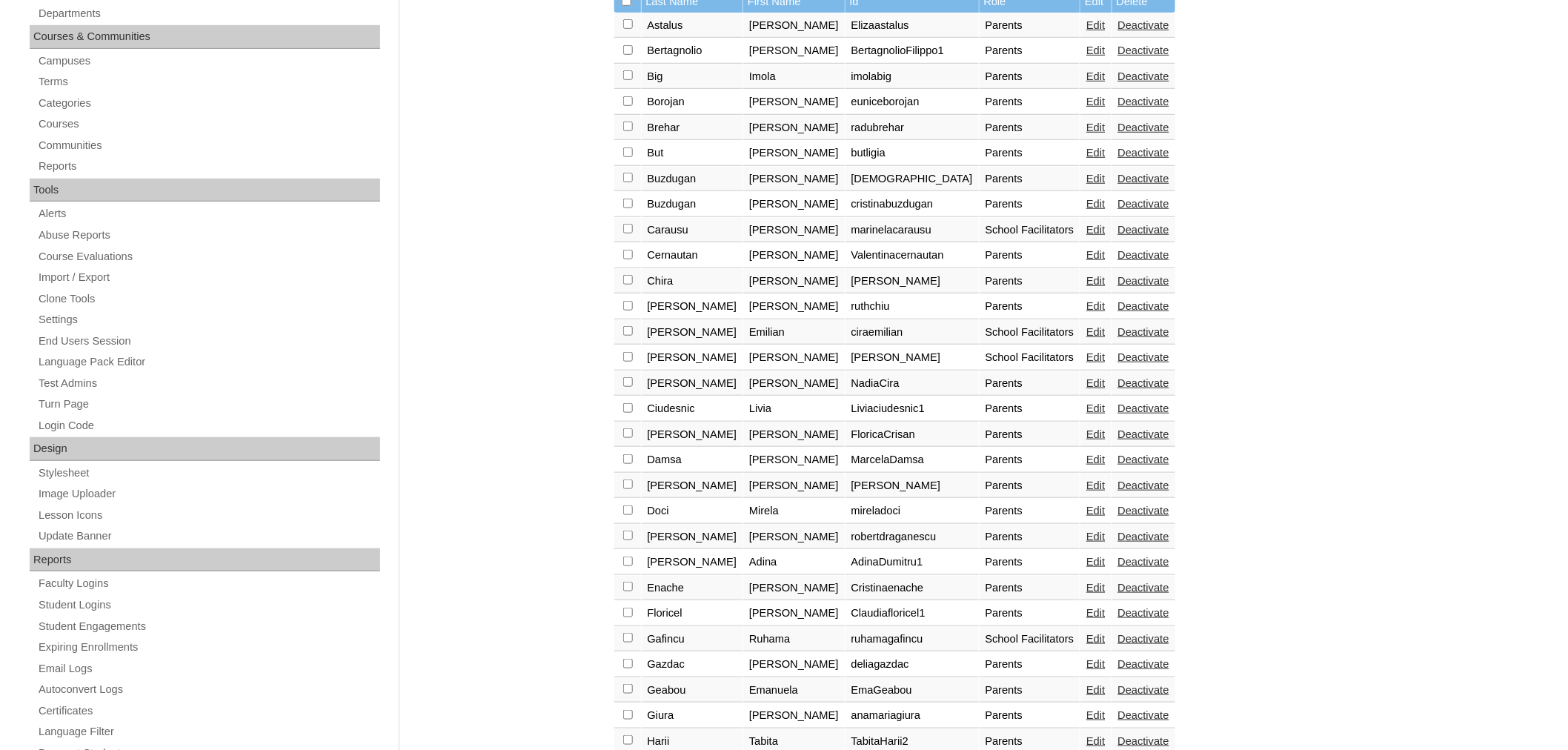
scroll to position [378, 0]
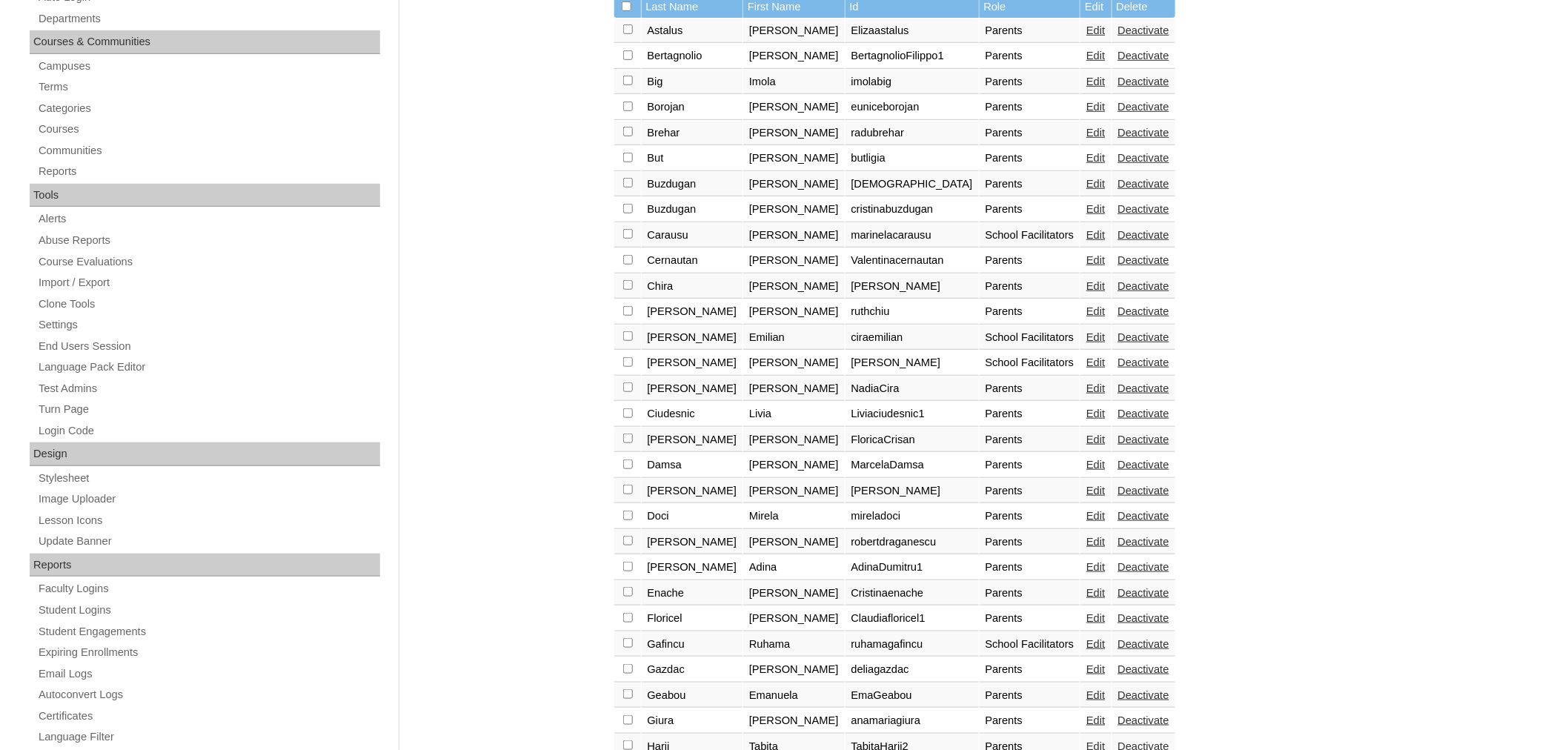
click at [1087, 75] on link "Edit" at bounding box center [1096, 81] width 19 height 12
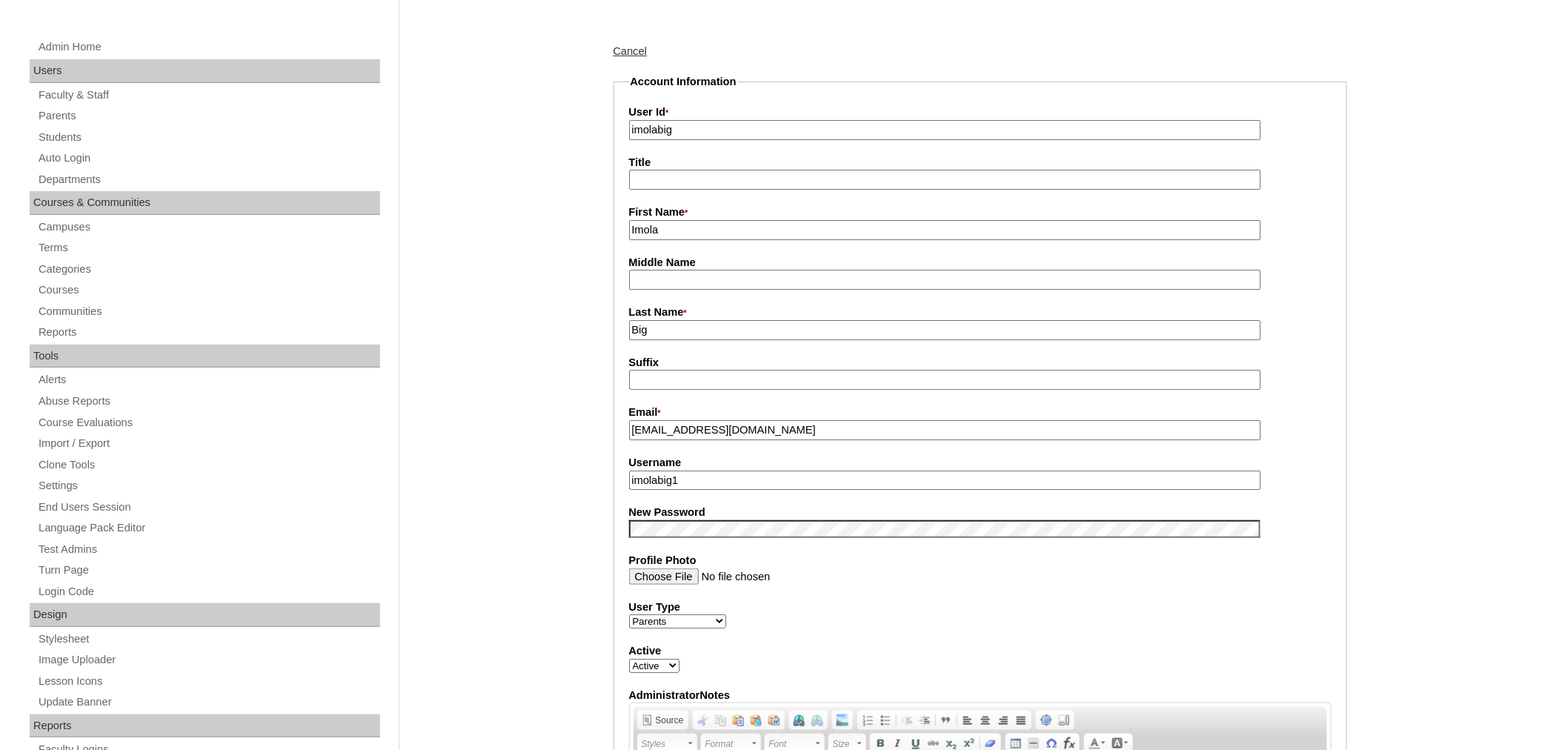
scroll to position [250, 0]
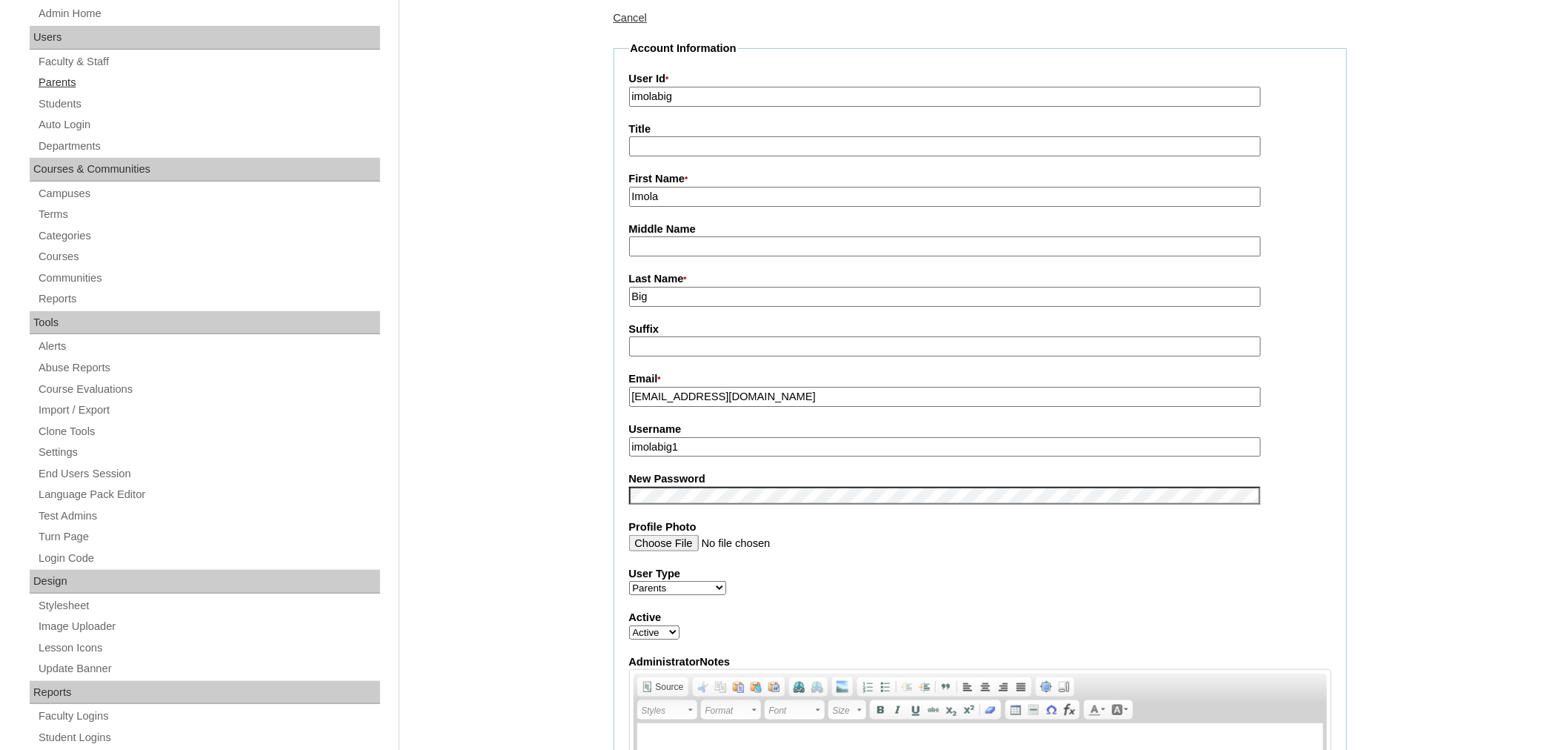
click at [57, 83] on link "Parents" at bounding box center [208, 83] width 343 height 19
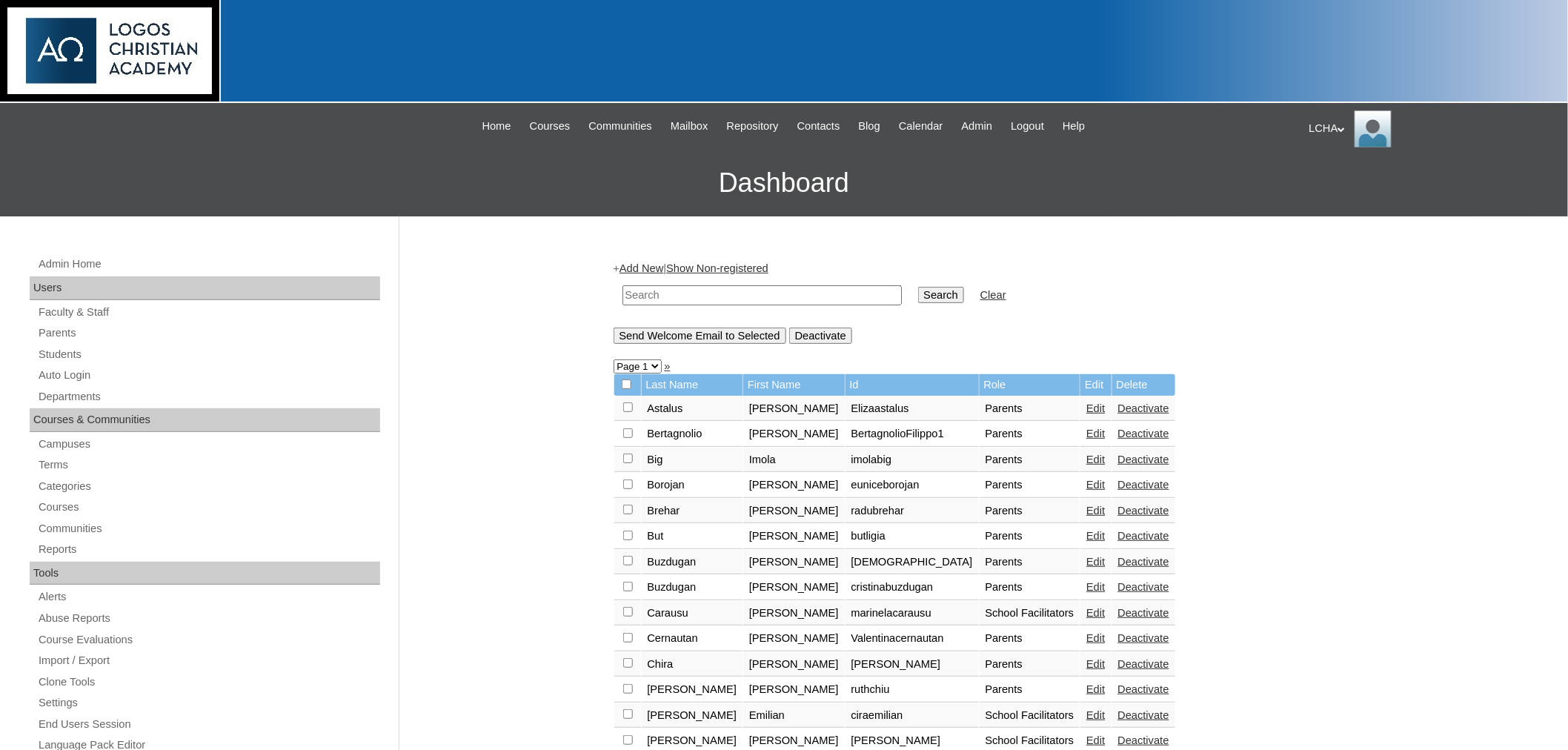
click at [626, 454] on input "checkbox" at bounding box center [628, 458] width 9 height 9
checkbox input "true"
click at [652, 334] on input "Send Welcome Email to Selected" at bounding box center [700, 336] width 173 height 17
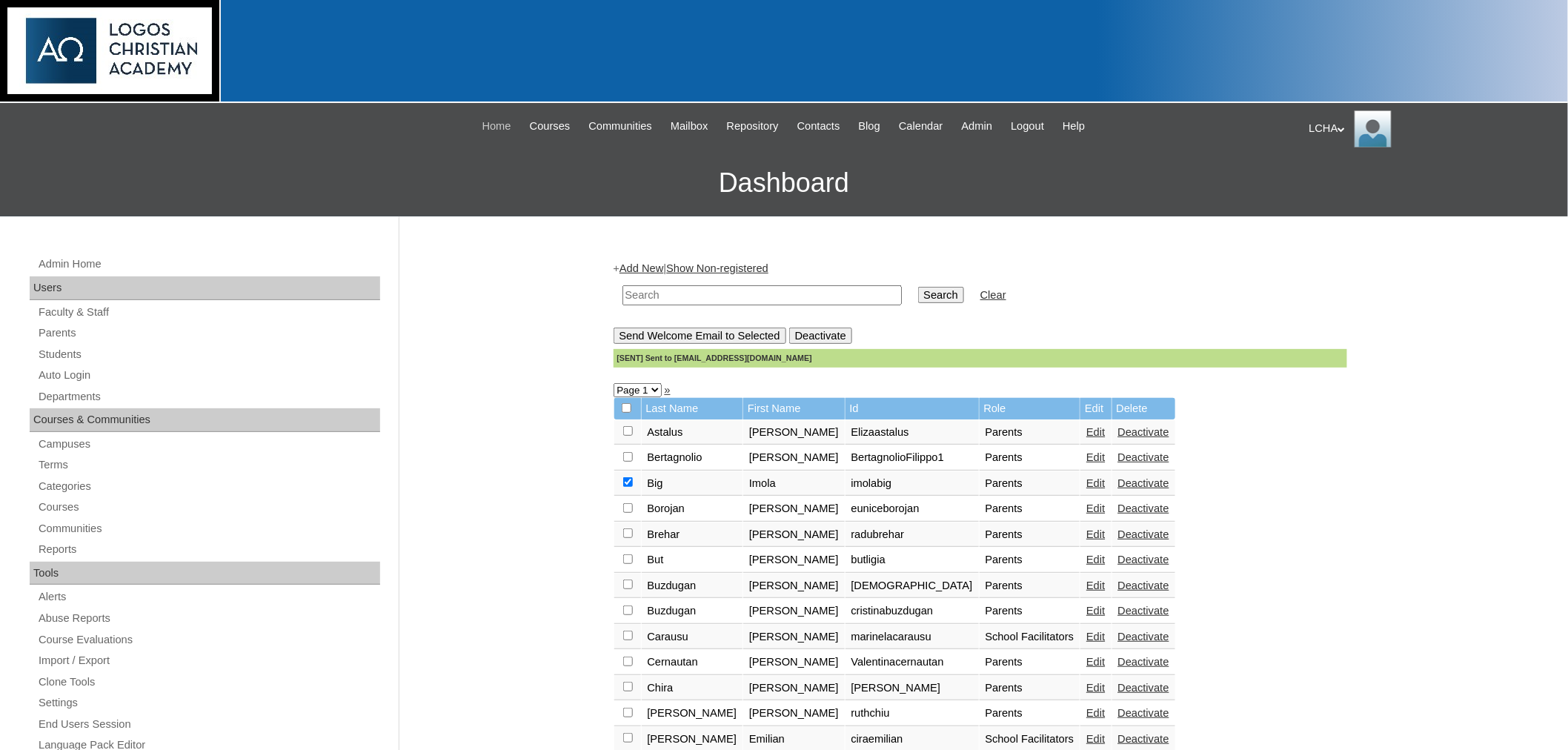
click at [483, 123] on span "Home" at bounding box center [496, 126] width 29 height 17
